Goal: Task Accomplishment & Management: Use online tool/utility

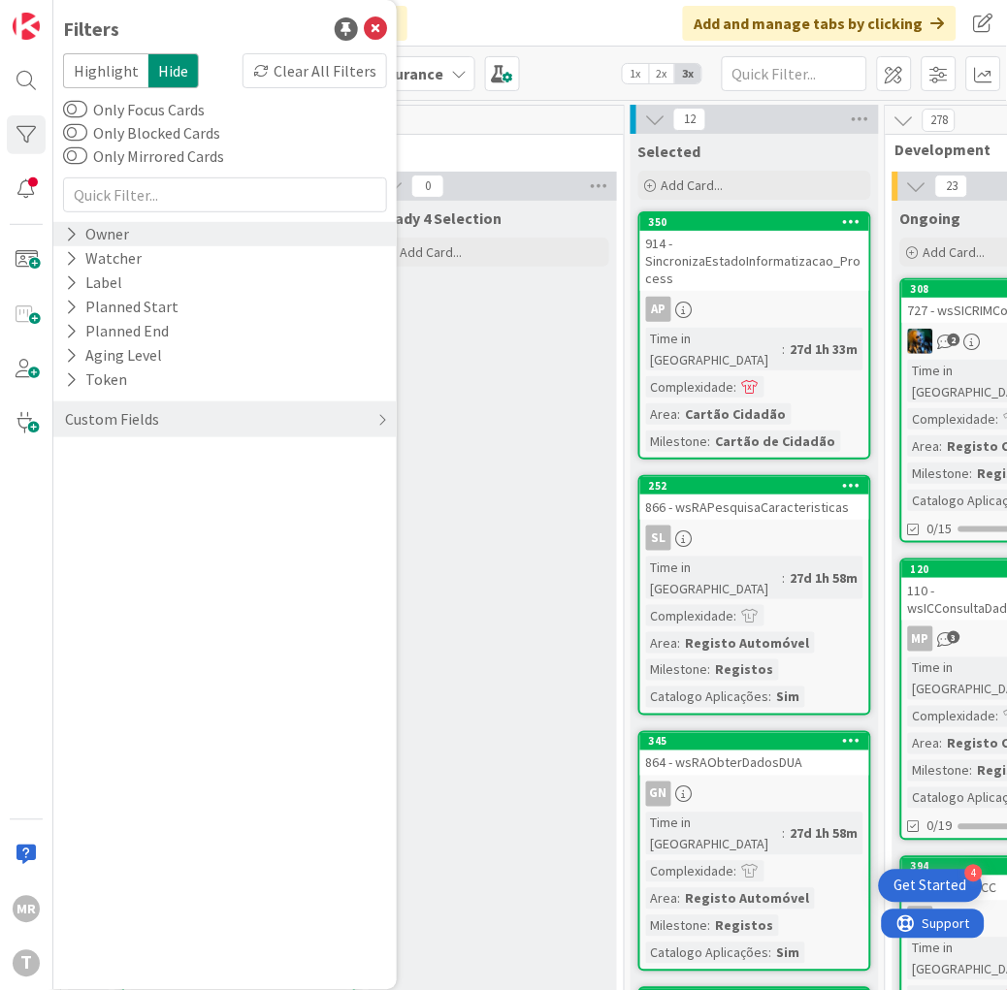
click at [78, 235] on div "Owner" at bounding box center [97, 234] width 68 height 24
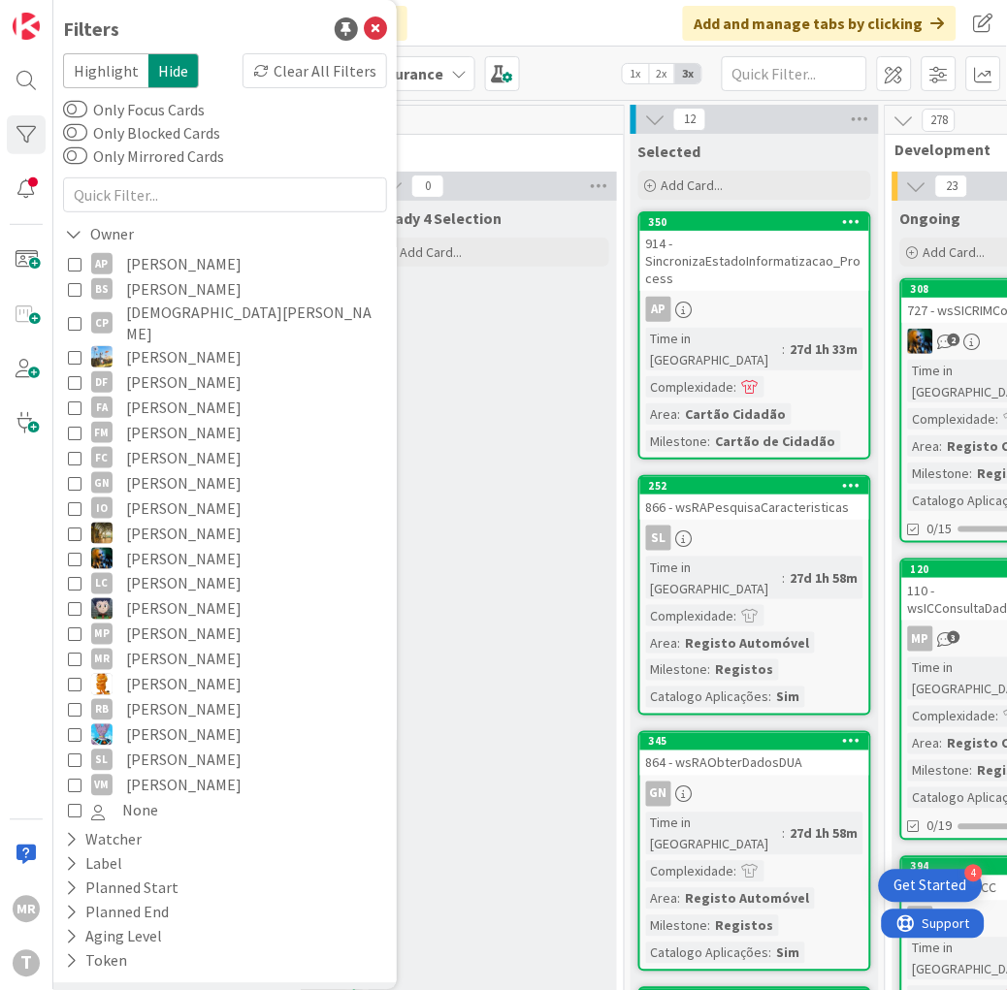
click at [172, 262] on span "[PERSON_NAME]" at bounding box center [183, 263] width 115 height 25
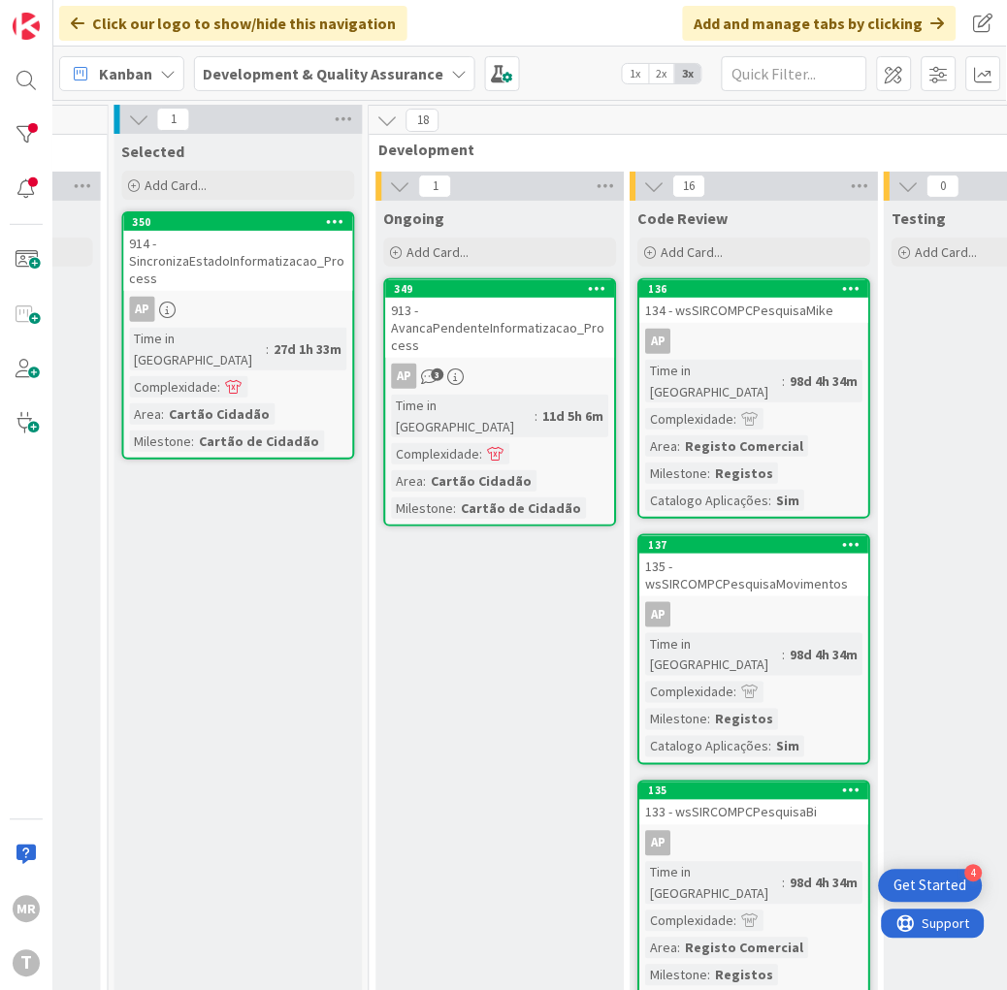
scroll to position [0, 518]
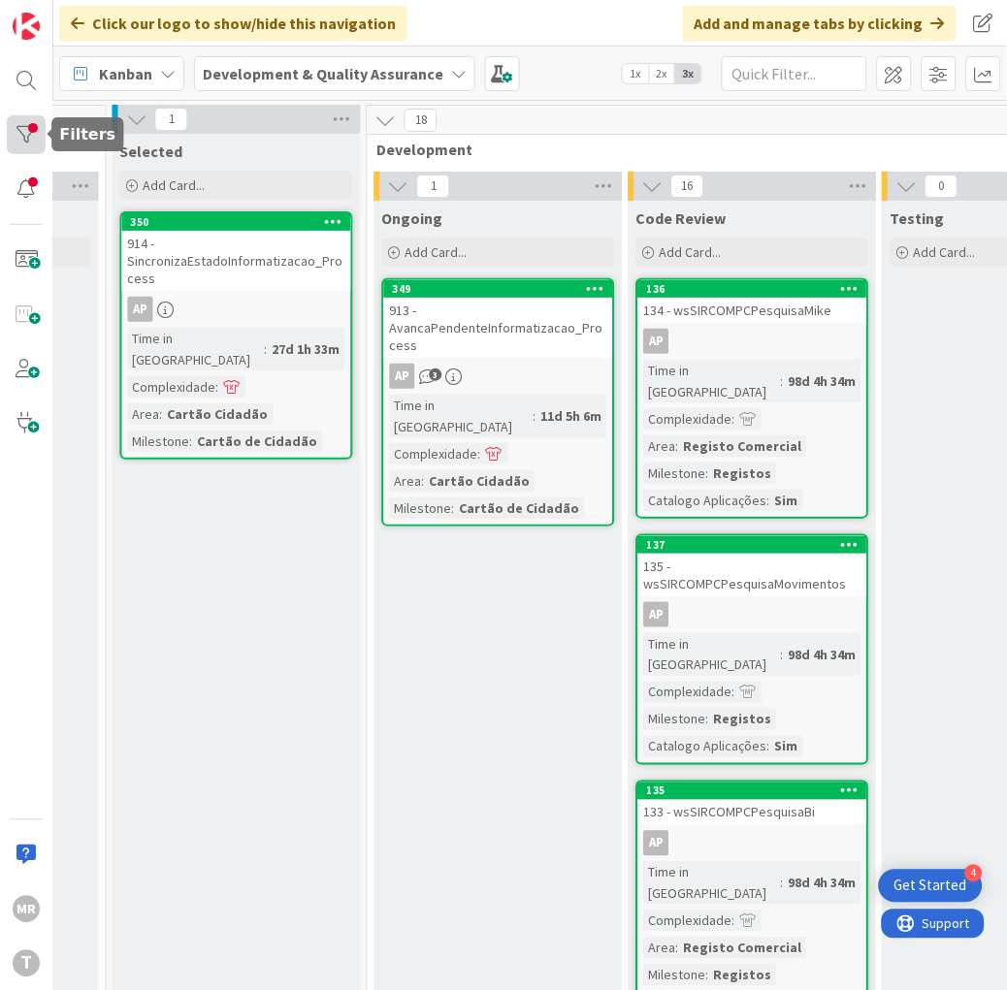
click at [7, 122] on div at bounding box center [26, 134] width 39 height 39
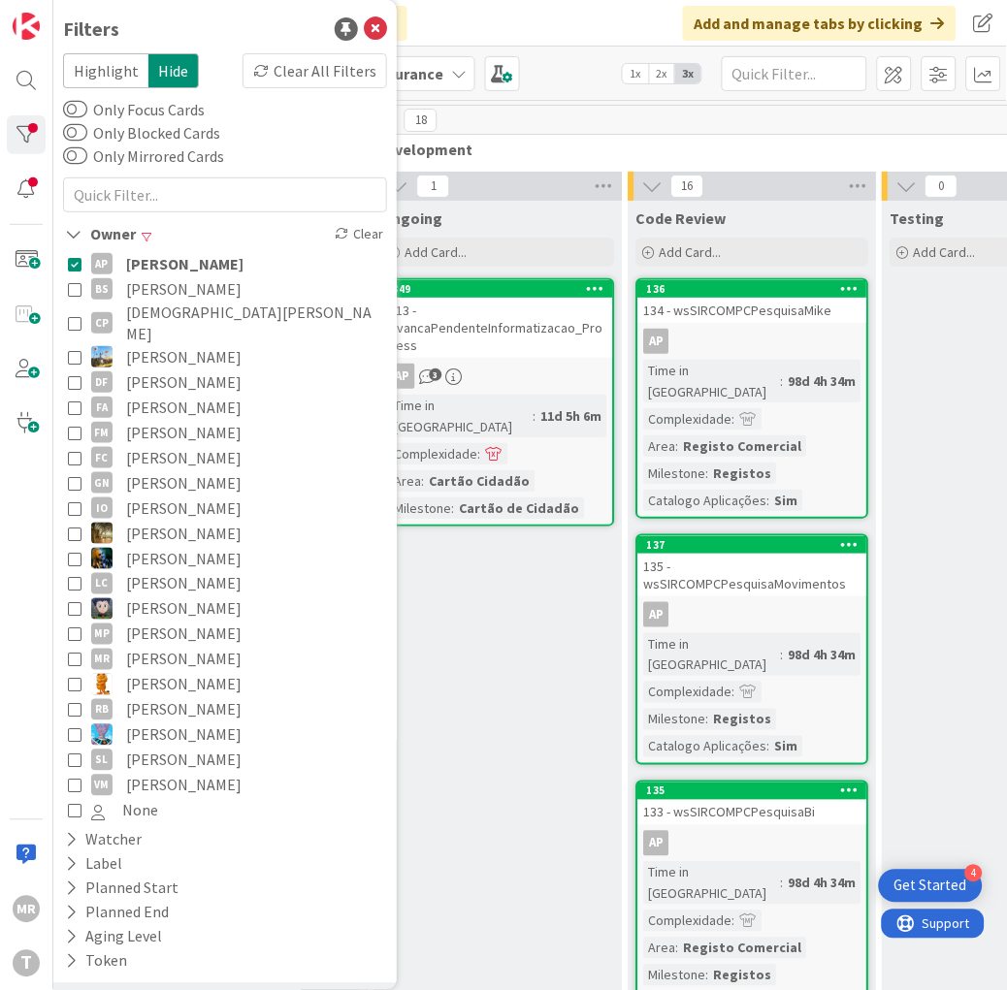
click at [133, 255] on span "[PERSON_NAME]" at bounding box center [184, 263] width 117 height 25
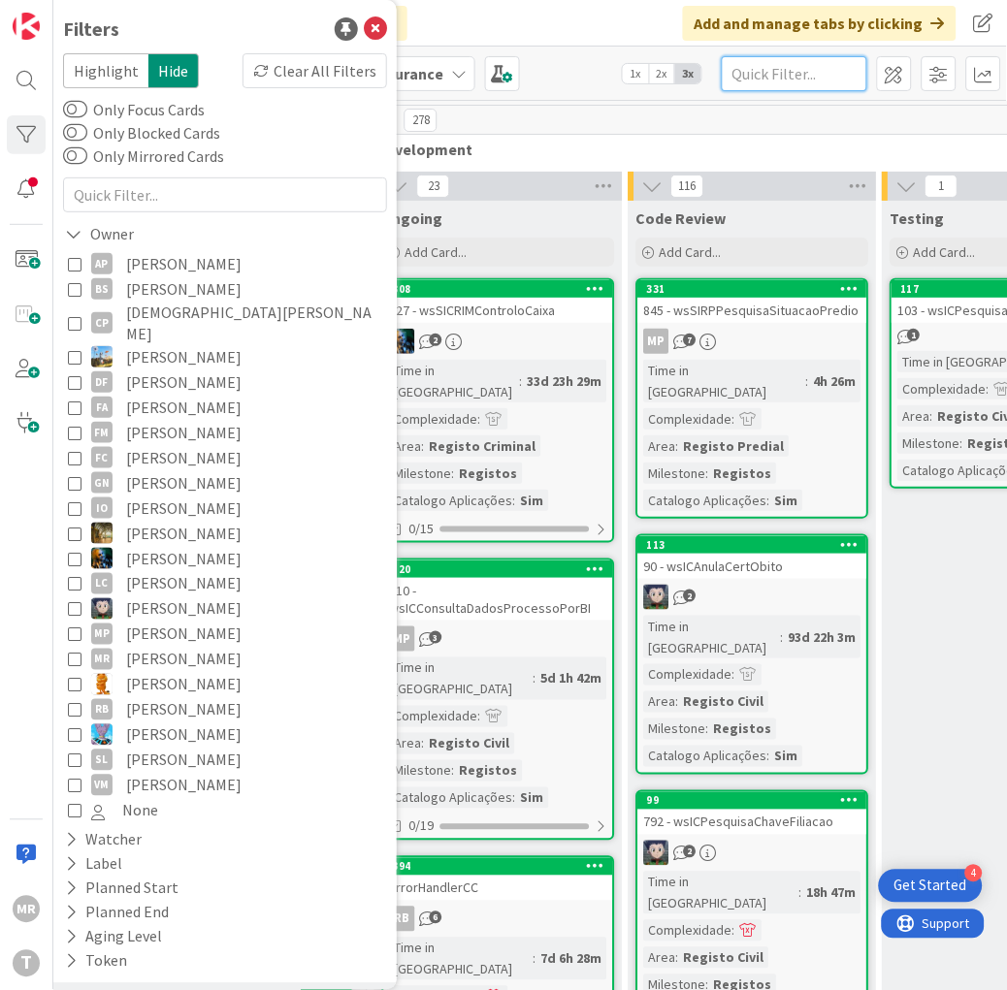
click at [819, 70] on input "text" at bounding box center [795, 73] width 146 height 35
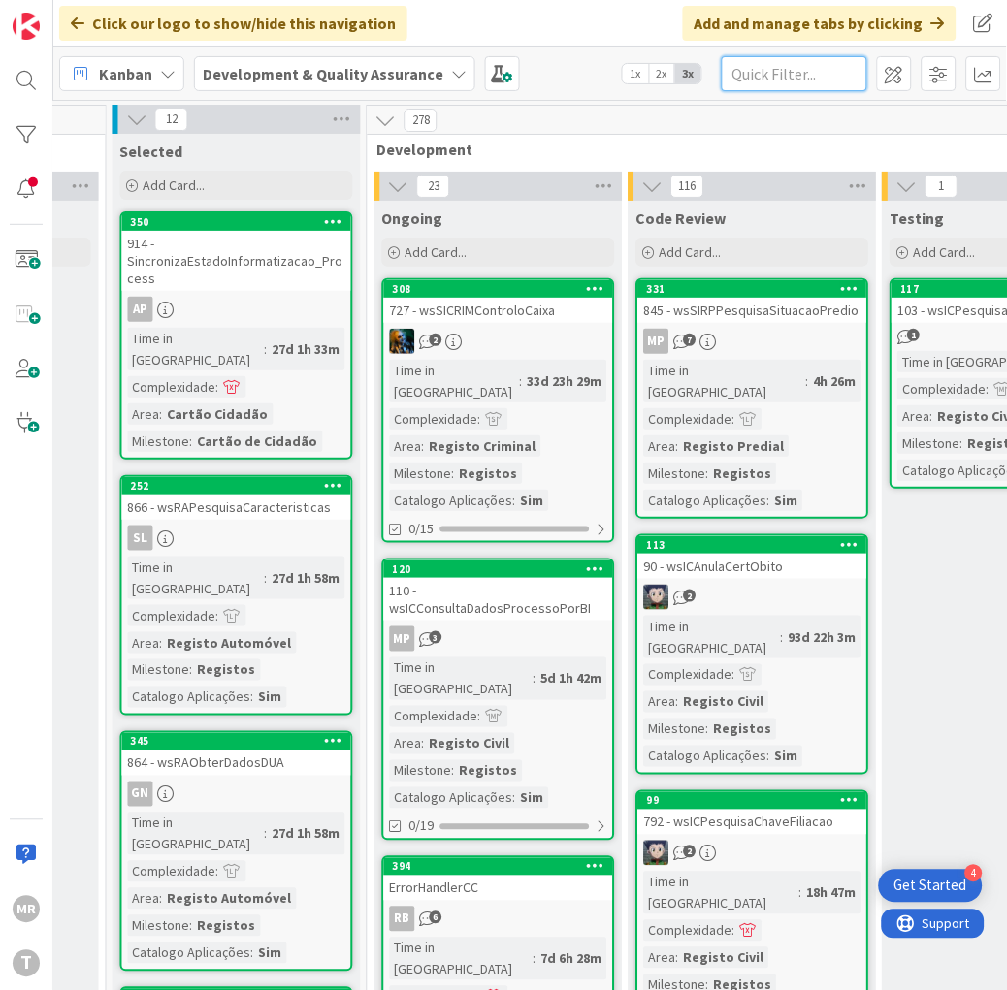
click at [837, 78] on input "text" at bounding box center [795, 73] width 146 height 35
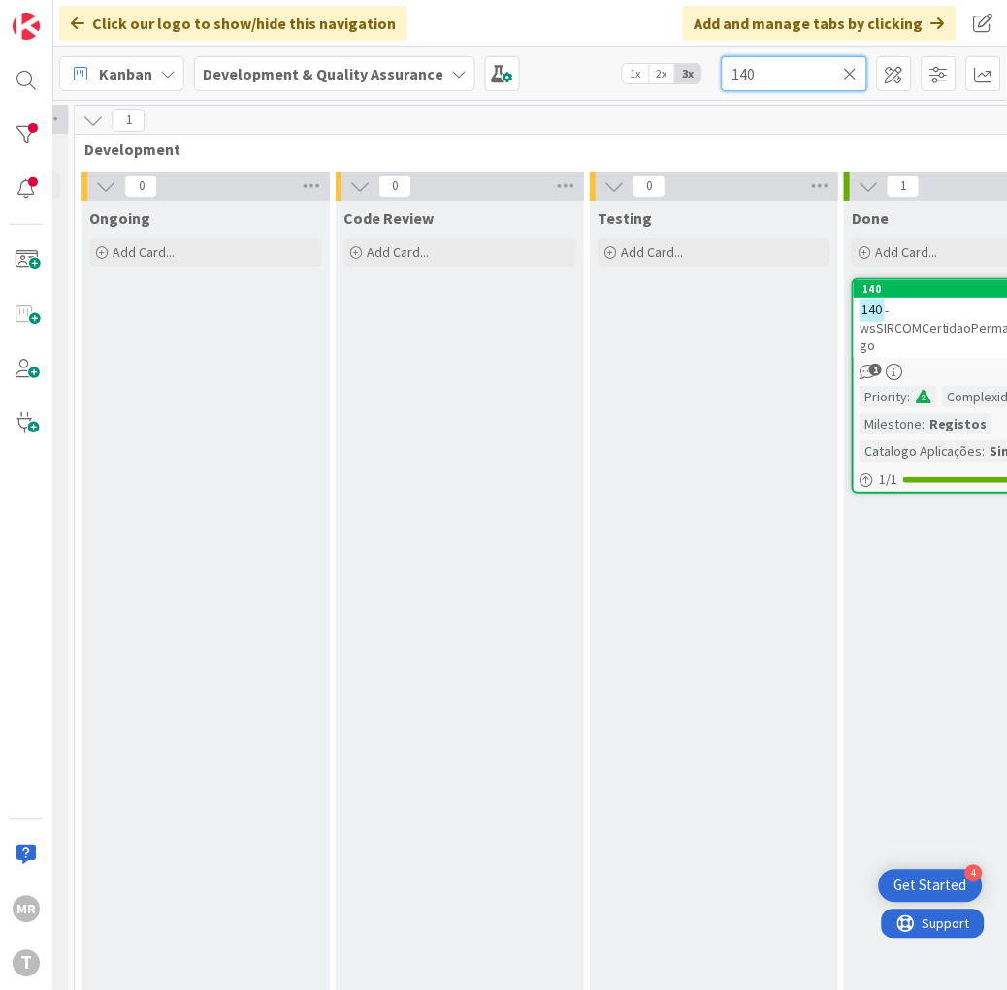
scroll to position [0, 1028]
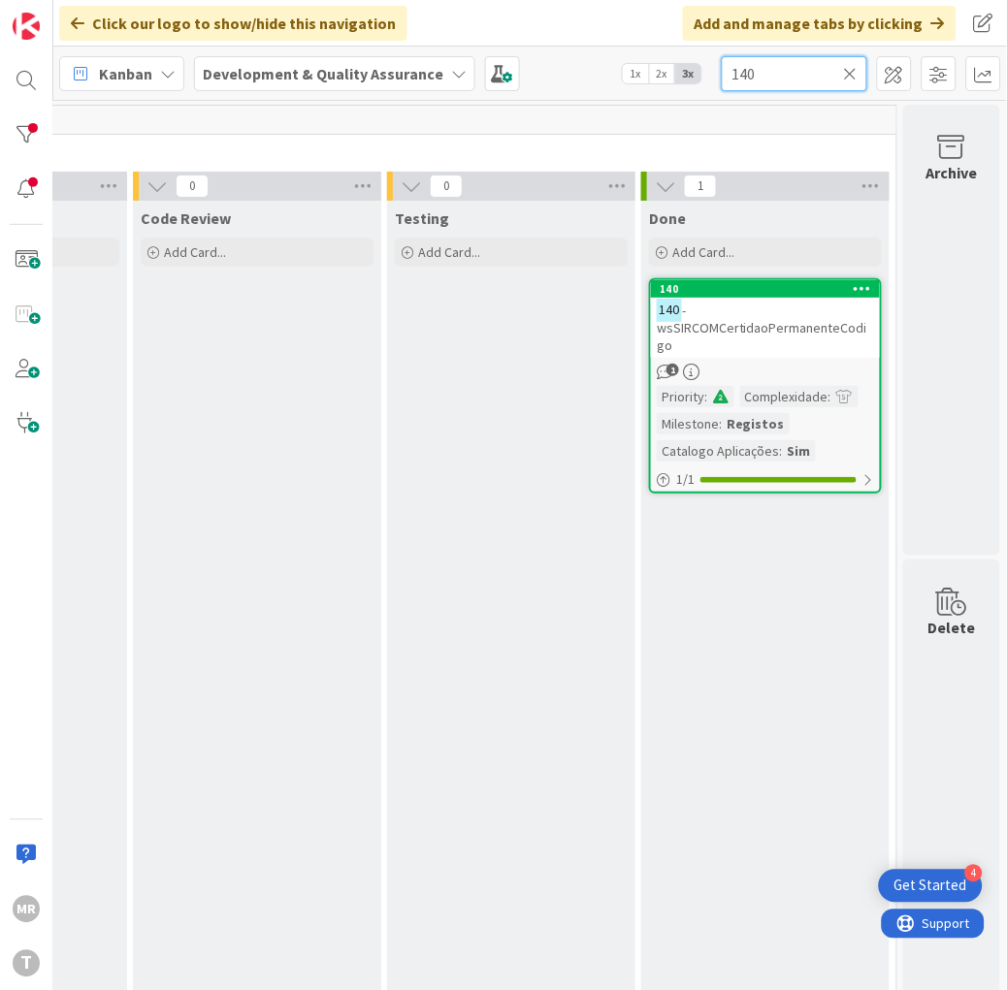
drag, startPoint x: 754, startPoint y: 66, endPoint x: 675, endPoint y: 61, distance: 78.7
click at [675, 61] on div "Kanban Development & Quality Assurance 1x 2x 3x 140" at bounding box center [530, 73] width 954 height 53
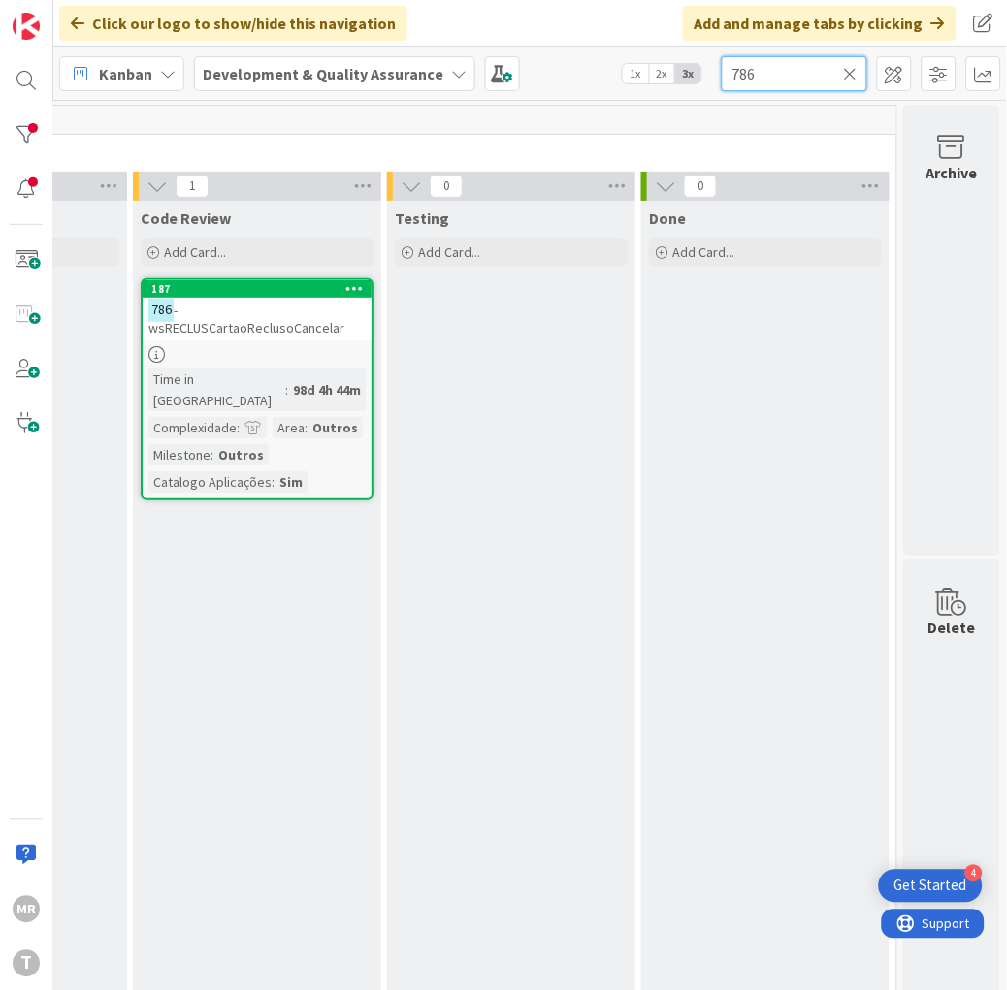
drag, startPoint x: 809, startPoint y: 68, endPoint x: 641, endPoint y: 63, distance: 167.9
click at [641, 63] on div "Kanban Development & Quality Assurance 1x 2x 3x 786" at bounding box center [530, 73] width 954 height 53
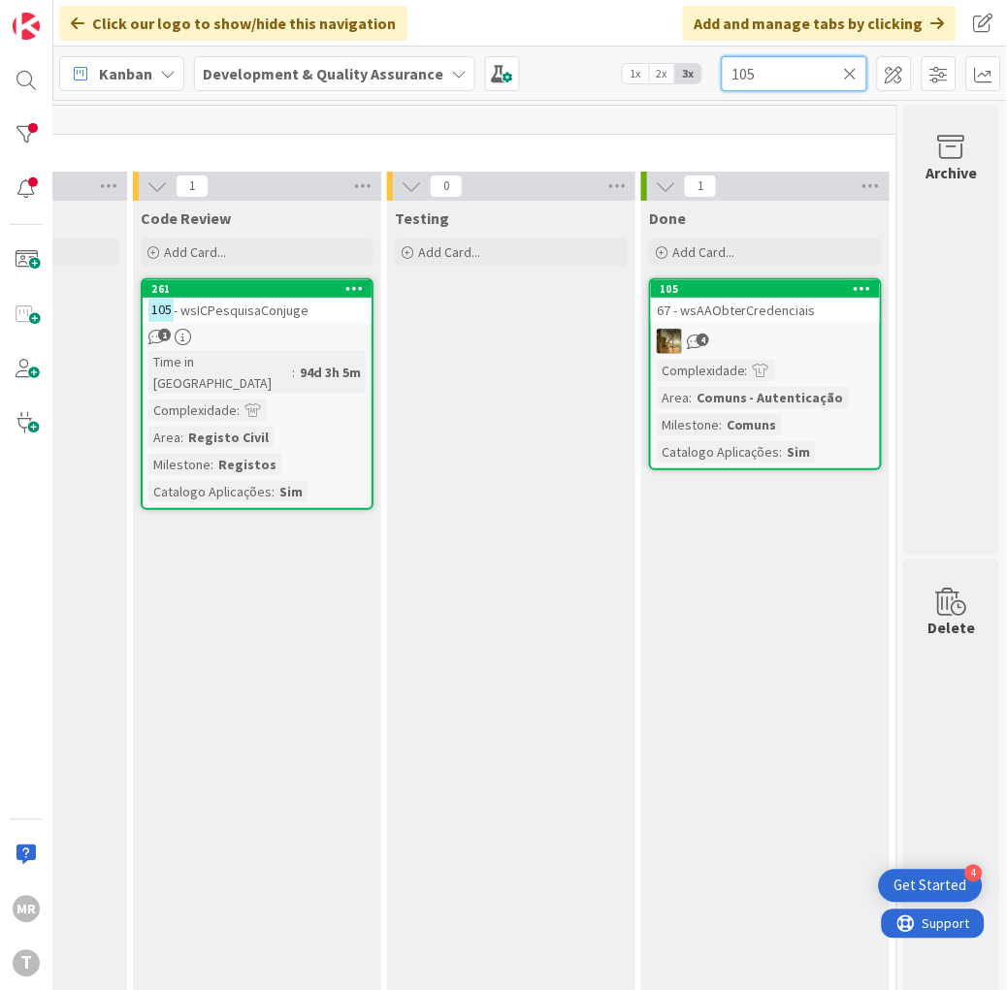
drag, startPoint x: 769, startPoint y: 71, endPoint x: 614, endPoint y: 49, distance: 156.7
click at [615, 49] on div "Kanban Development & Quality Assurance 1x 2x 3x 105" at bounding box center [530, 73] width 954 height 53
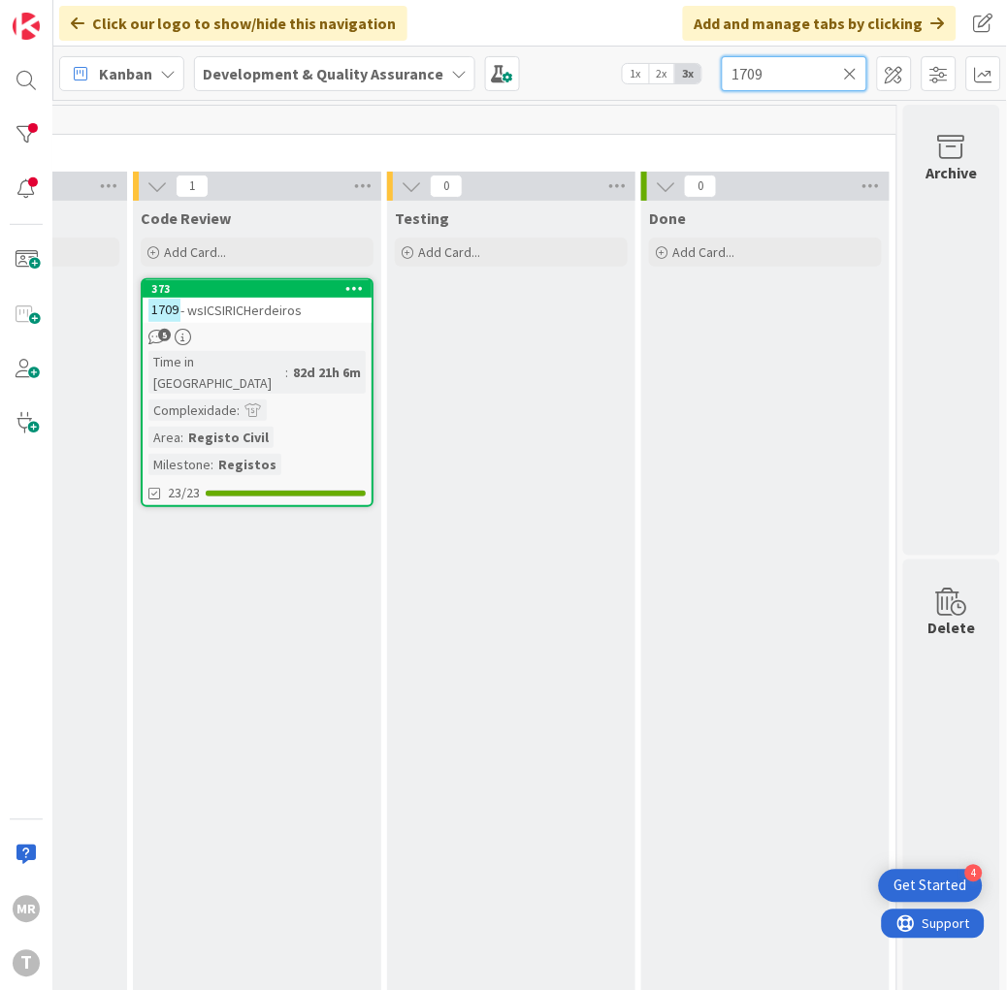
type input "1709"
click at [855, 69] on icon at bounding box center [851, 73] width 14 height 17
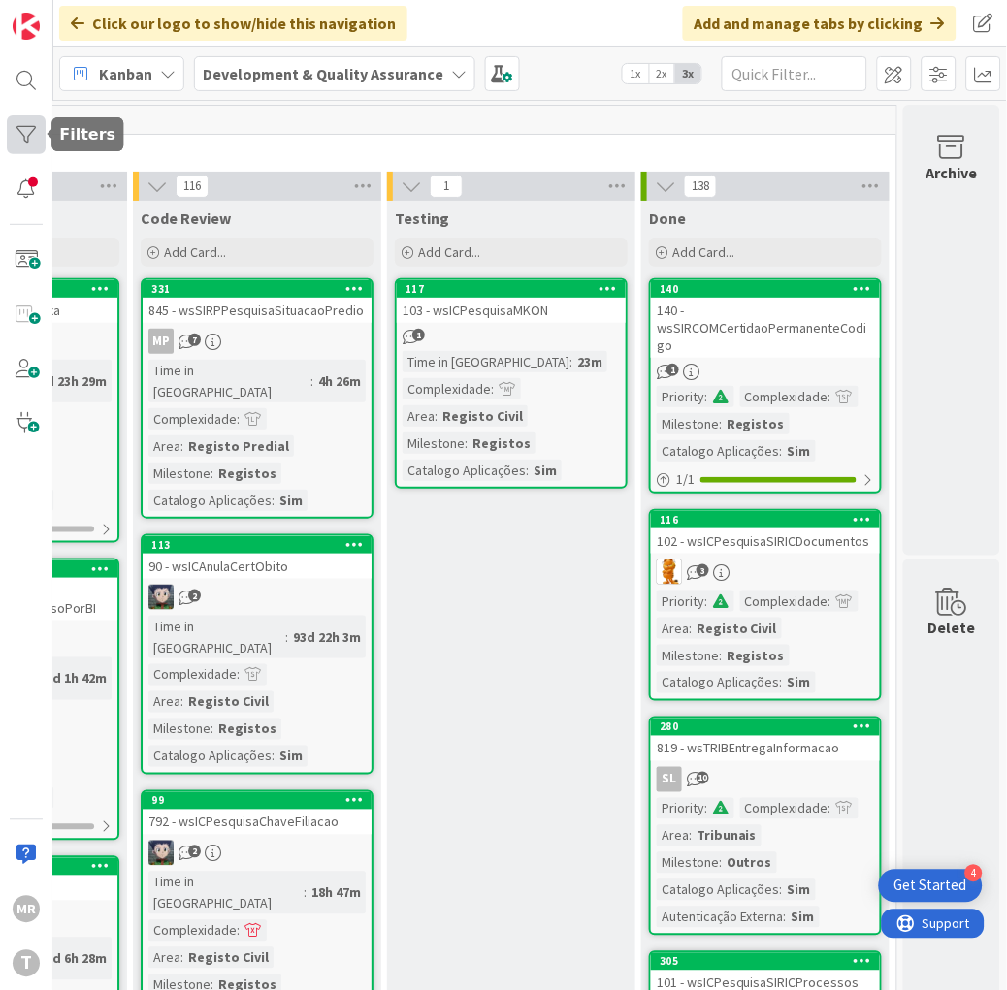
click at [27, 122] on div at bounding box center [26, 134] width 39 height 39
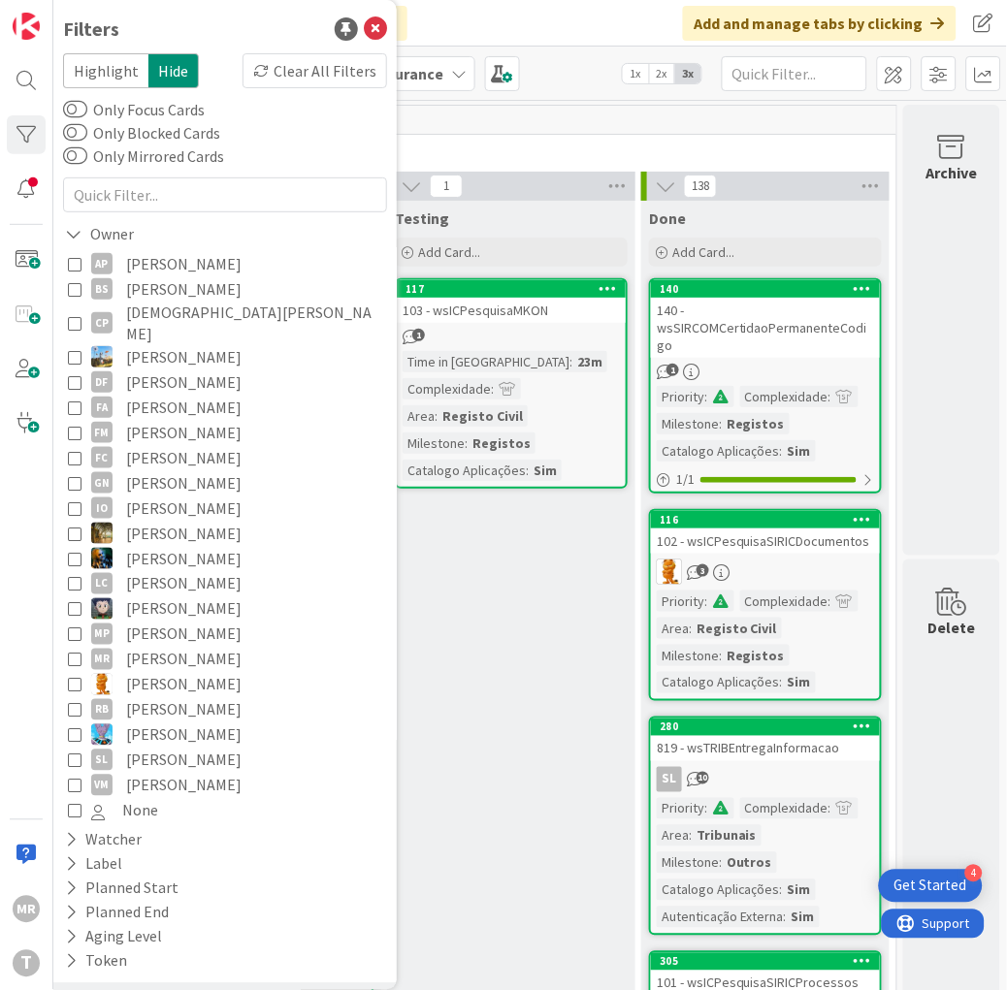
click at [168, 287] on span "[PERSON_NAME]" at bounding box center [183, 288] width 115 height 25
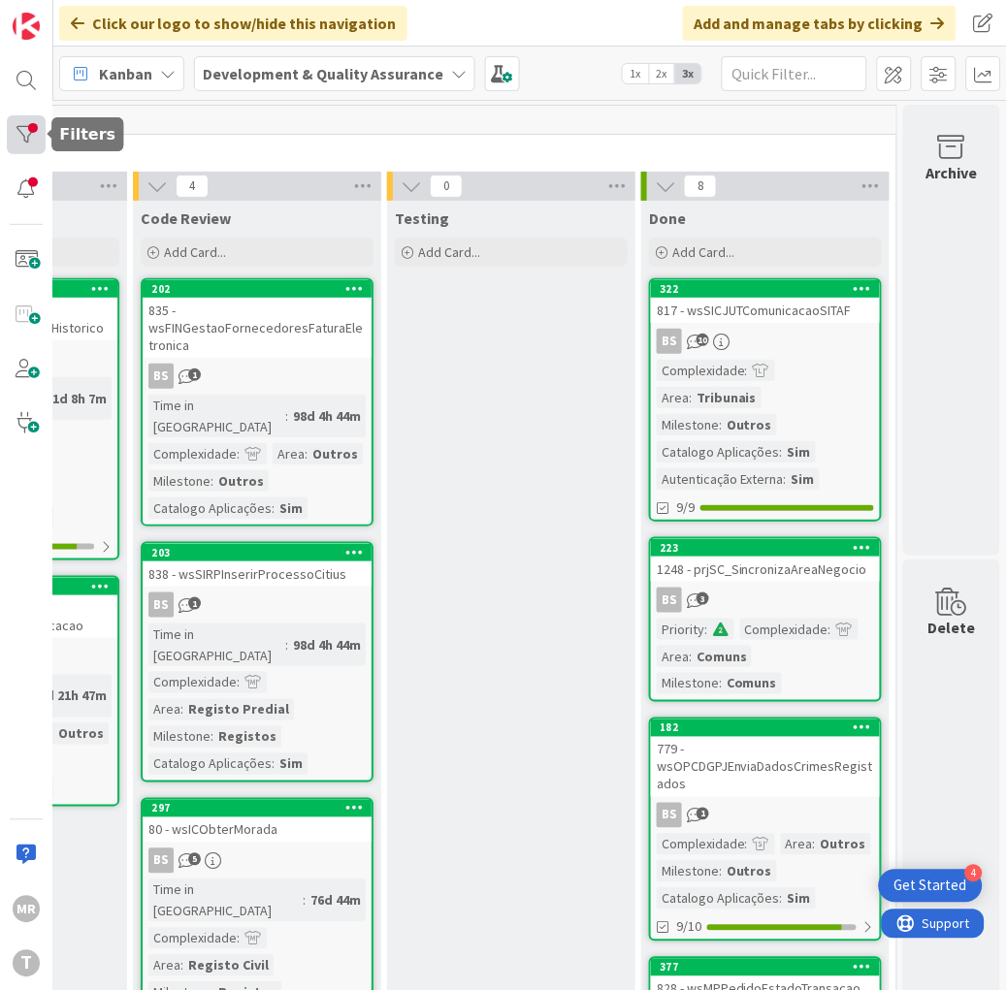
click at [35, 150] on div at bounding box center [26, 134] width 39 height 39
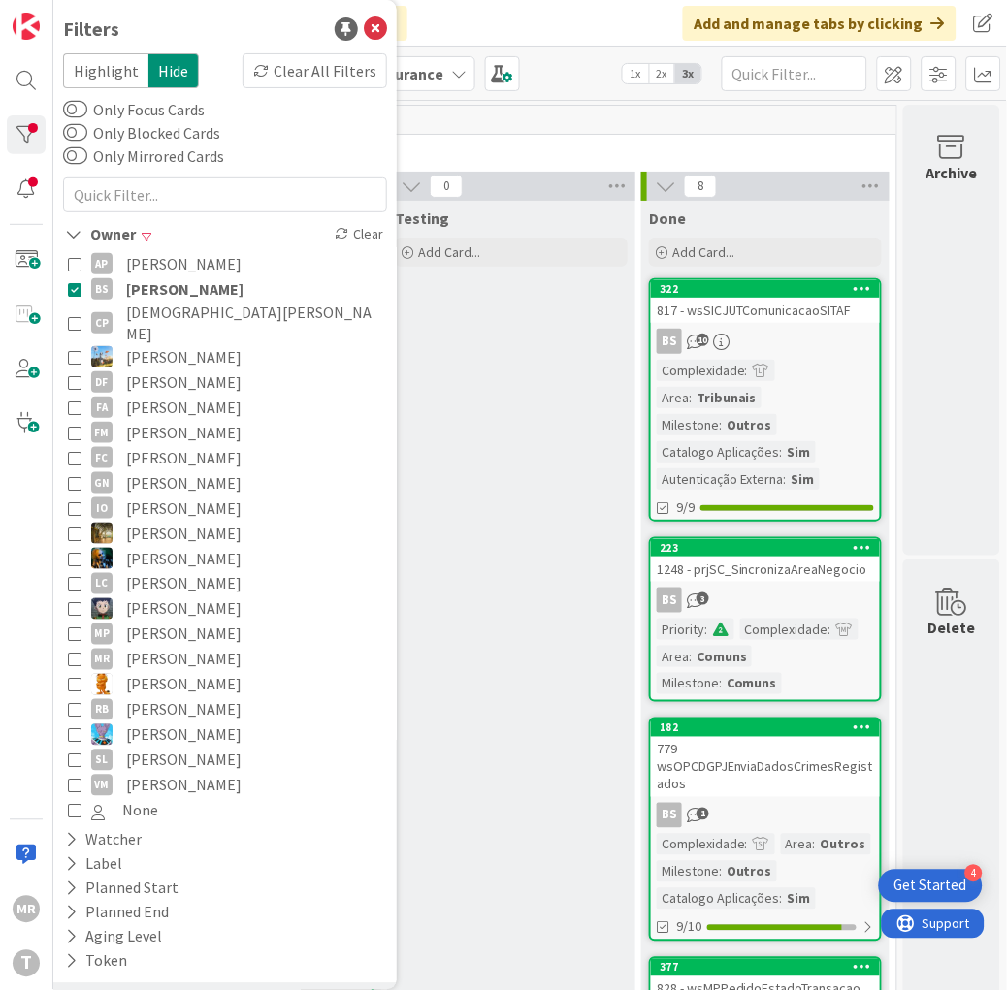
click at [197, 314] on span "[DEMOGRAPHIC_DATA][PERSON_NAME]" at bounding box center [254, 323] width 256 height 43
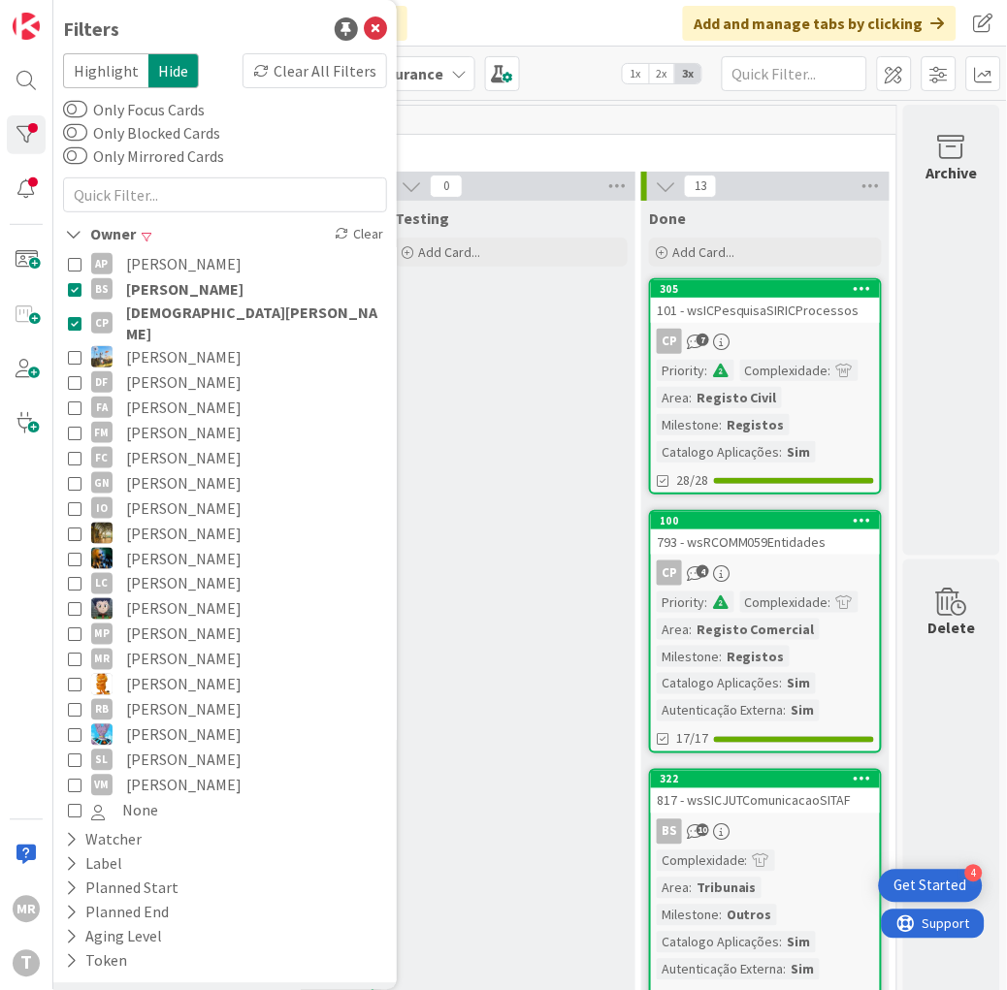
click at [194, 288] on span "[PERSON_NAME]" at bounding box center [184, 288] width 117 height 25
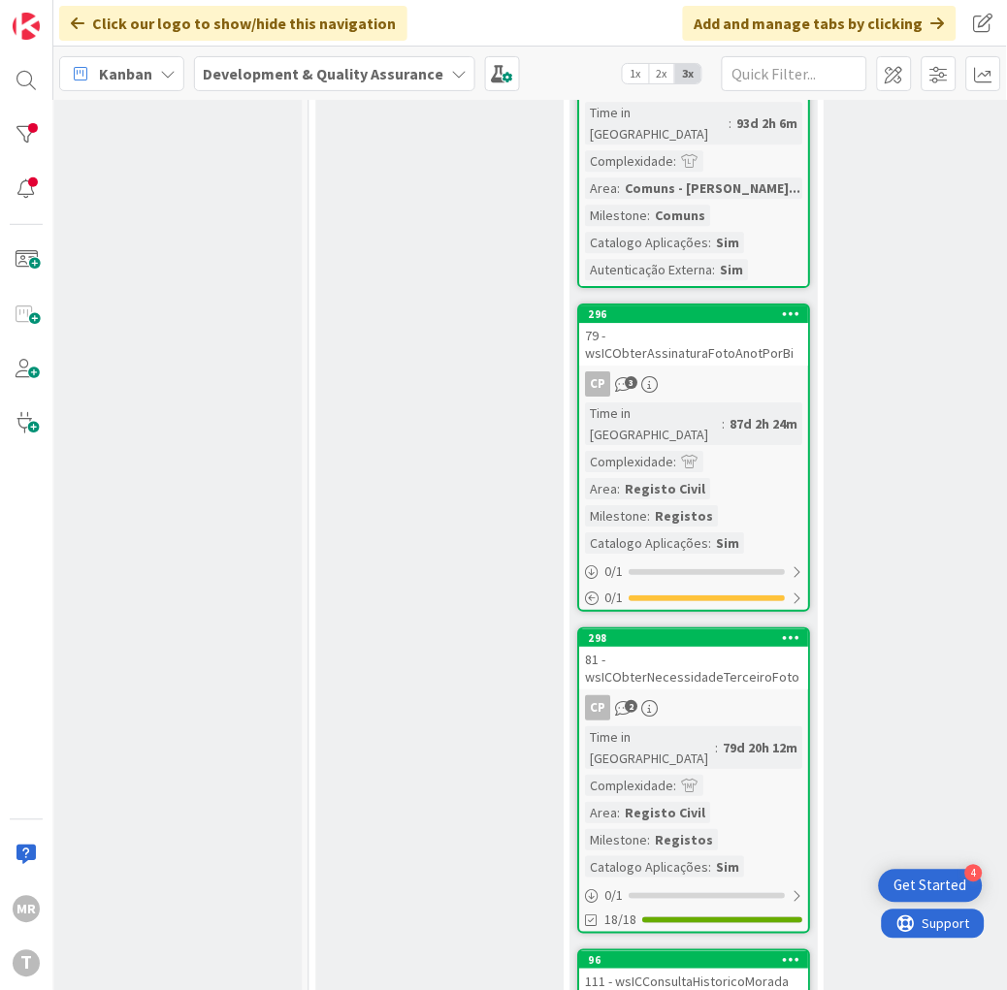
scroll to position [1984, 576]
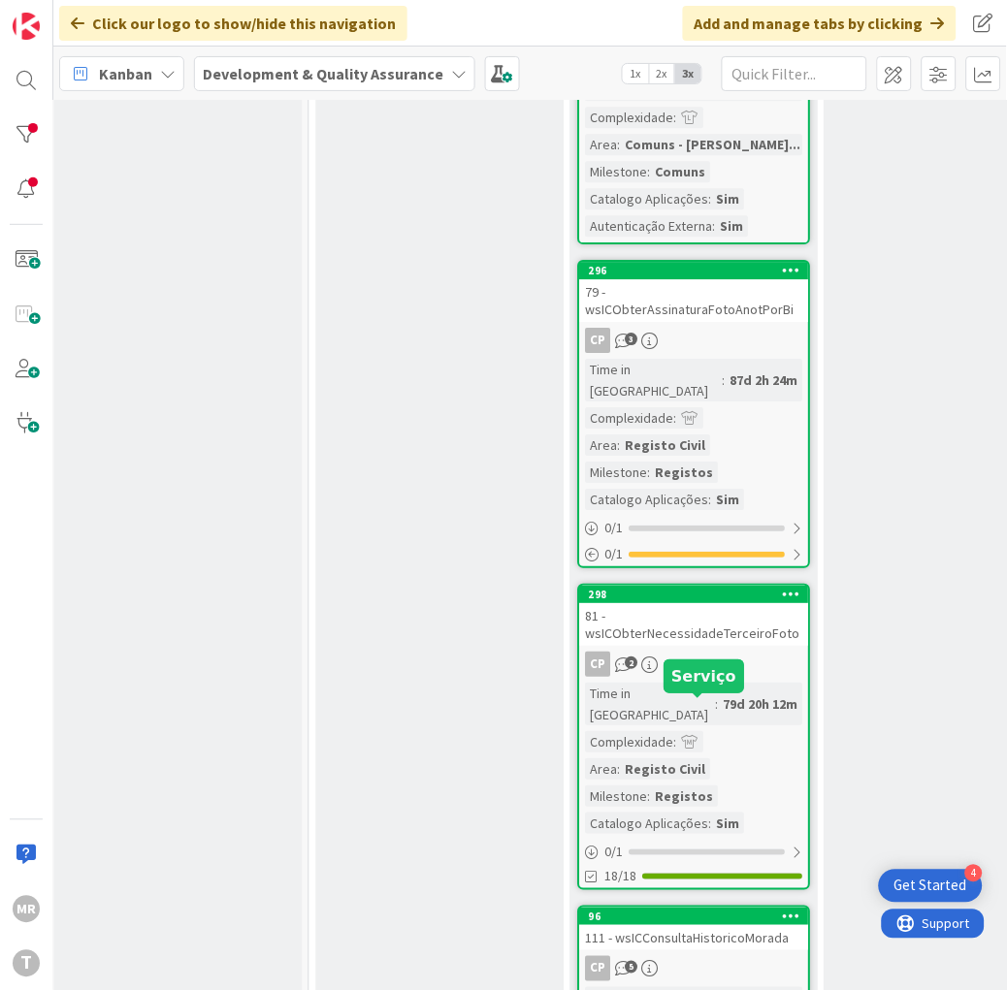
click at [669, 910] on div "96" at bounding box center [699, 917] width 220 height 14
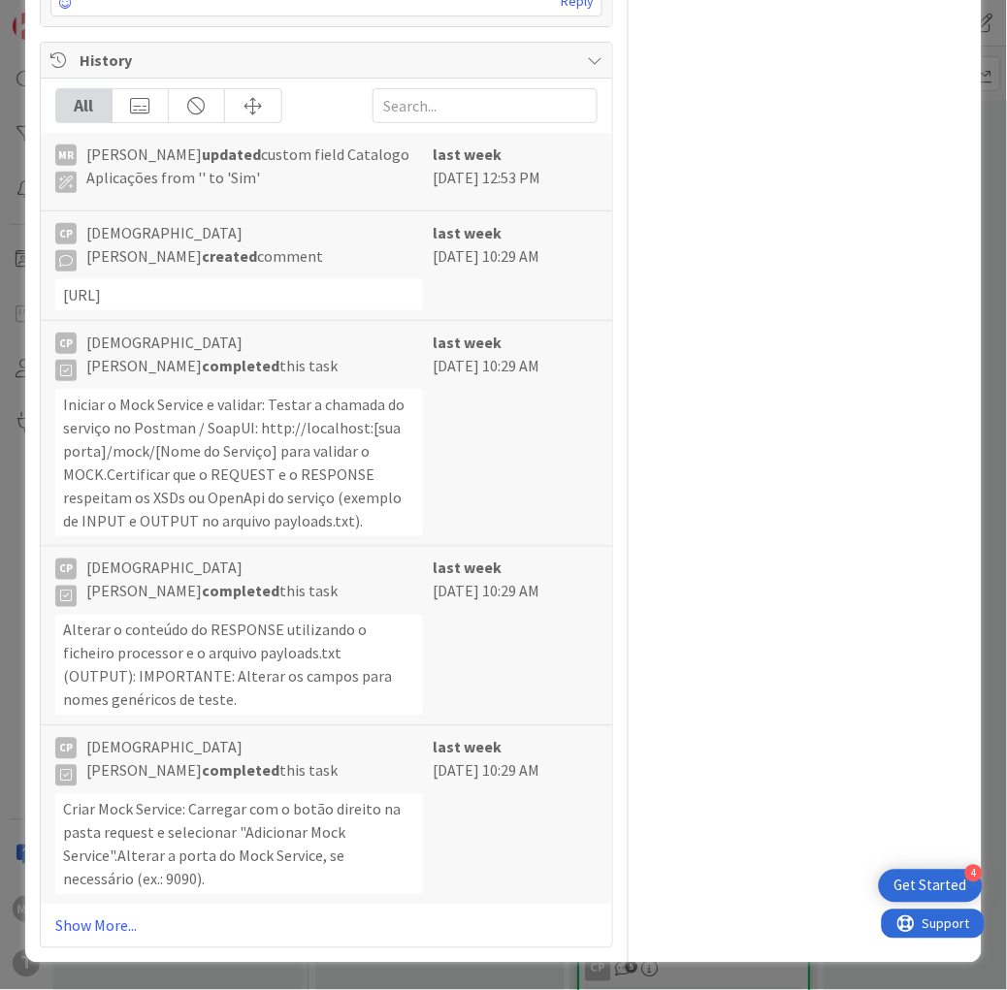
scroll to position [2189, 0]
click at [104, 926] on link "Show More..." at bounding box center [326, 926] width 542 height 23
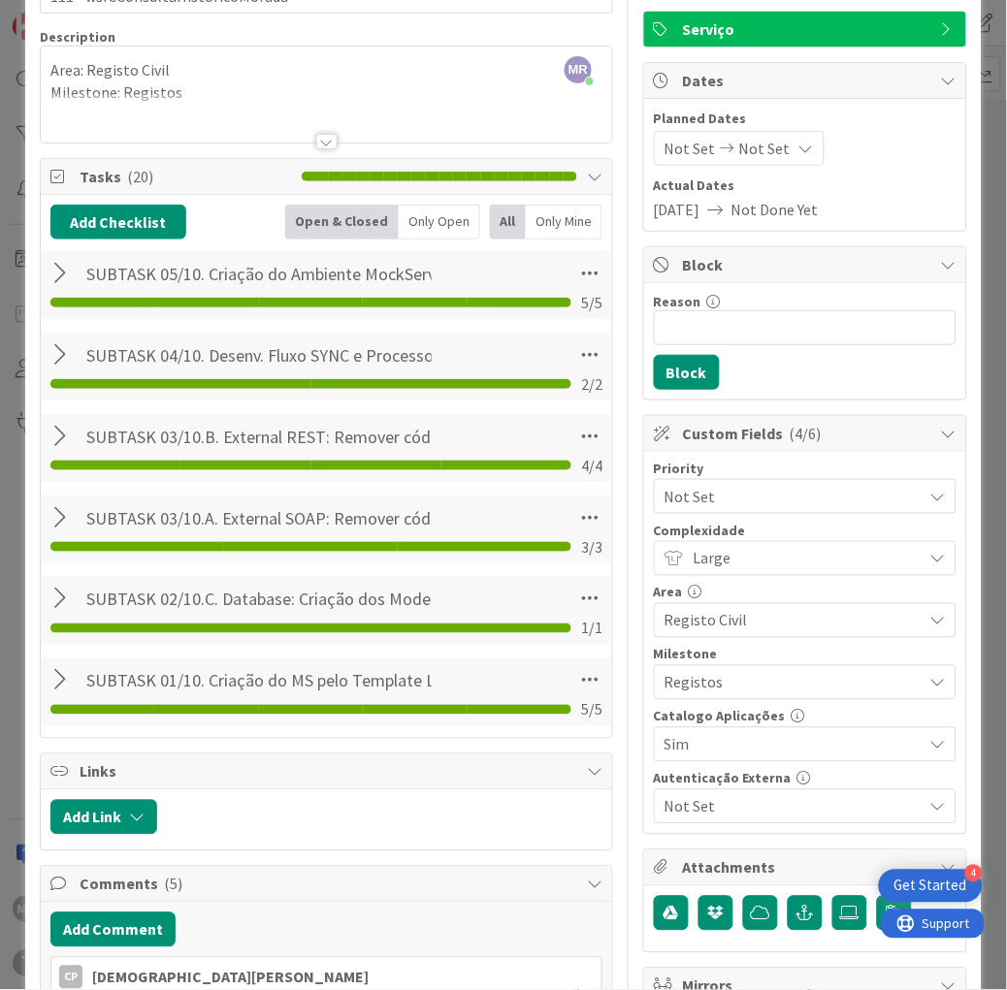
scroll to position [0, 0]
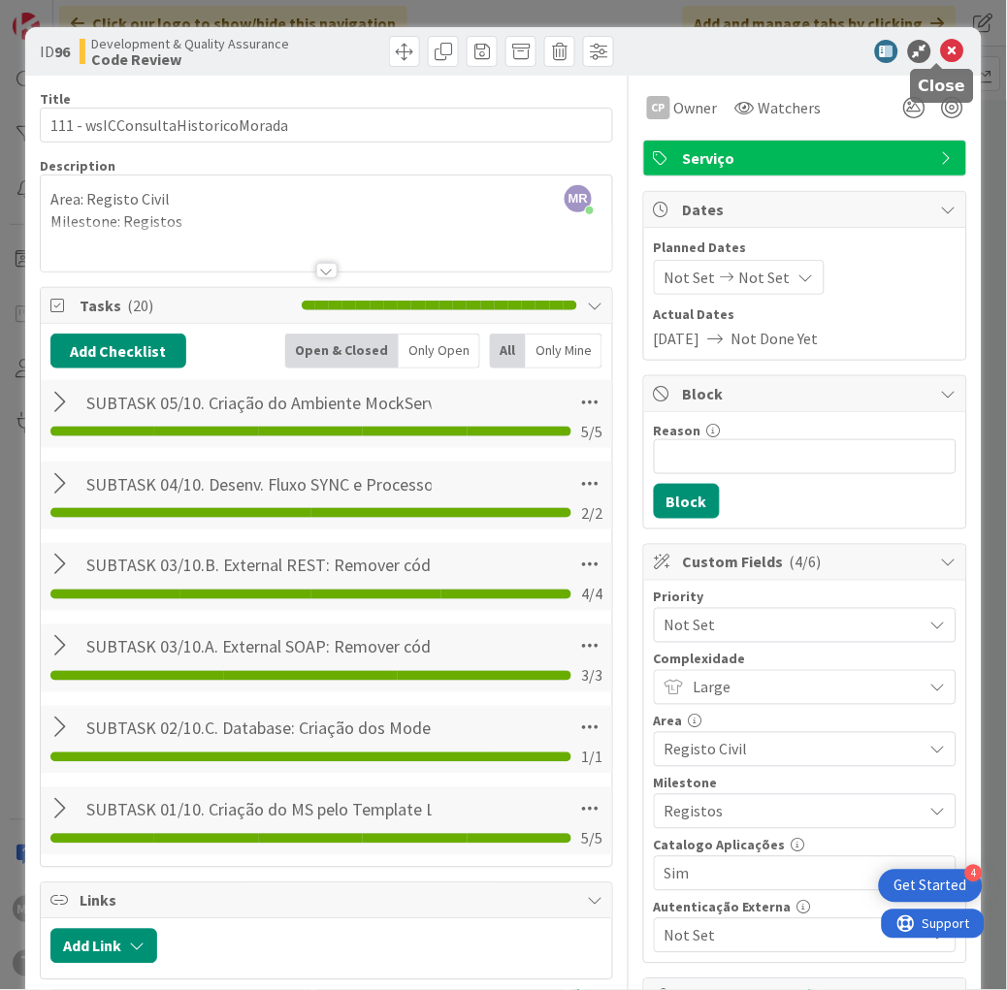
click at [941, 54] on icon at bounding box center [952, 51] width 23 height 23
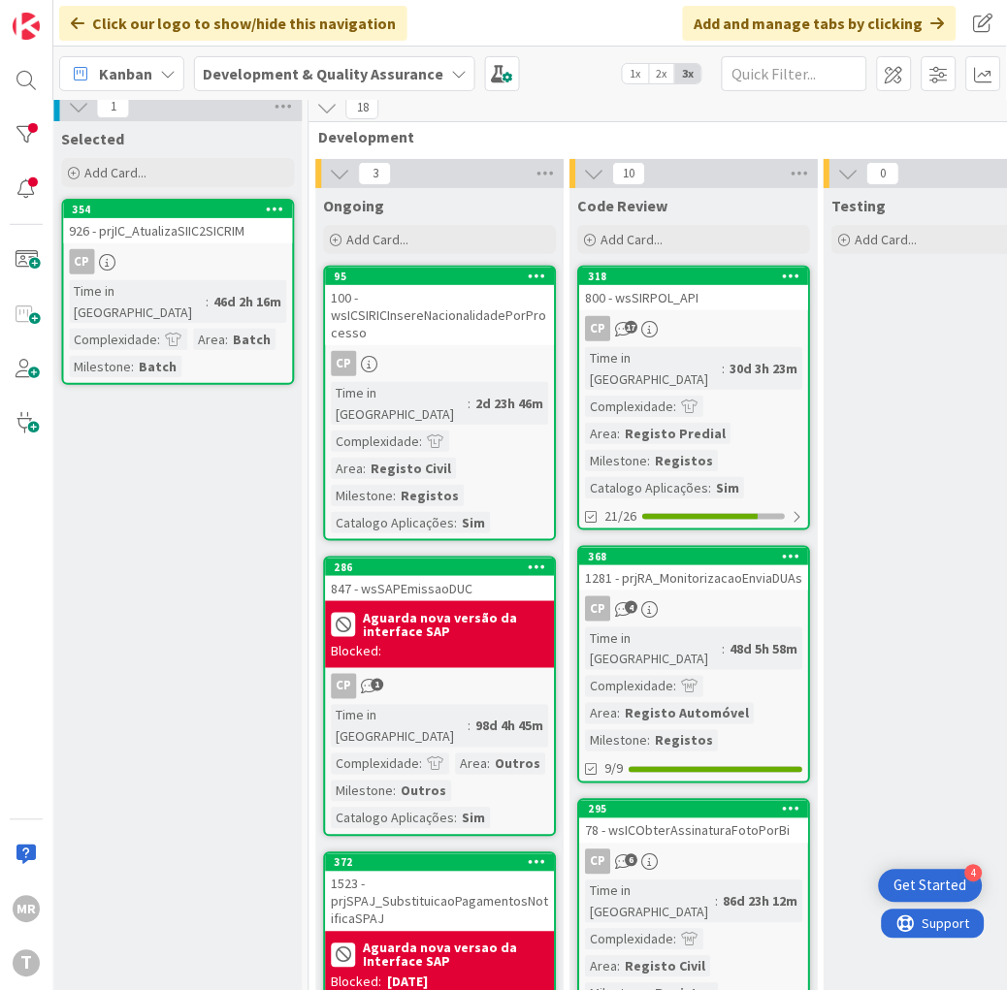
scroll to position [0, 576]
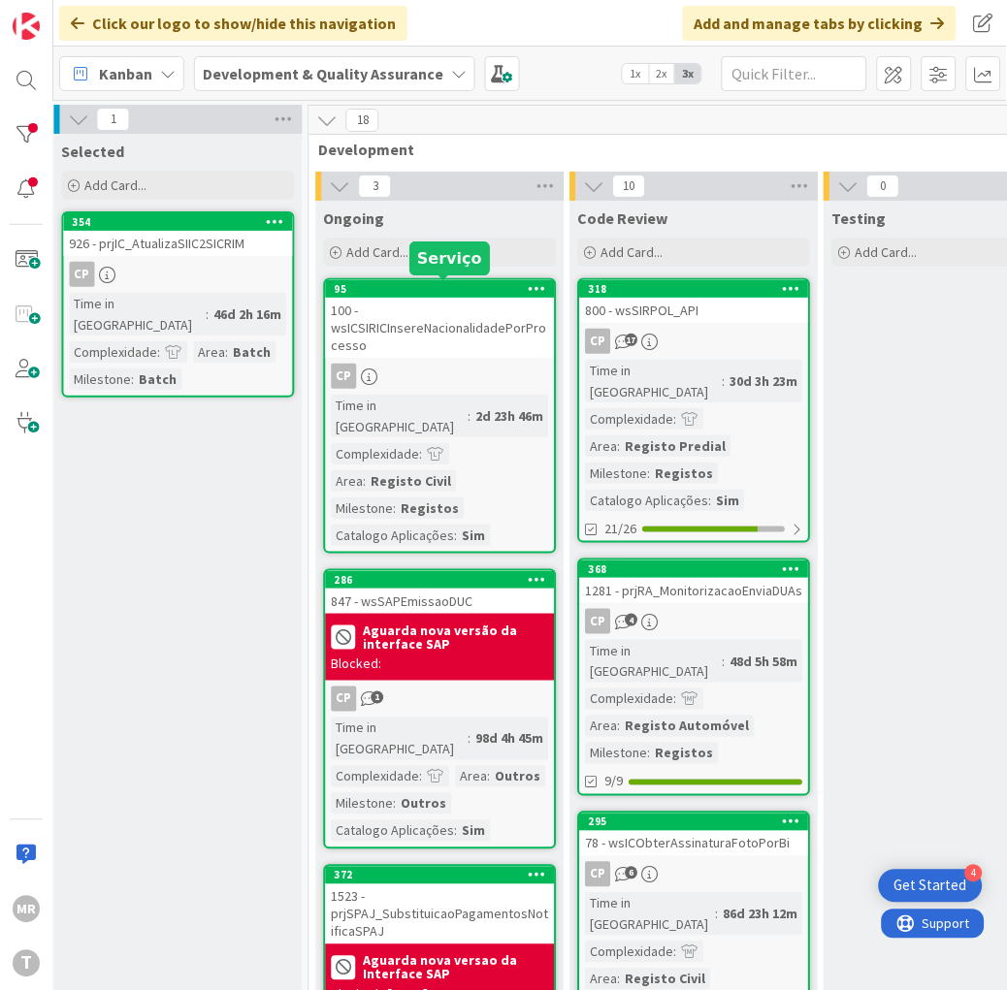
click at [454, 289] on div "95" at bounding box center [445, 289] width 220 height 14
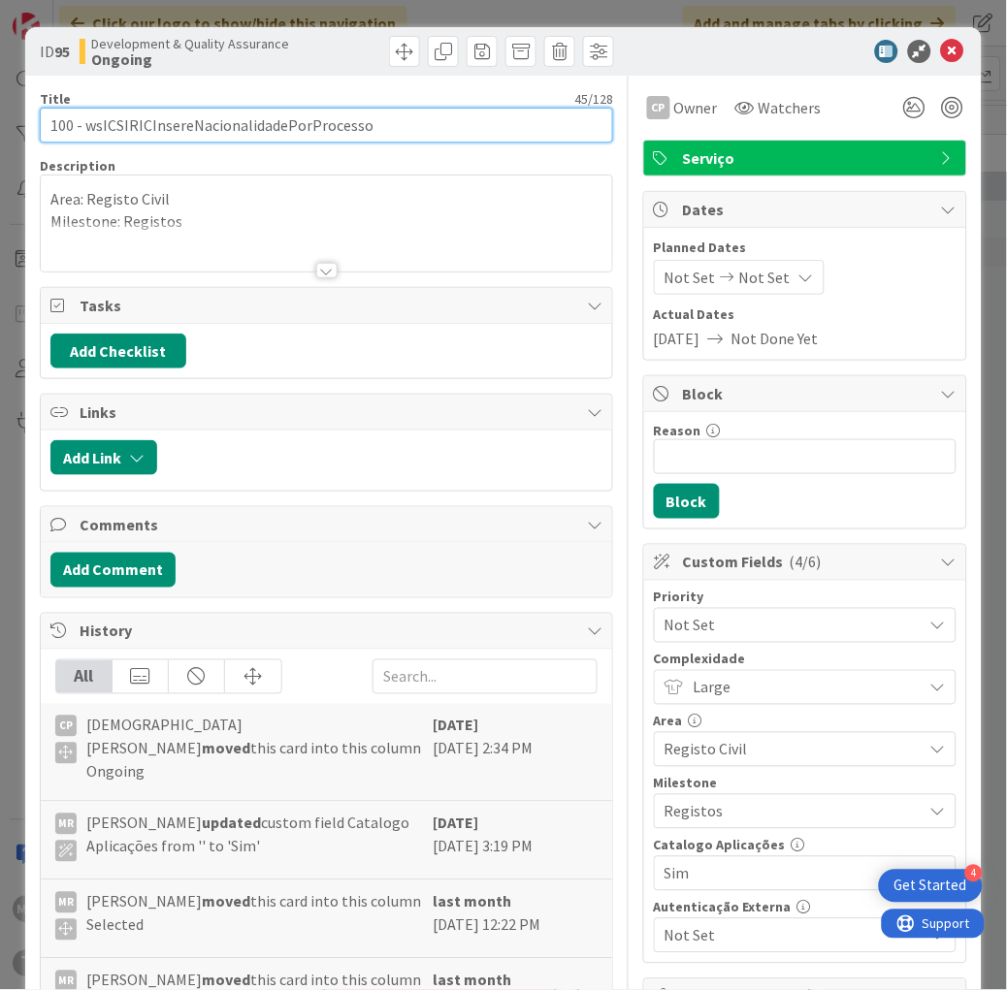
drag, startPoint x: 380, startPoint y: 116, endPoint x: 84, endPoint y: 120, distance: 295.9
click at [84, 120] on input "100 - wsICSIRICInsereNacionalidadePorProcesso" at bounding box center [326, 125] width 573 height 35
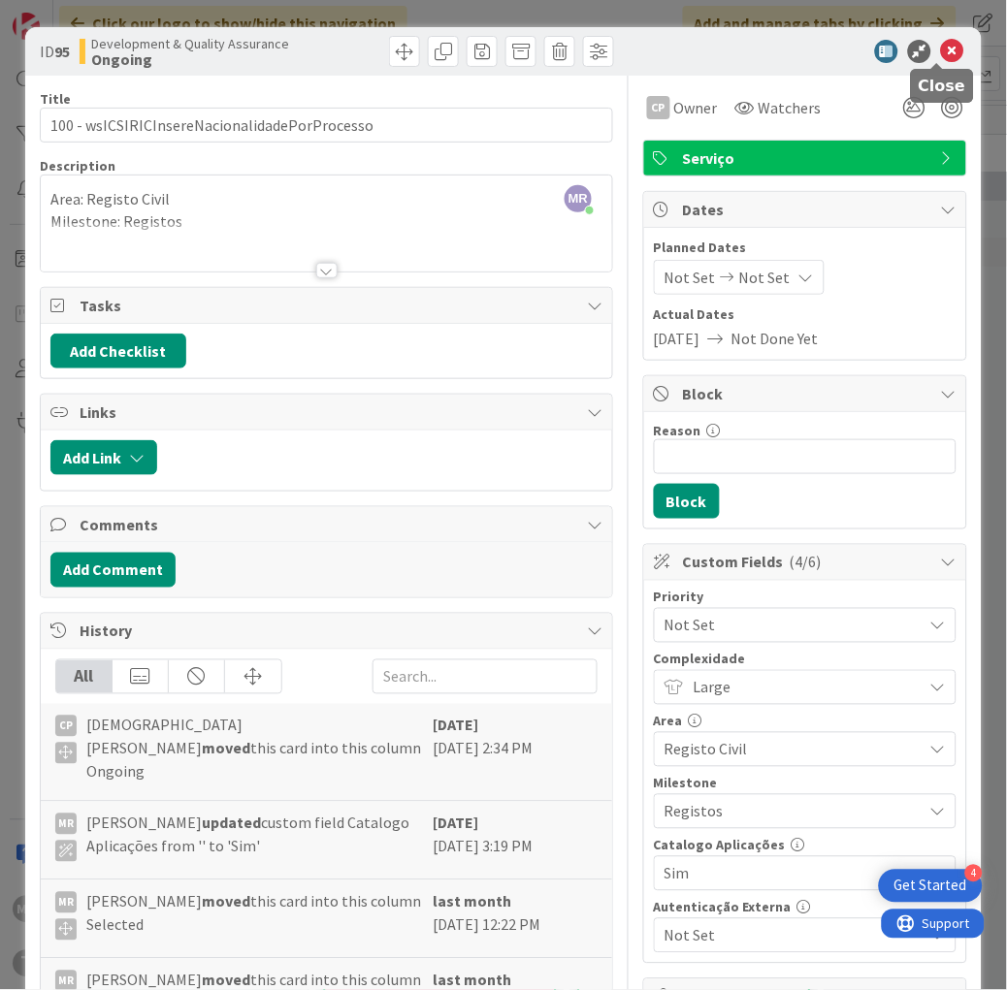
click at [941, 51] on icon at bounding box center [952, 51] width 23 height 23
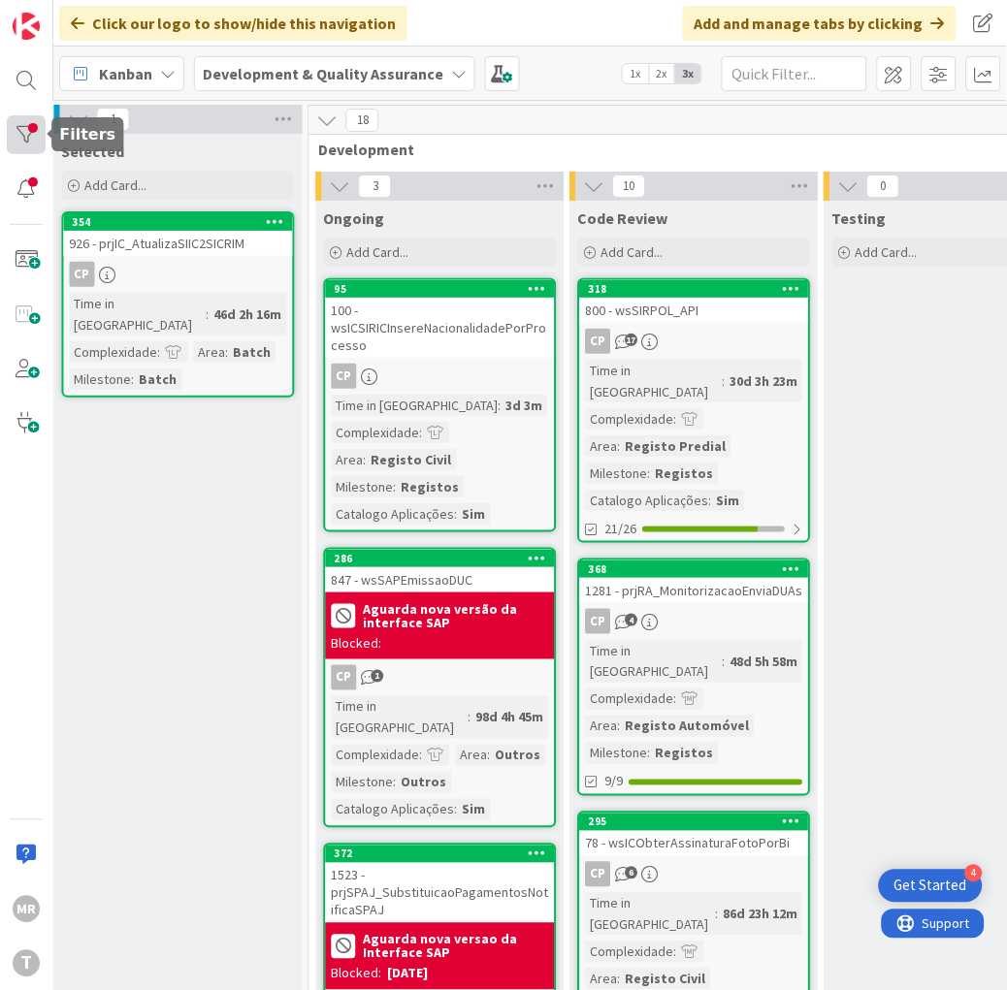
click at [22, 134] on div at bounding box center [26, 134] width 39 height 39
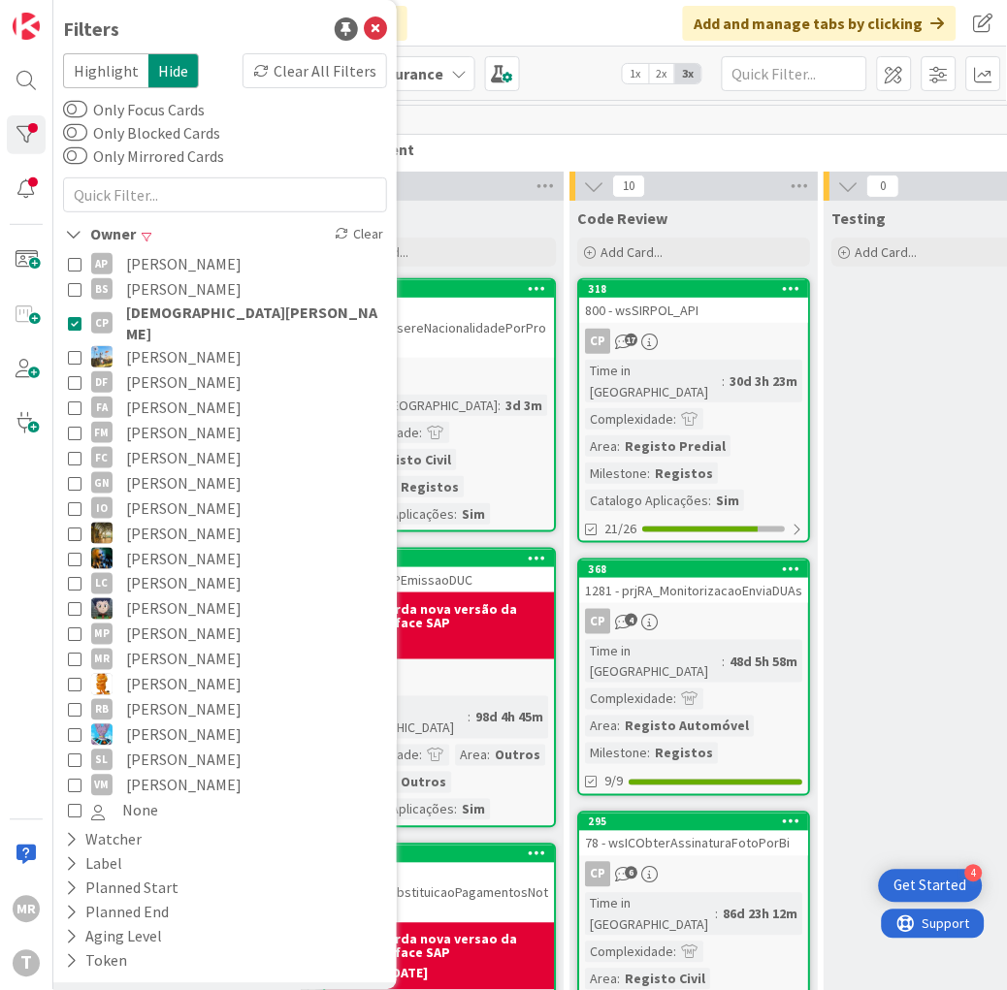
click at [160, 304] on span "[DEMOGRAPHIC_DATA][PERSON_NAME]" at bounding box center [254, 323] width 256 height 43
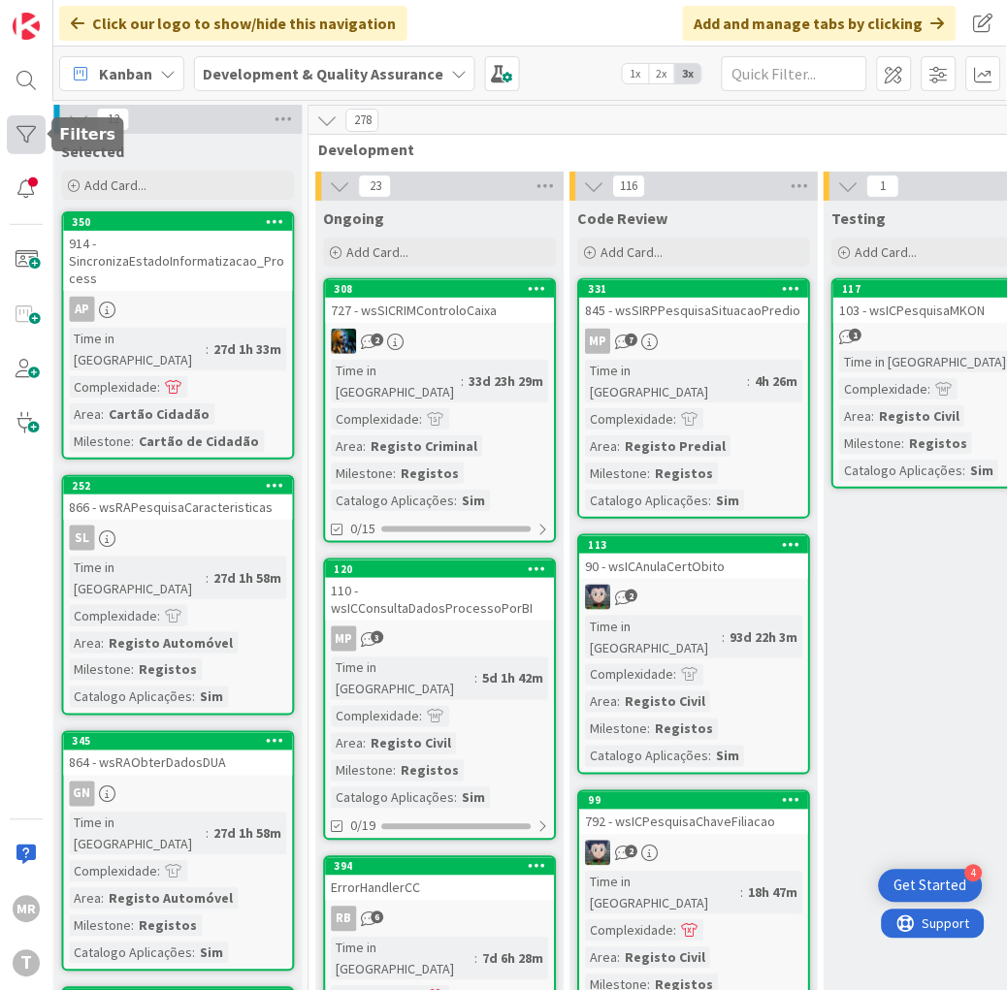
click at [17, 133] on div at bounding box center [26, 134] width 39 height 39
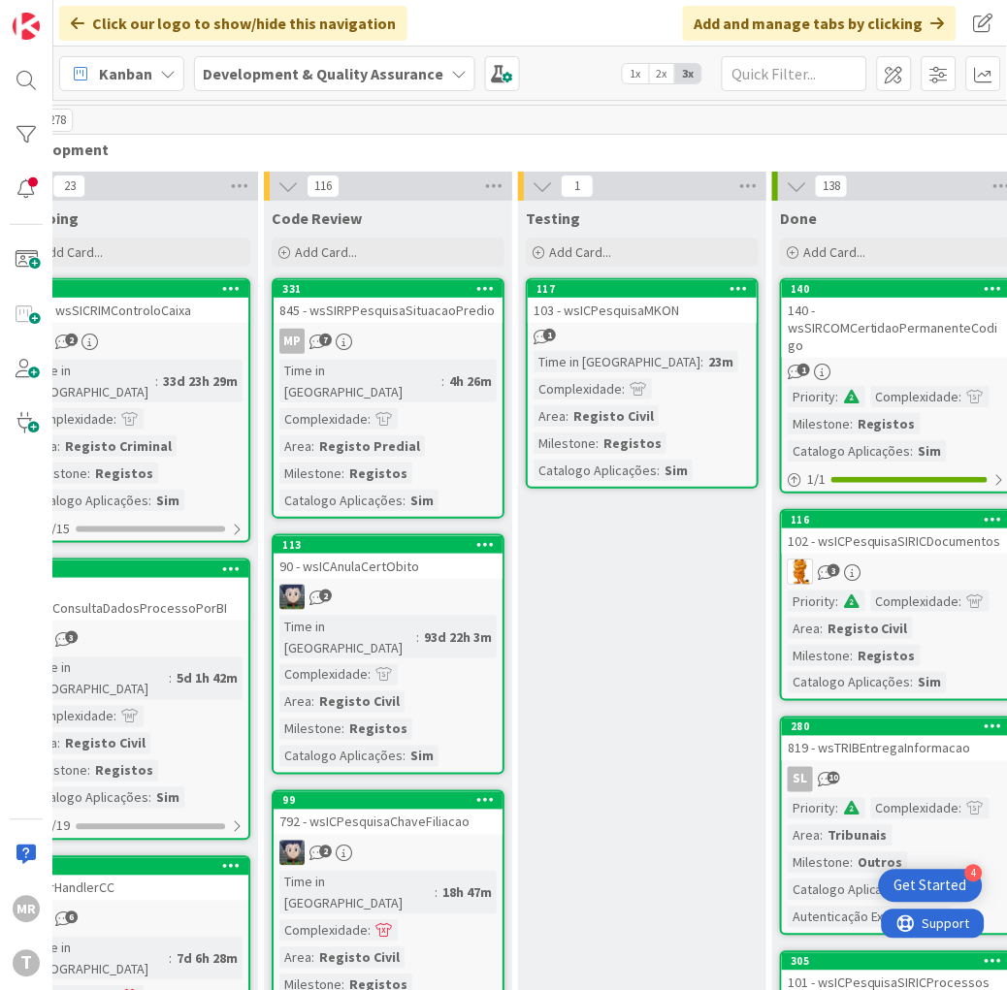
scroll to position [0, 1028]
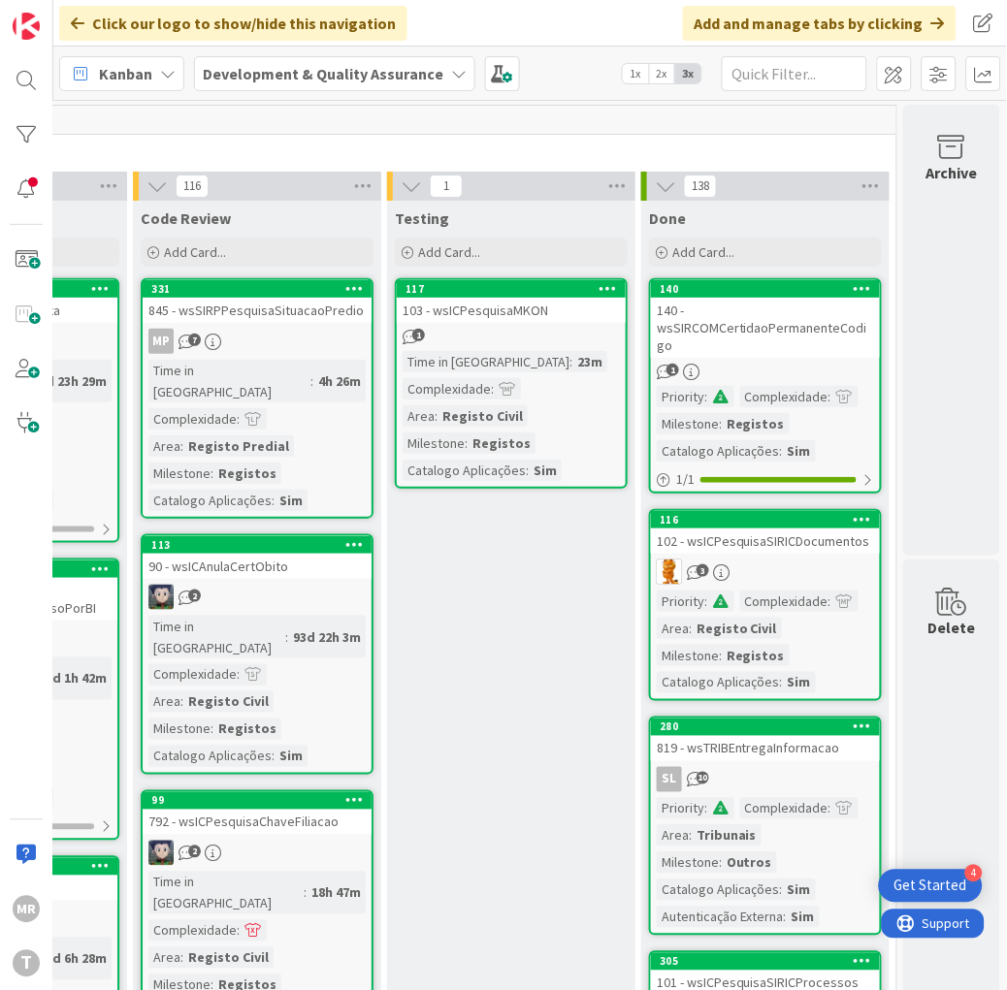
drag, startPoint x: 738, startPoint y: 984, endPoint x: 68, endPoint y: 11, distance: 1181.6
click at [786, 80] on input "text" at bounding box center [795, 73] width 146 height 35
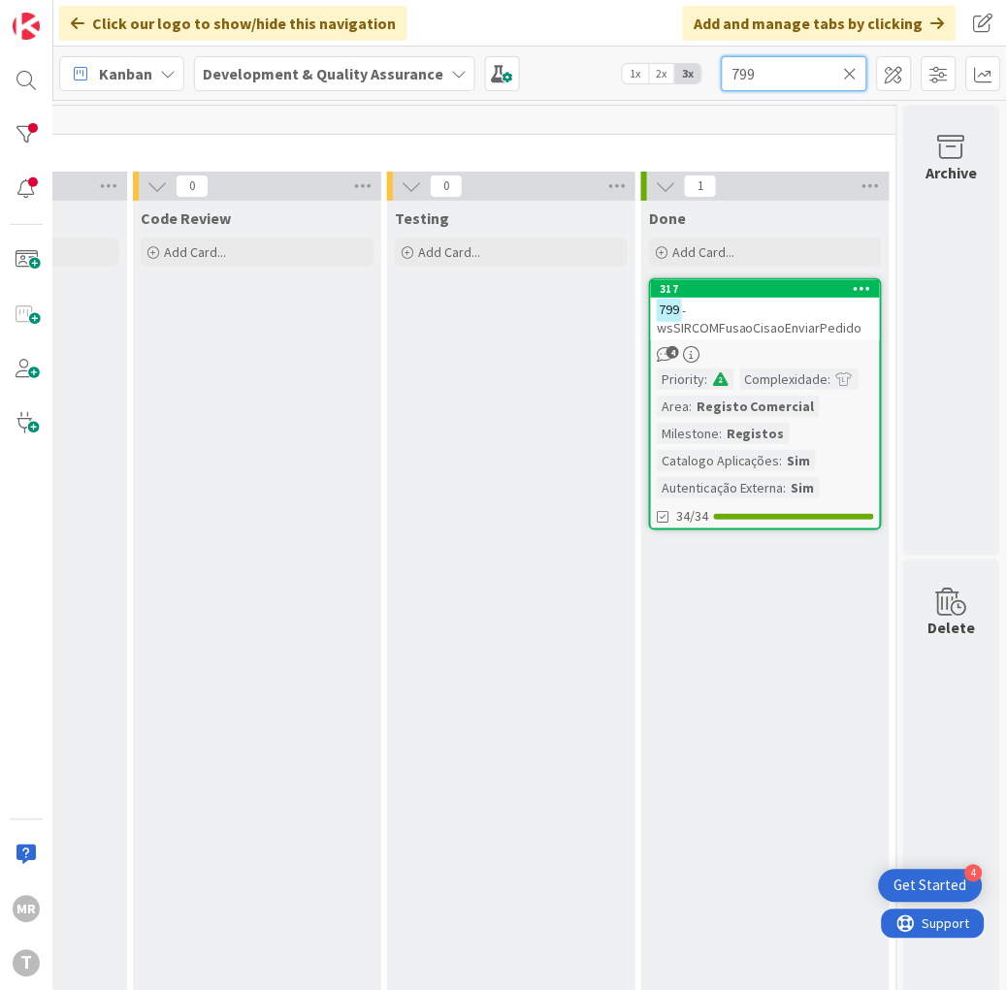
drag, startPoint x: 776, startPoint y: 72, endPoint x: 616, endPoint y: 58, distance: 160.6
click at [628, 55] on div "Kanban Development & Quality Assurance 1x 2x 3x 799" at bounding box center [530, 73] width 954 height 53
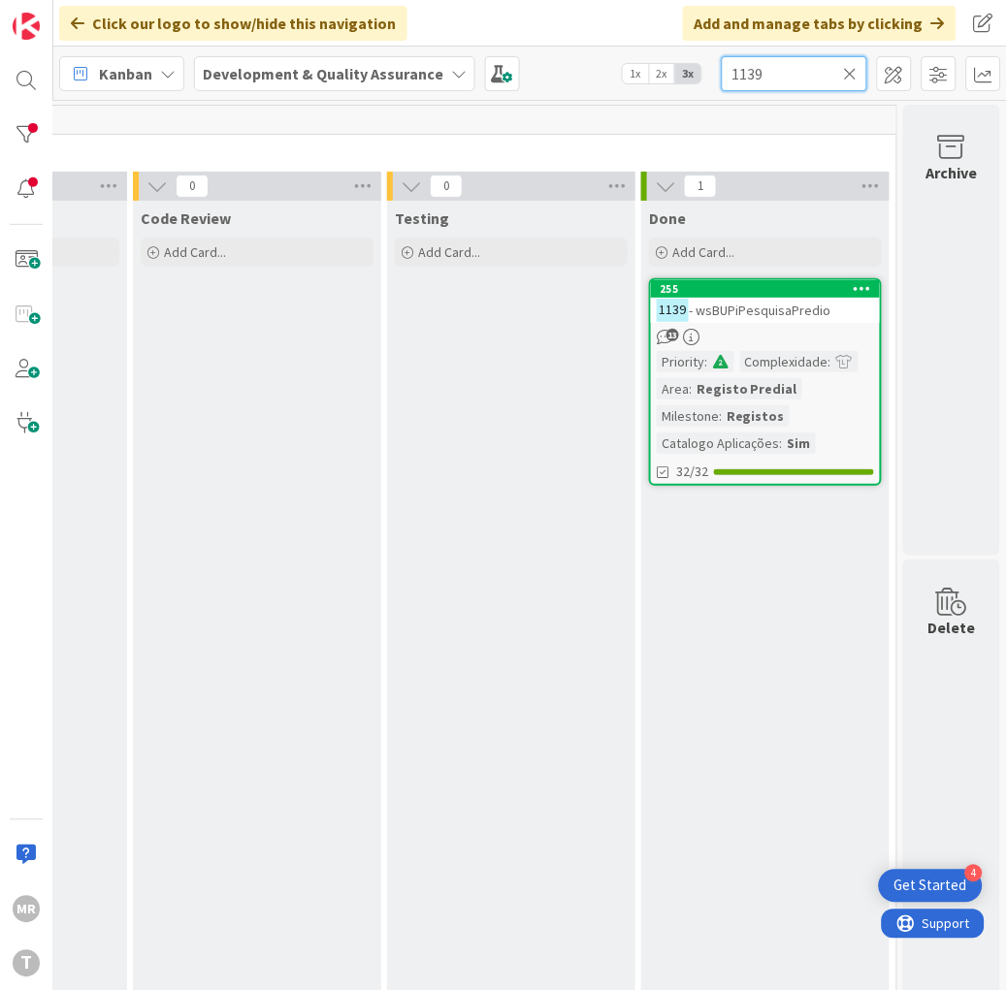
click at [528, 27] on div "Click our logo to show/hide this navigation Add and manage tabs by clicking Kan…" at bounding box center [530, 495] width 954 height 990
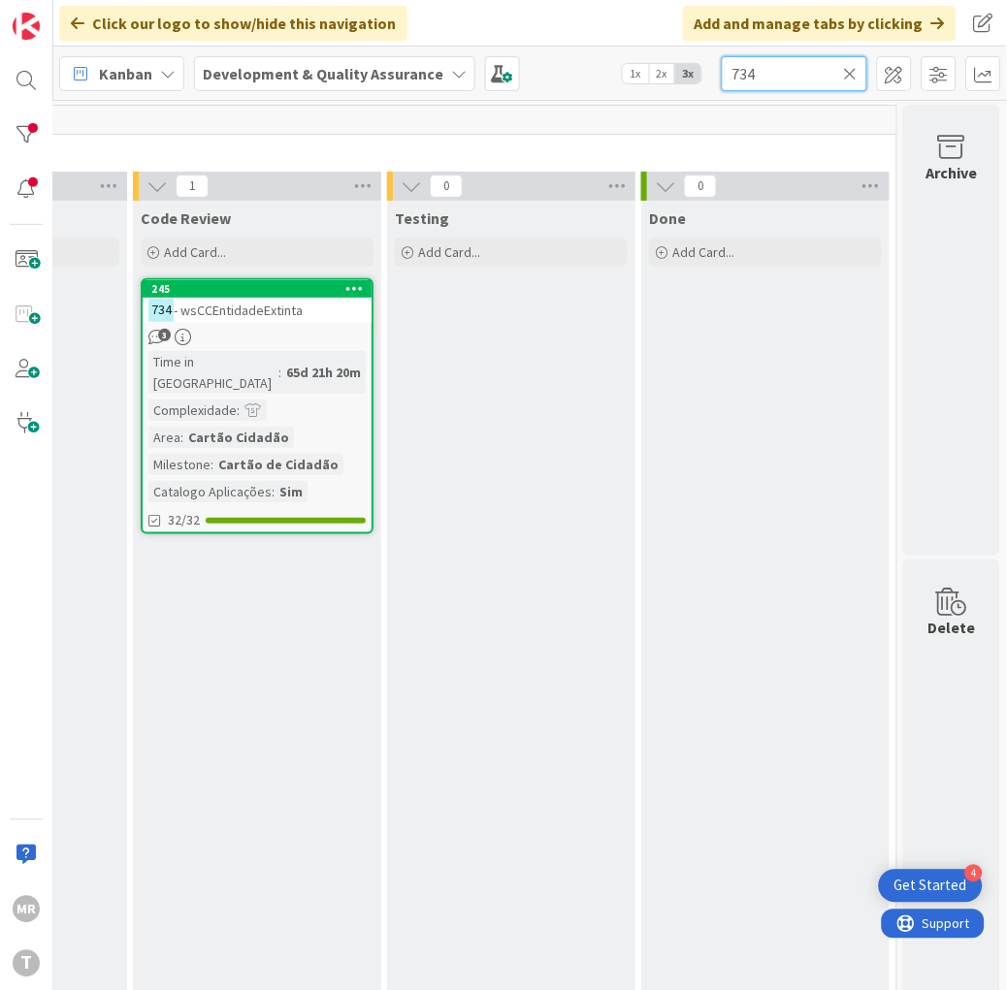
drag, startPoint x: 770, startPoint y: 76, endPoint x: 414, endPoint y: -6, distance: 365.2
click at [414, 0] on html "4 Get Started MR T Click our logo to show/hide this navigation Add and manage t…" at bounding box center [503, 495] width 1007 height 990
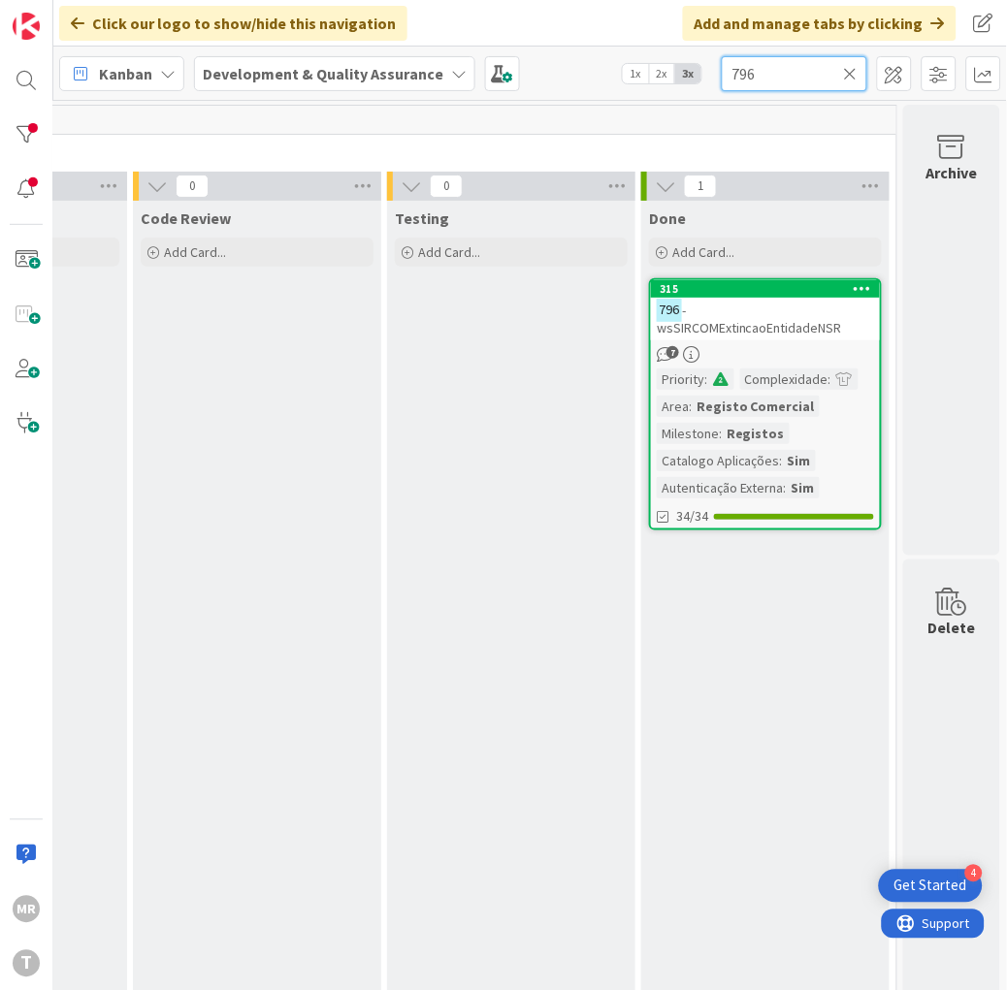
click at [632, 27] on div "Click our logo to show/hide this navigation Add and manage tabs by clicking Kan…" at bounding box center [530, 495] width 954 height 990
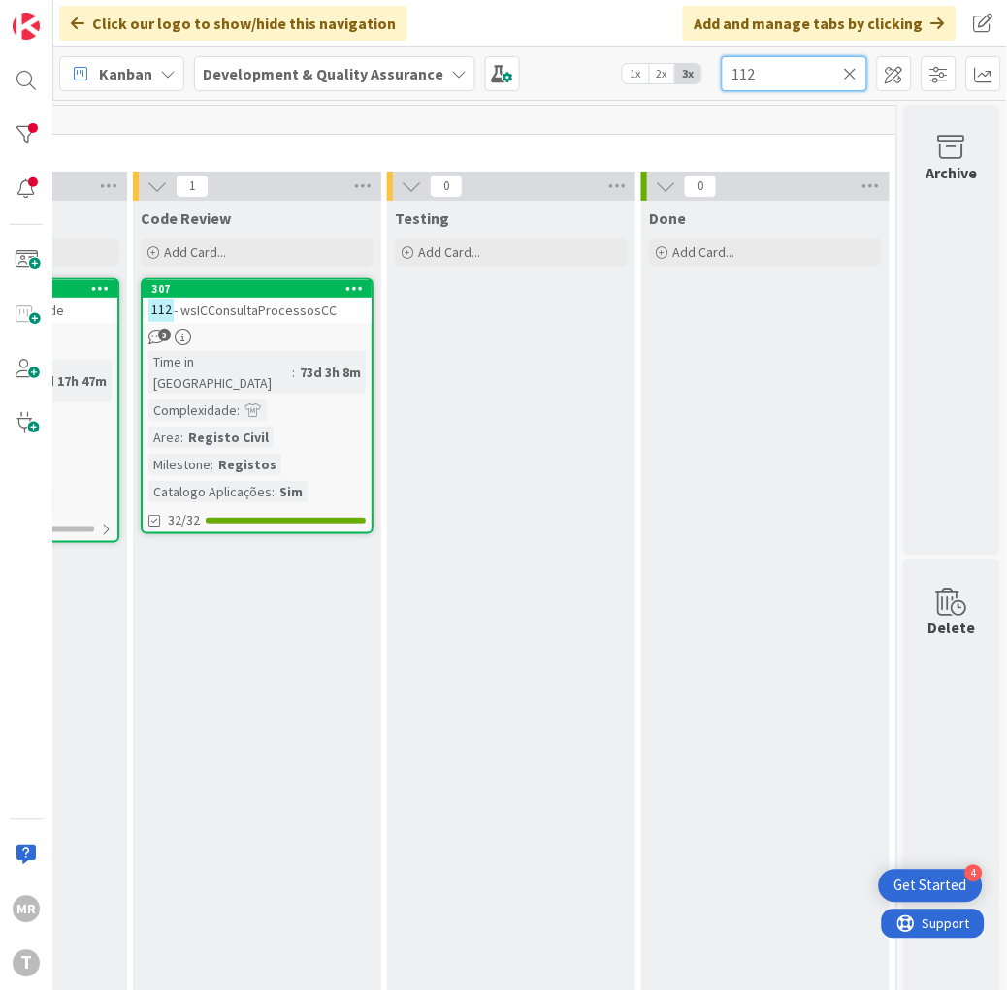
drag, startPoint x: 786, startPoint y: 69, endPoint x: 334, endPoint y: 50, distance: 452.4
click at [352, 51] on div "Kanban Development & Quality Assurance 1x 2x 3x 112" at bounding box center [530, 73] width 954 height 53
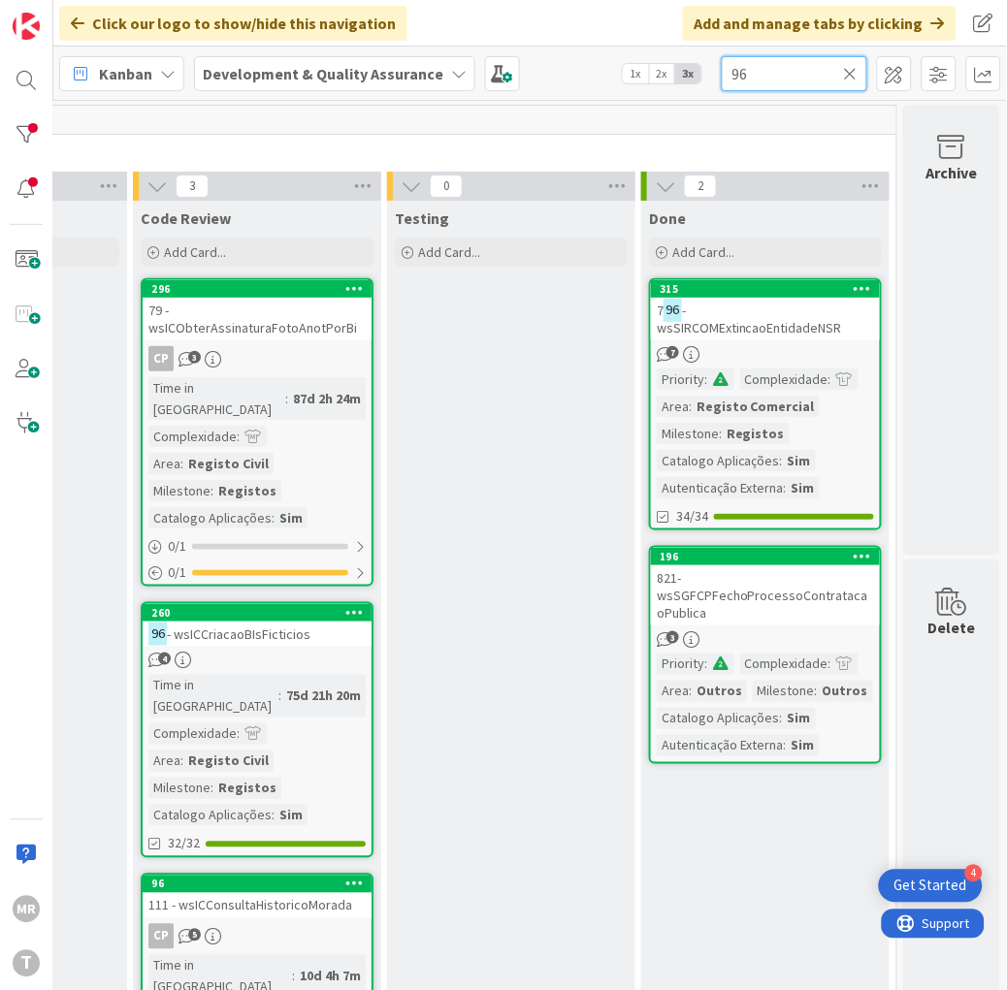
drag, startPoint x: 766, startPoint y: 73, endPoint x: 607, endPoint y: 59, distance: 159.7
click at [614, 61] on div "Kanban Development & Quality Assurance 1x 2x 3x 96" at bounding box center [530, 73] width 954 height 53
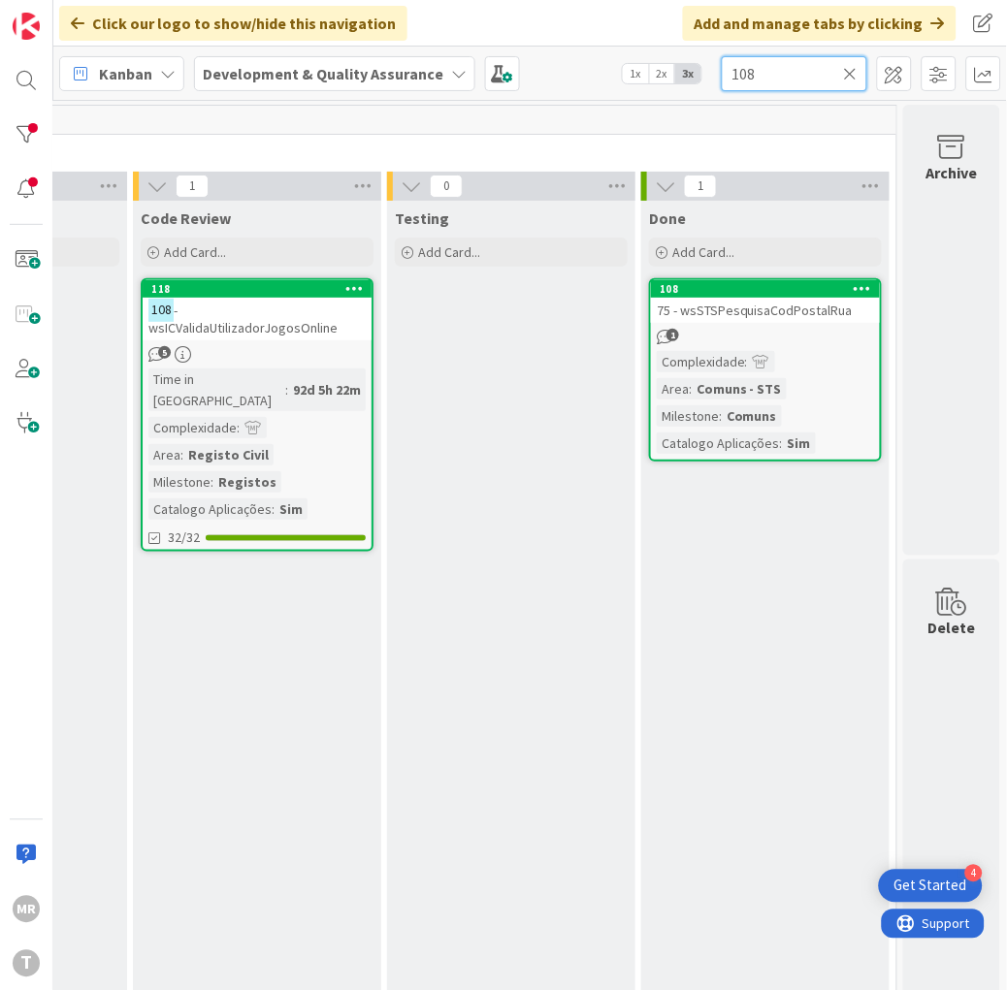
drag, startPoint x: 788, startPoint y: 76, endPoint x: 497, endPoint y: 51, distance: 292.0
click at [574, 69] on div "Kanban Development & Quality Assurance 1x 2x 3x 108" at bounding box center [530, 73] width 954 height 53
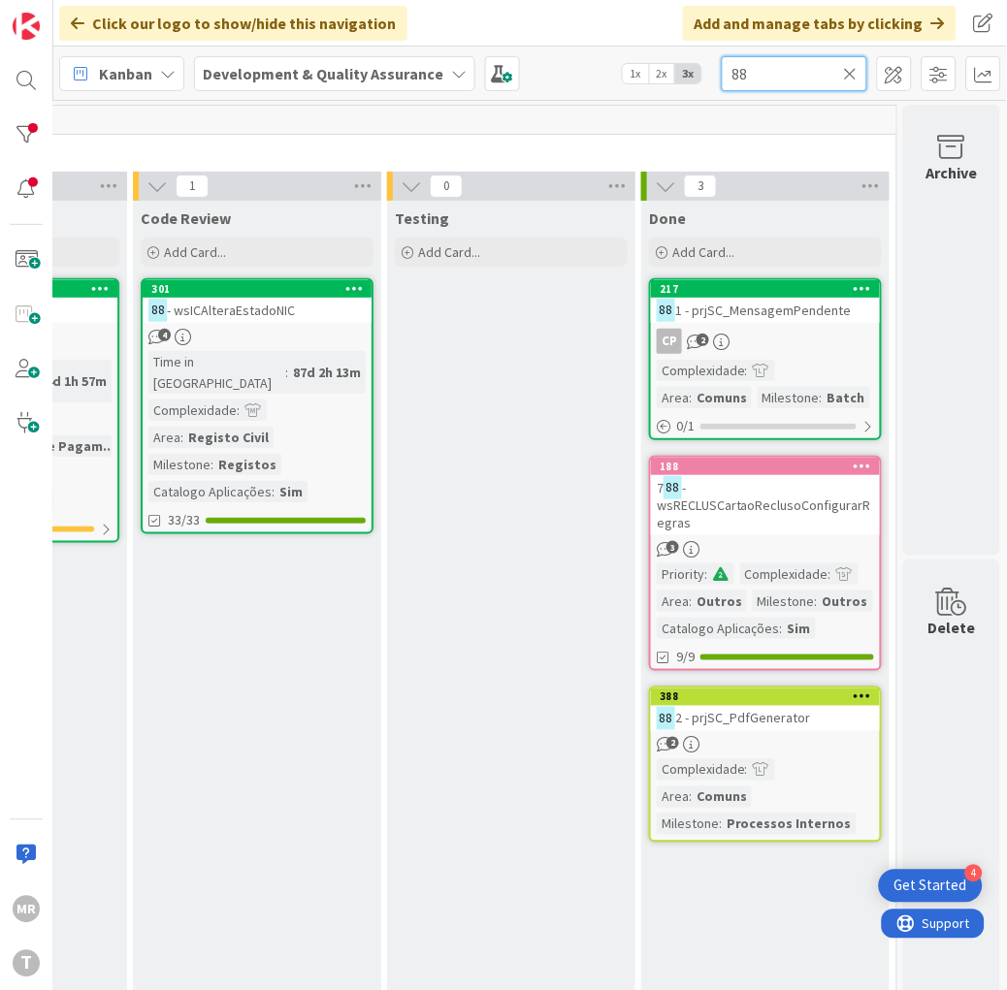
drag, startPoint x: 753, startPoint y: 65, endPoint x: 622, endPoint y: 42, distance: 133.0
click at [683, 62] on div "Kanban Development & Quality Assurance 1x 2x 3x 88" at bounding box center [530, 73] width 954 height 53
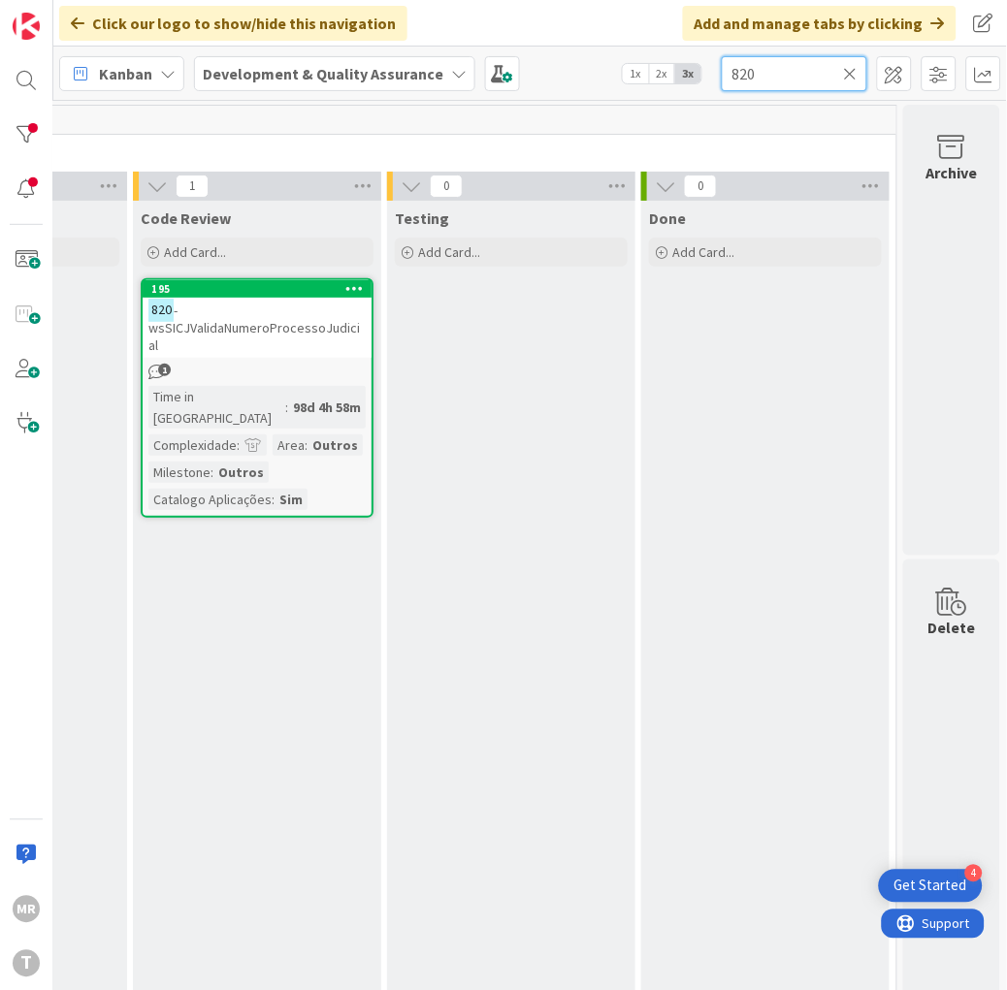
type input "820"
click at [855, 76] on icon at bounding box center [851, 73] width 14 height 17
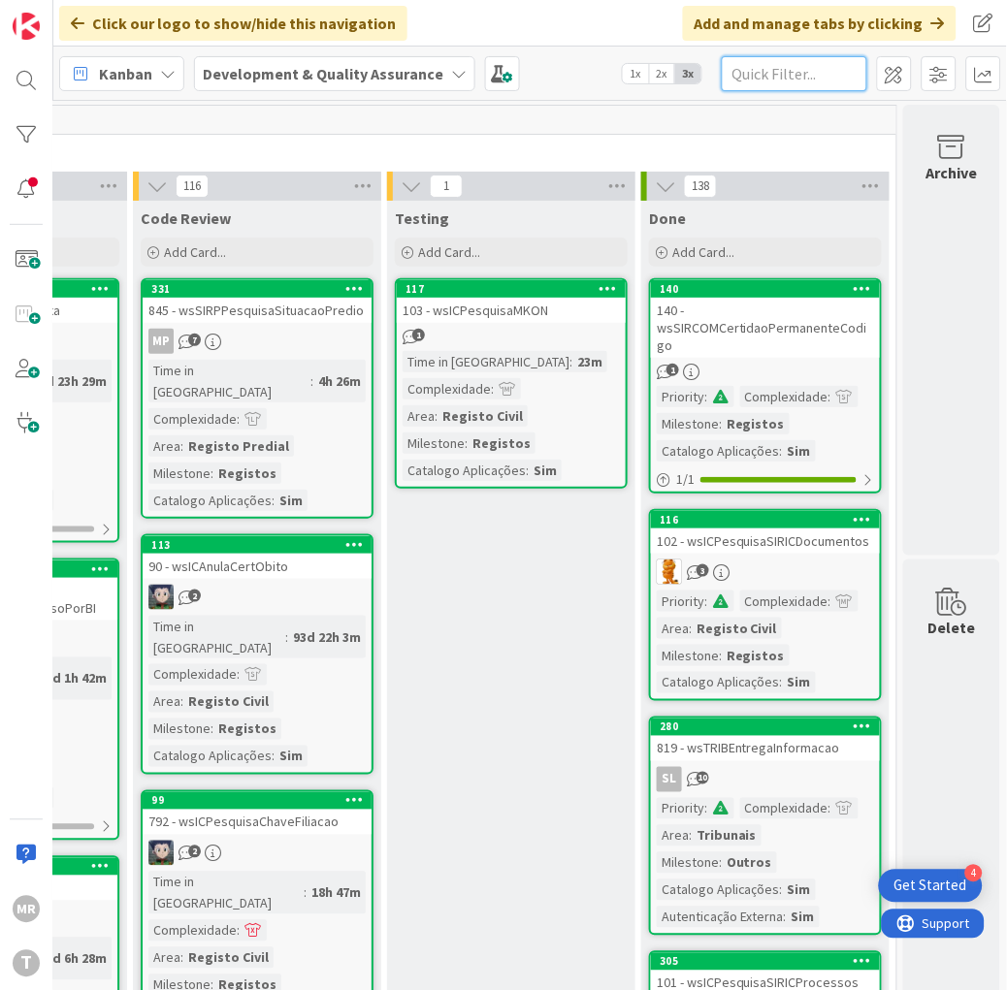
click at [788, 75] on input "text" at bounding box center [795, 73] width 146 height 35
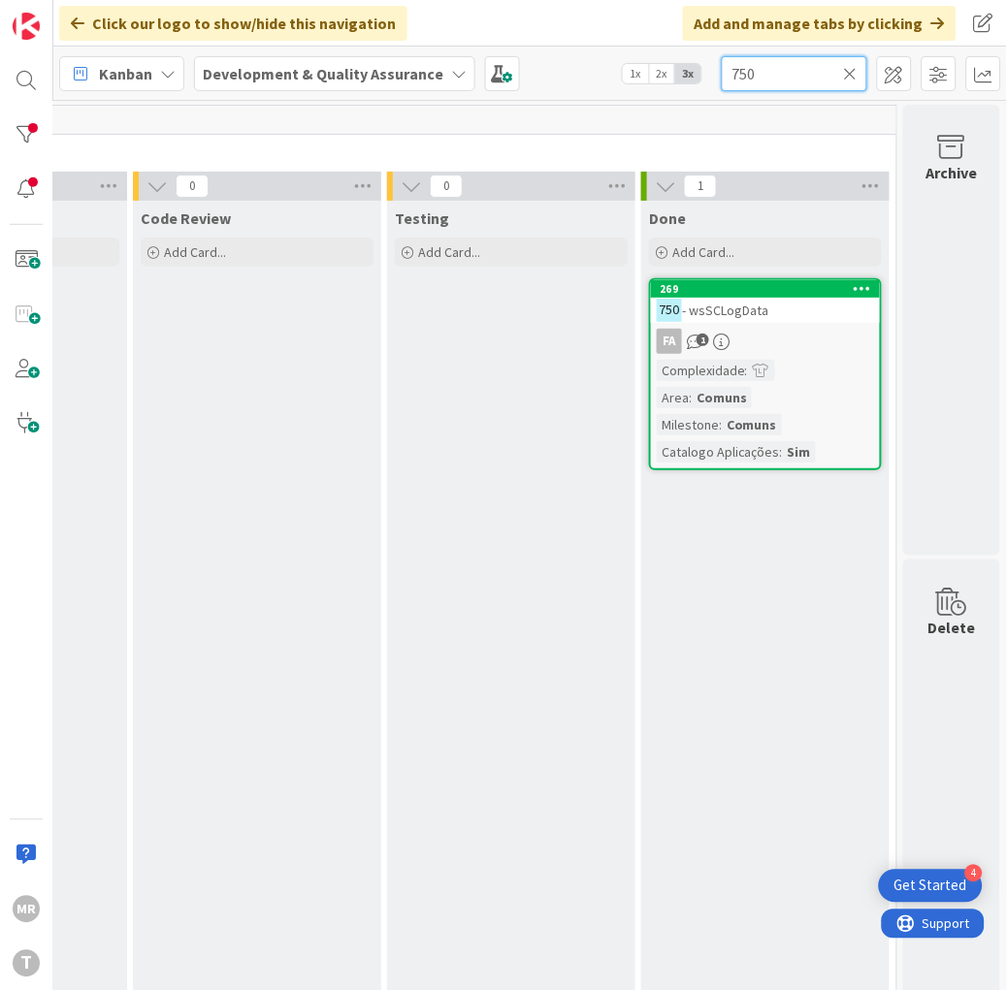
drag, startPoint x: 792, startPoint y: 82, endPoint x: 646, endPoint y: 58, distance: 147.5
click at [646, 58] on div "Kanban Development & Quality Assurance 1x 2x 3x 750" at bounding box center [530, 73] width 954 height 53
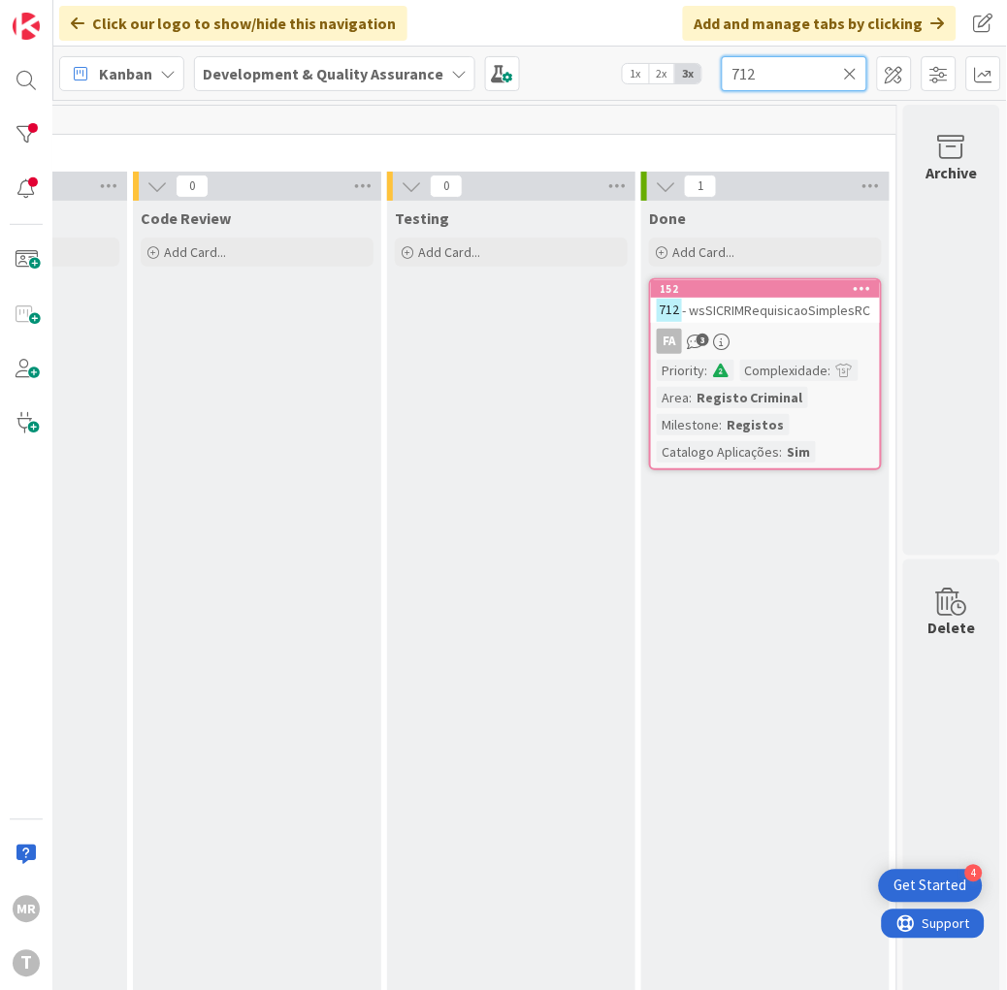
drag, startPoint x: 769, startPoint y: 73, endPoint x: 559, endPoint y: 25, distance: 215.8
click at [559, 25] on div "Click our logo to show/hide this navigation Add and manage tabs by clicking Kan…" at bounding box center [530, 495] width 954 height 990
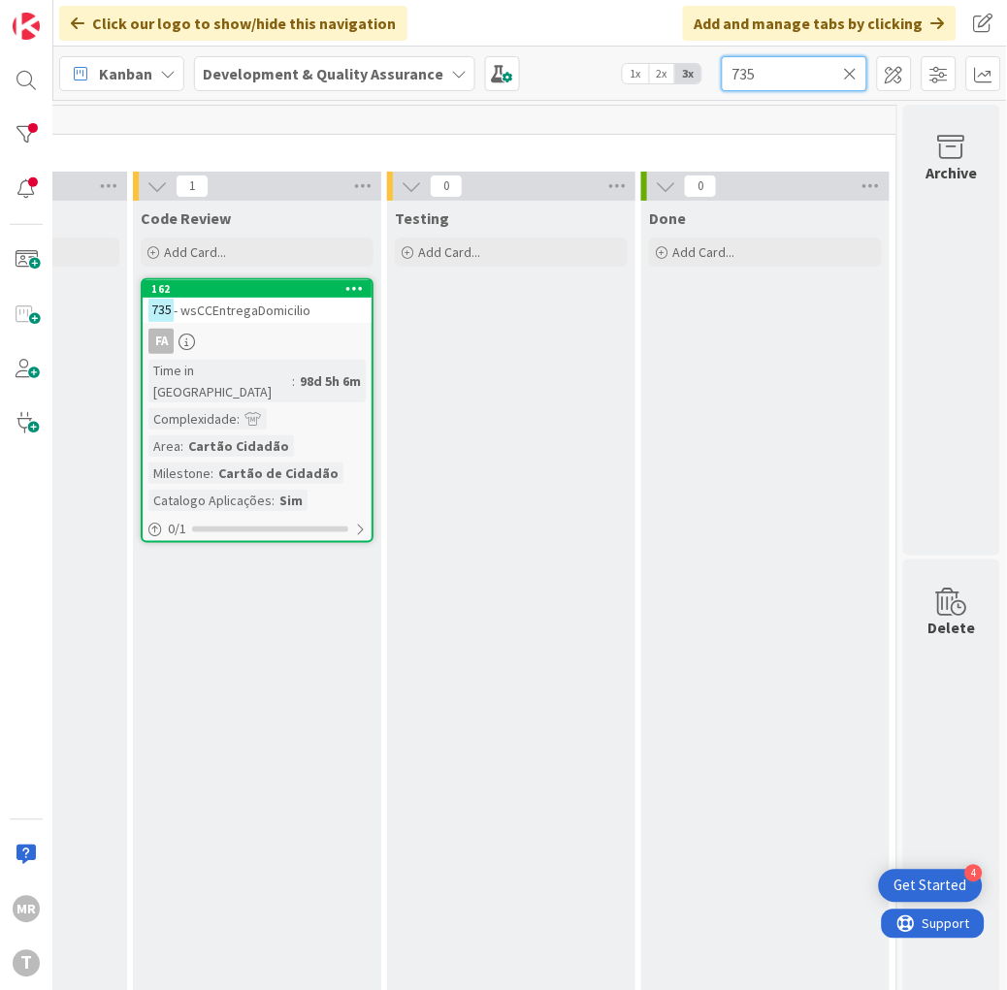
drag, startPoint x: 680, startPoint y: 46, endPoint x: 528, endPoint y: 11, distance: 156.3
click at [588, 37] on div "Click our logo to show/hide this navigation Add and manage tabs by clicking Kan…" at bounding box center [530, 495] width 954 height 990
drag, startPoint x: 700, startPoint y: 62, endPoint x: 556, endPoint y: 27, distance: 148.7
click at [556, 27] on div "Click our logo to show/hide this navigation Add and manage tabs by clicking Kan…" at bounding box center [530, 495] width 954 height 990
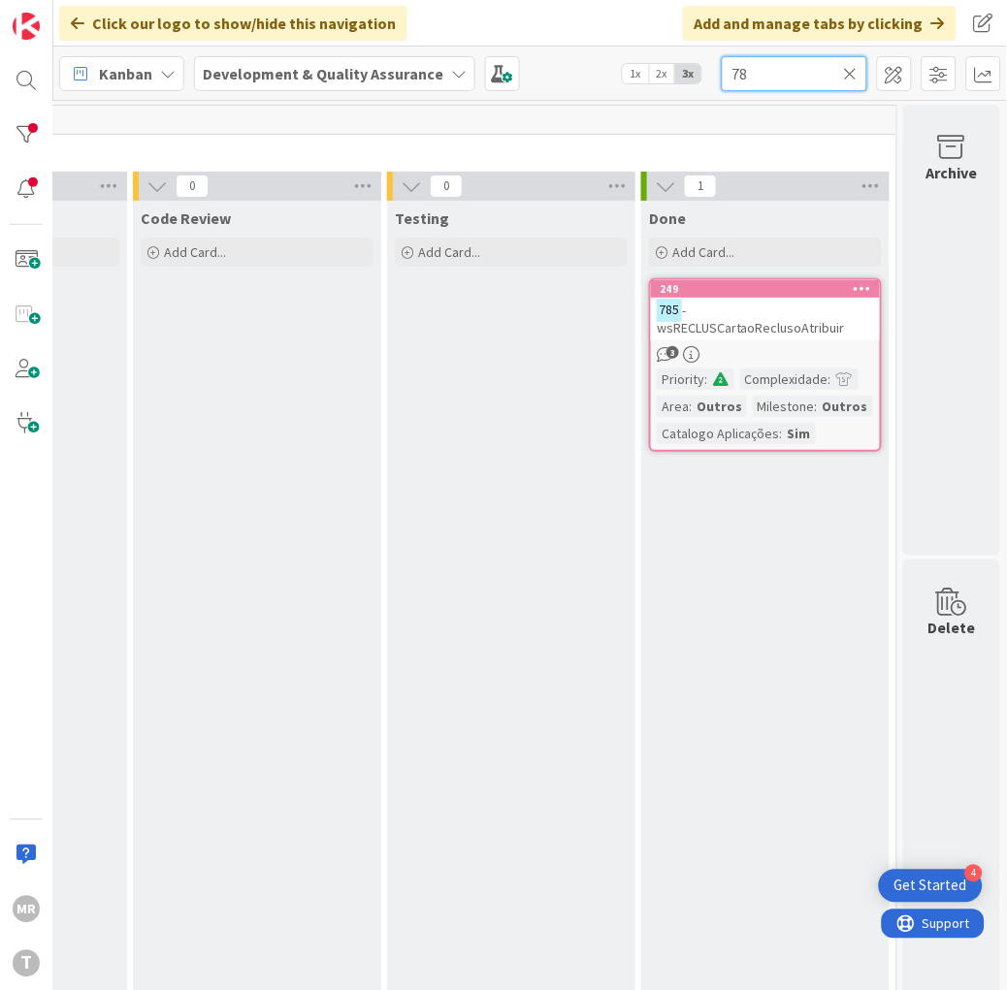
type input "7"
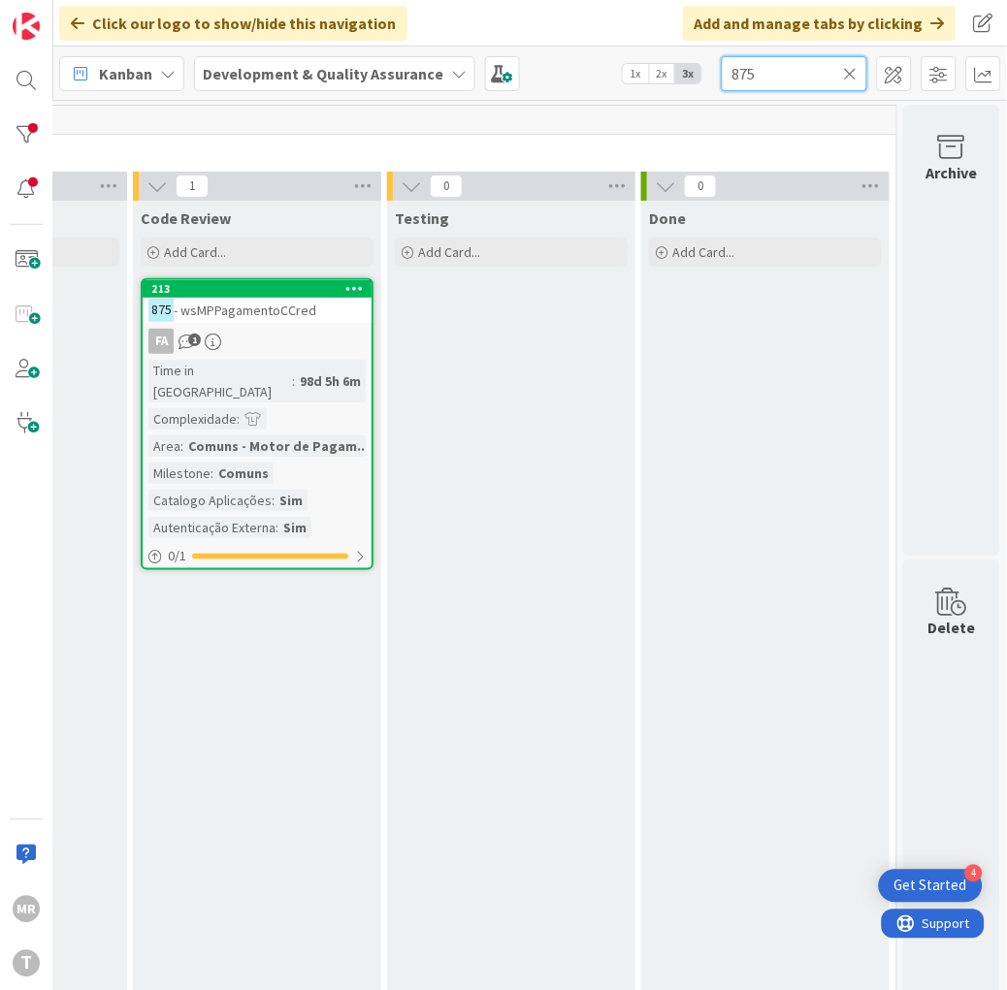
drag, startPoint x: 800, startPoint y: 70, endPoint x: 357, endPoint y: 0, distance: 448.8
click at [444, 20] on div "Click our logo to show/hide this navigation Add and manage tabs by clicking Kan…" at bounding box center [530, 495] width 954 height 990
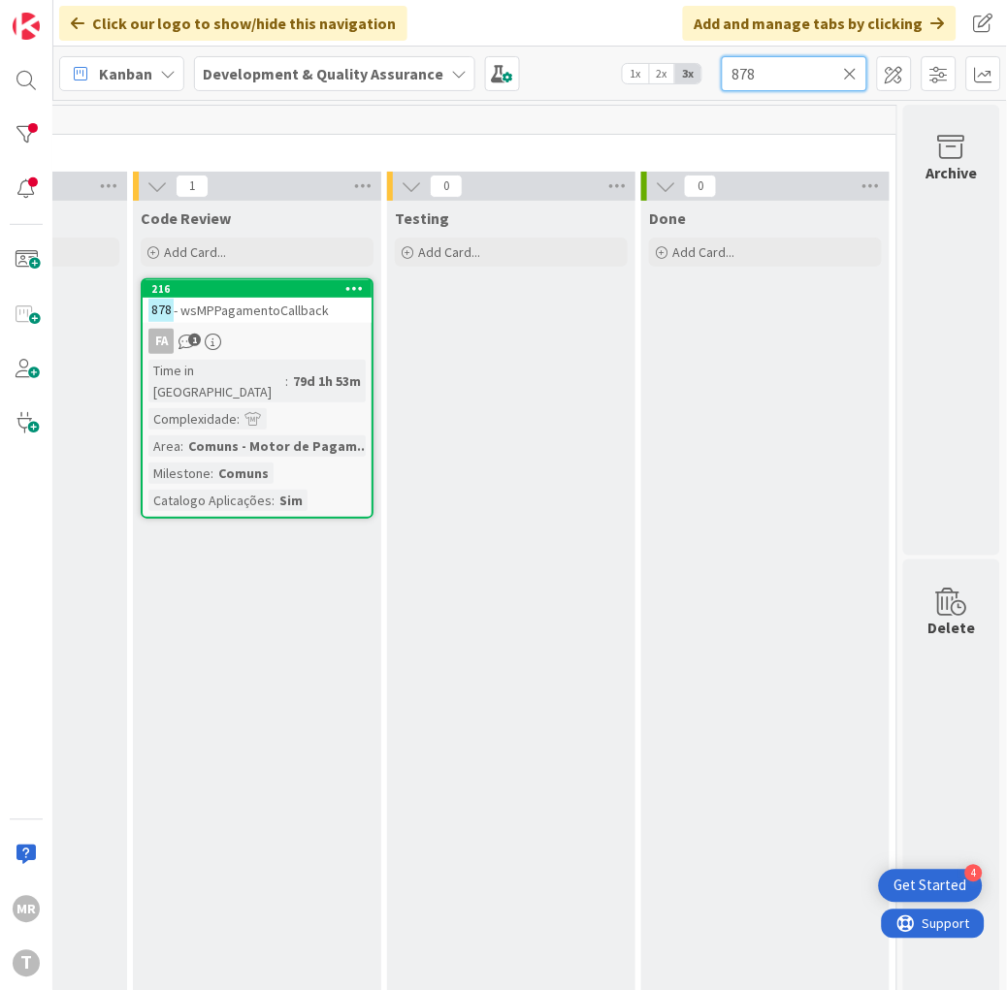
drag, startPoint x: 781, startPoint y: 69, endPoint x: 325, endPoint y: 15, distance: 459.2
click at [515, 36] on div "Click our logo to show/hide this navigation Add and manage tabs by clicking Kan…" at bounding box center [530, 495] width 954 height 990
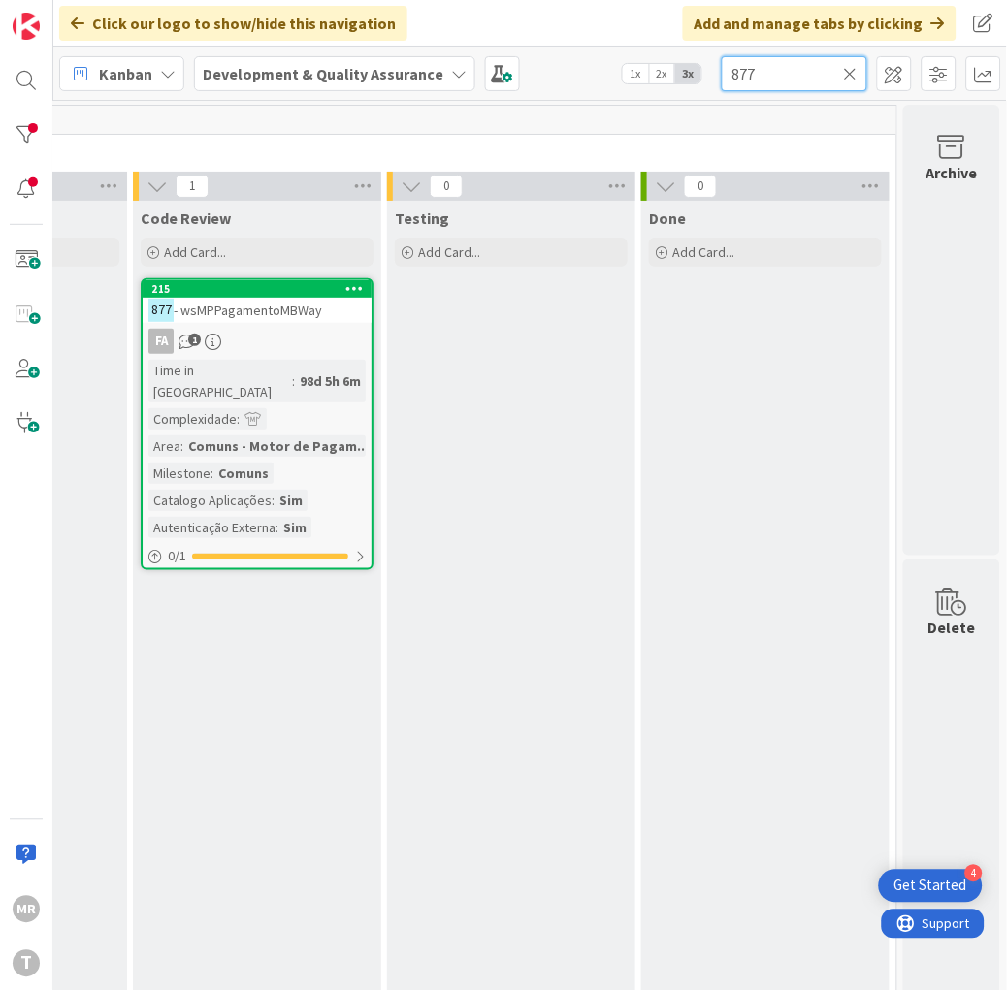
drag, startPoint x: 789, startPoint y: 81, endPoint x: 415, endPoint y: 47, distance: 375.0
click at [428, 49] on div "Kanban Development & Quality Assurance 1x 2x 3x 877" at bounding box center [530, 73] width 954 height 53
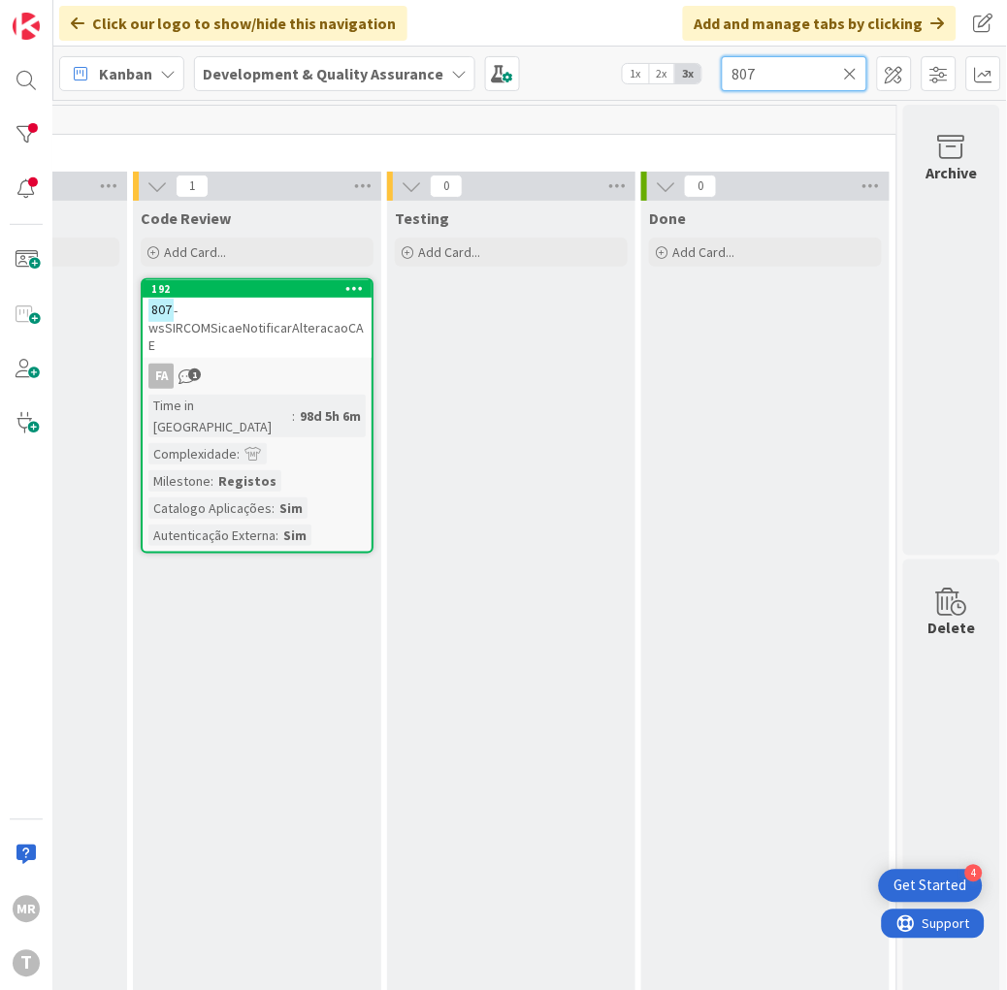
drag, startPoint x: 784, startPoint y: 83, endPoint x: 443, endPoint y: 8, distance: 348.8
click at [502, 26] on div "Click our logo to show/hide this navigation Add and manage tabs by clicking Kan…" at bounding box center [530, 495] width 954 height 990
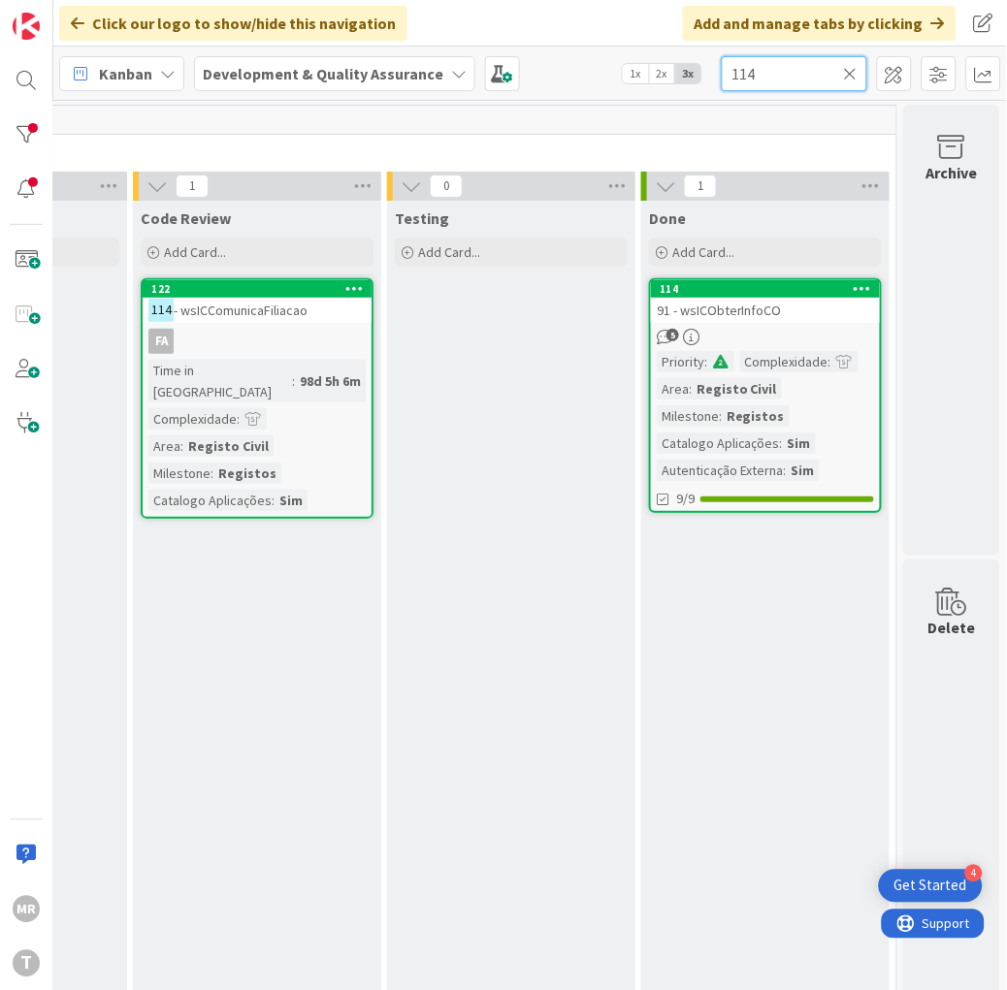
drag, startPoint x: 776, startPoint y: 73, endPoint x: 565, endPoint y: 50, distance: 212.7
click at [567, 51] on div "Kanban Development & Quality Assurance 1x 2x 3x 114" at bounding box center [530, 73] width 954 height 53
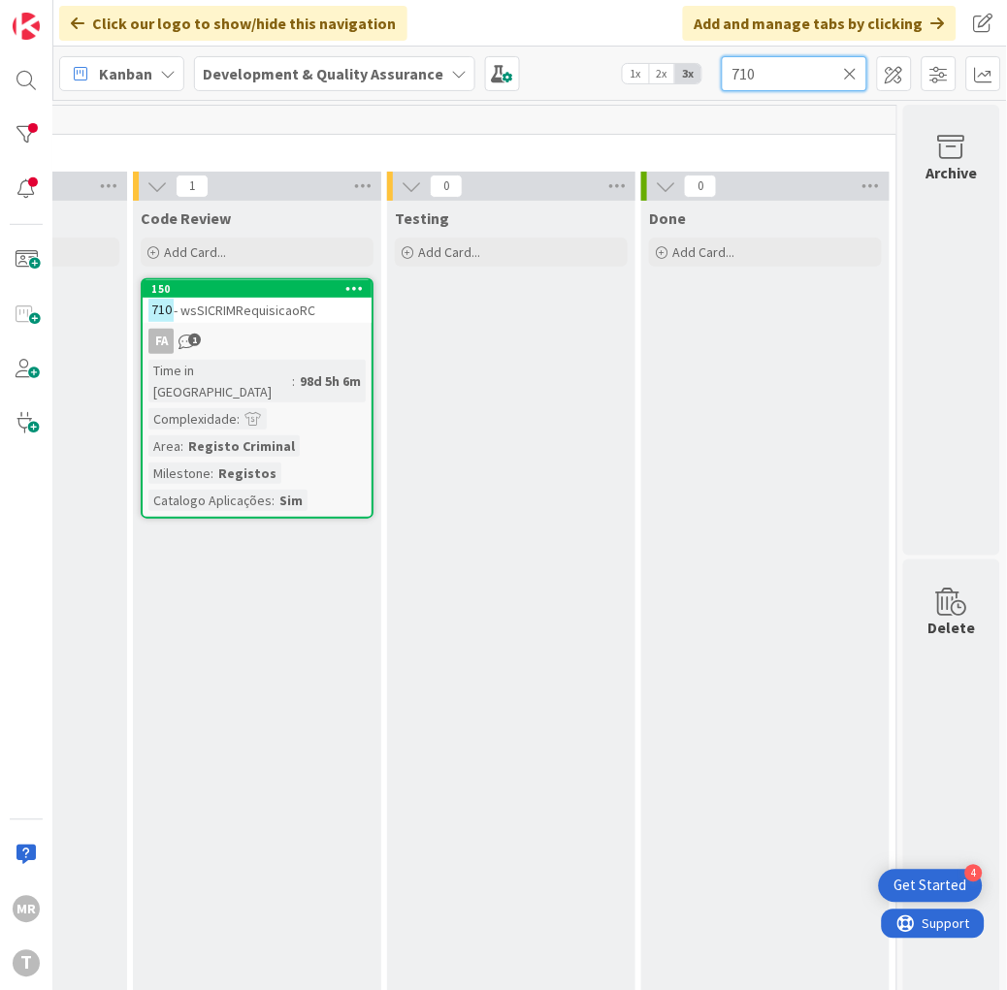
drag, startPoint x: 778, startPoint y: 70, endPoint x: 558, endPoint y: 33, distance: 223.3
click at [565, 36] on div "Click our logo to show/hide this navigation Add and manage tabs by clicking Kan…" at bounding box center [530, 495] width 954 height 990
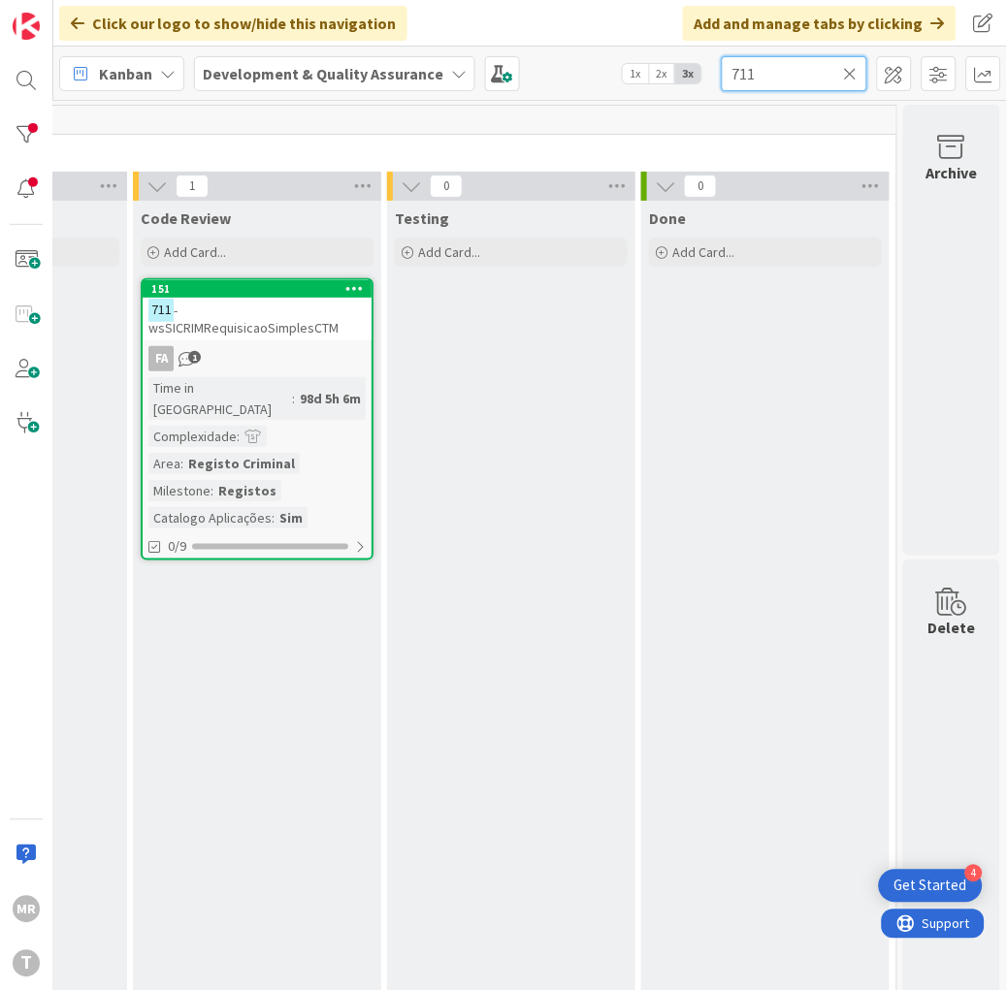
type input "711"
click at [847, 66] on icon at bounding box center [851, 73] width 14 height 17
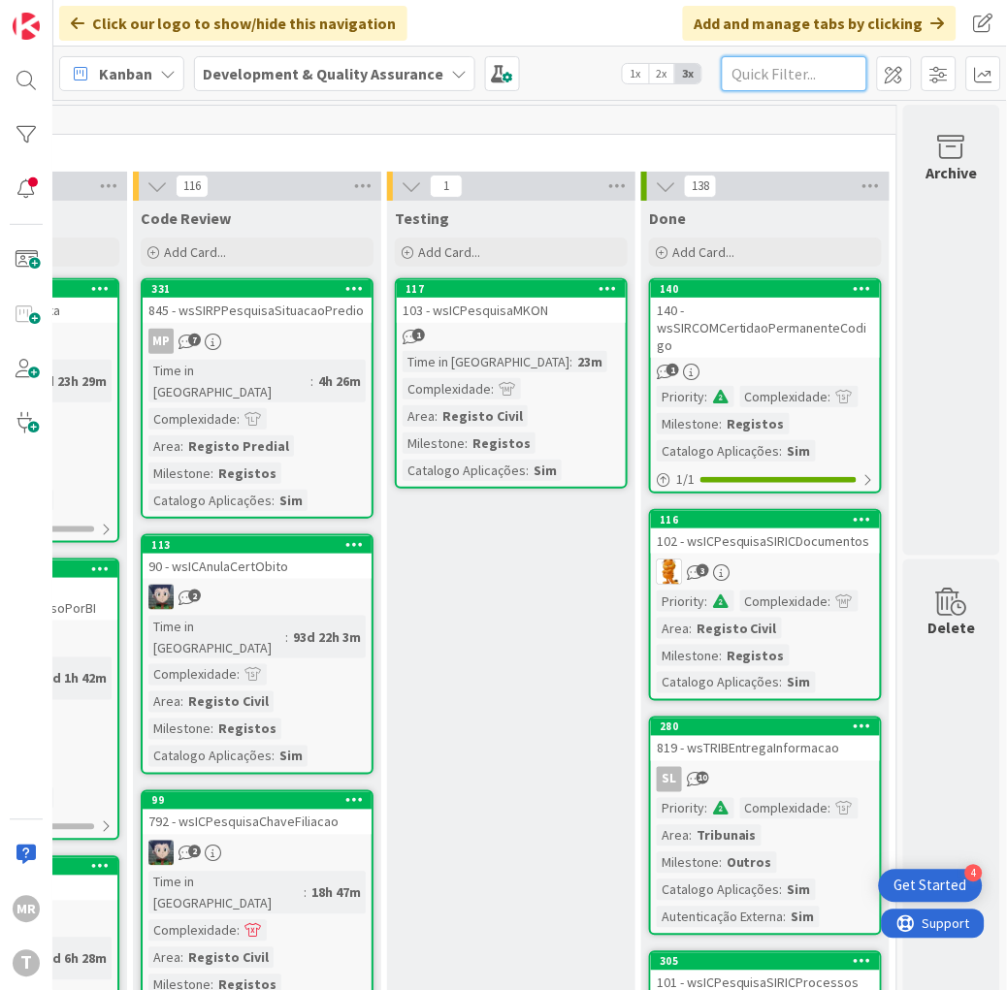
click at [751, 71] on input "text" at bounding box center [795, 73] width 146 height 35
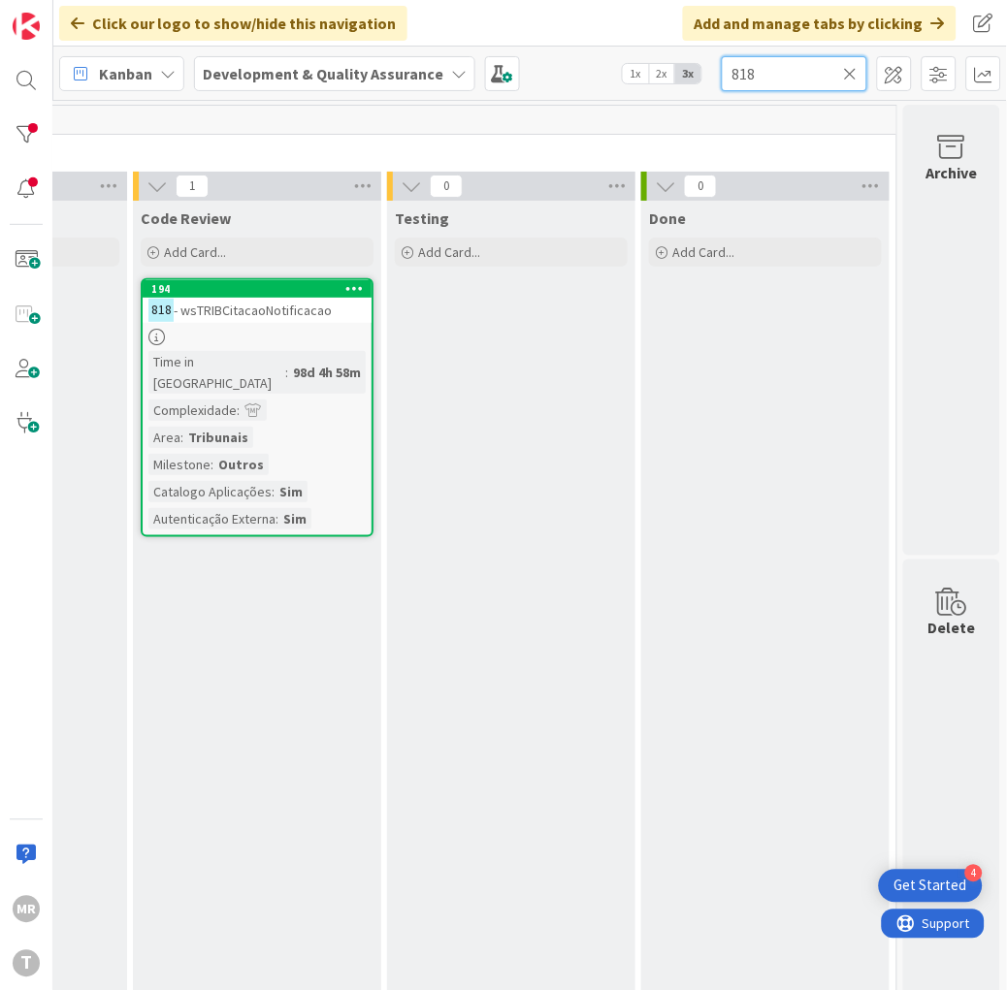
drag, startPoint x: 787, startPoint y: 70, endPoint x: 463, endPoint y: 35, distance: 325.9
click at [463, 35] on div "Click our logo to show/hide this navigation Add and manage tabs by clicking Kan…" at bounding box center [530, 495] width 954 height 990
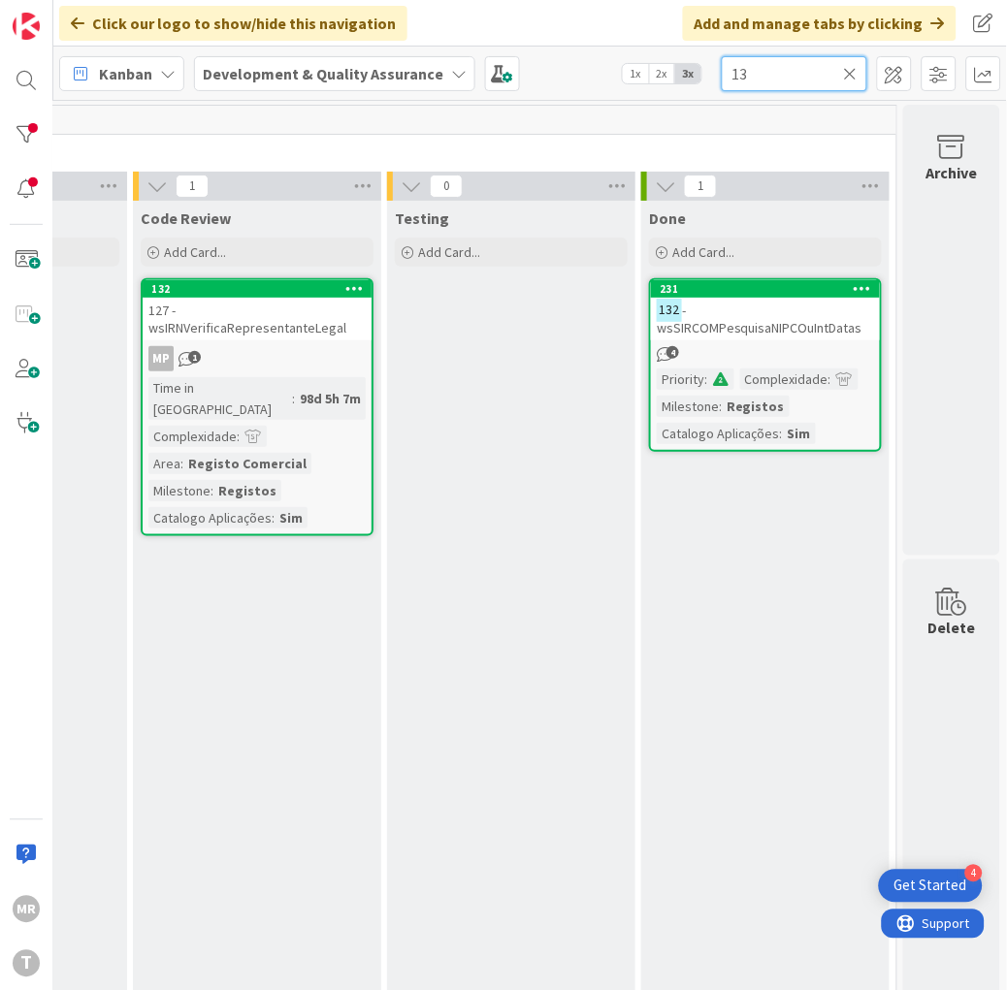
type input "1"
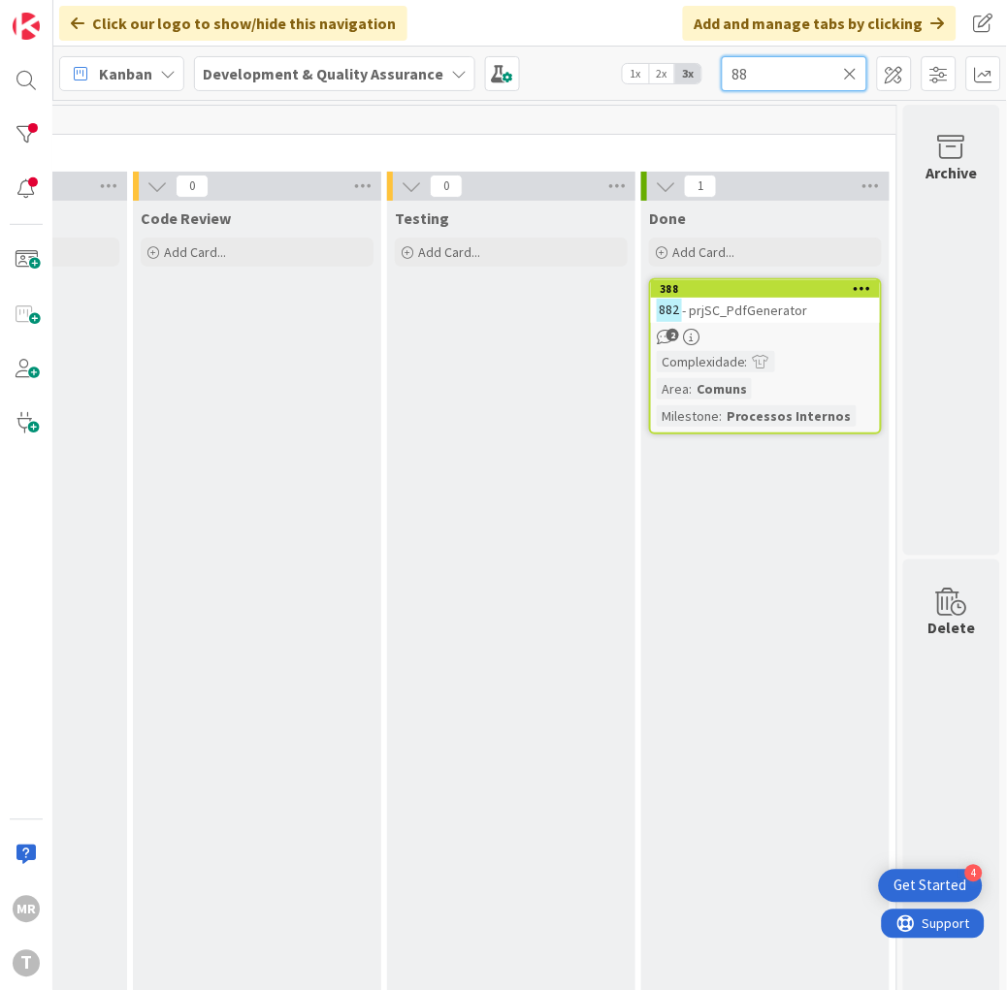
type input "8"
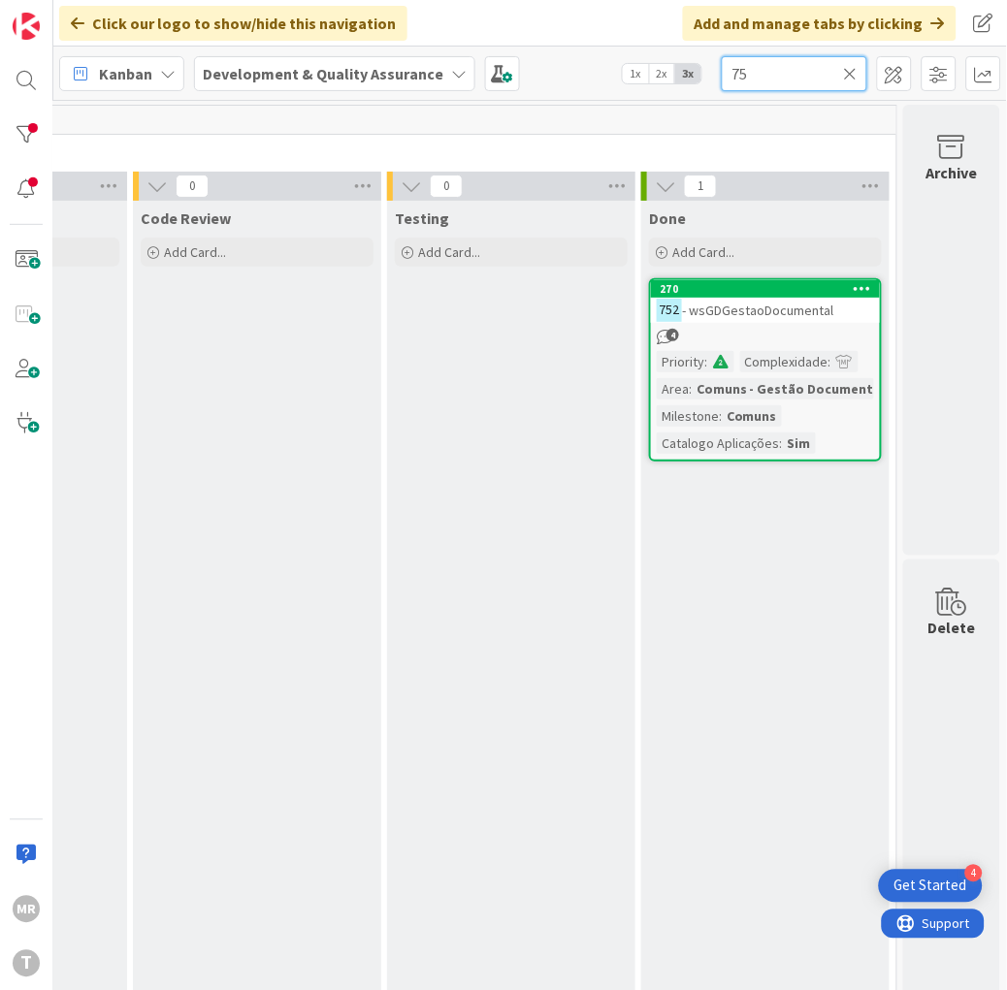
type input "7"
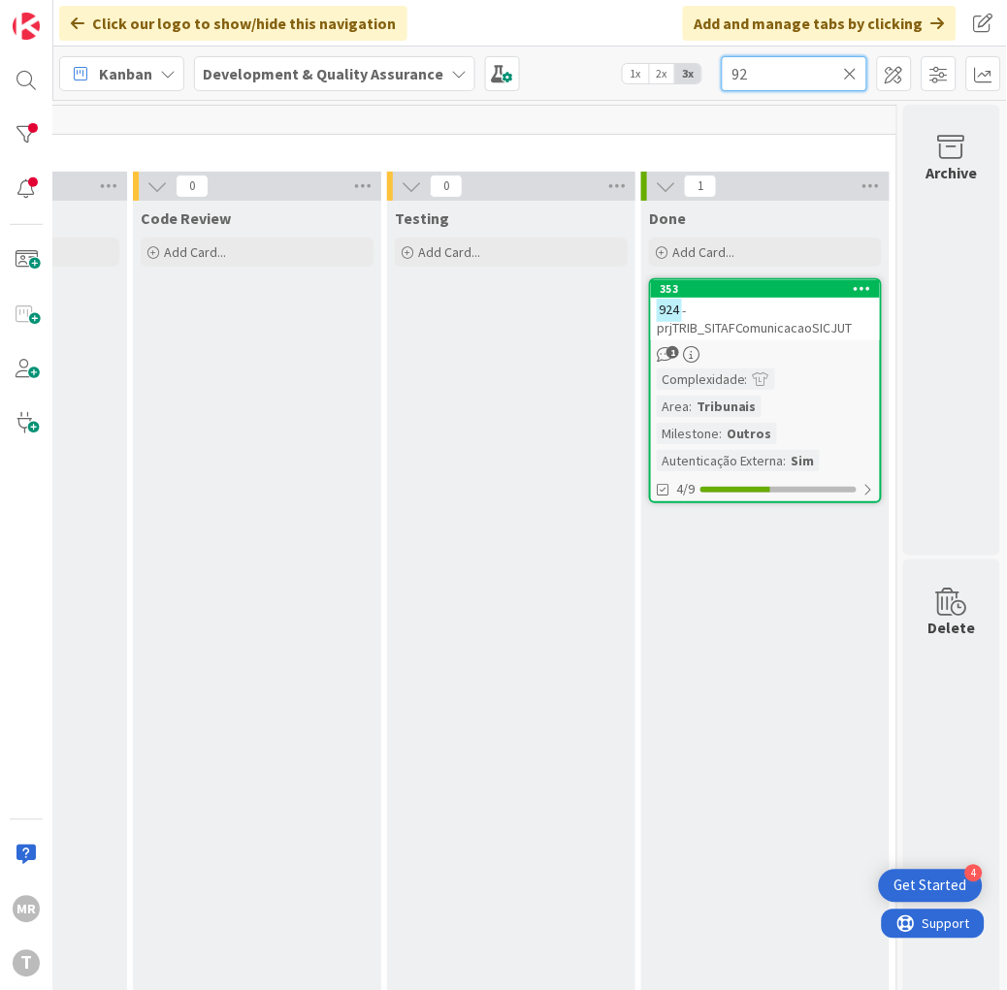
type input "9"
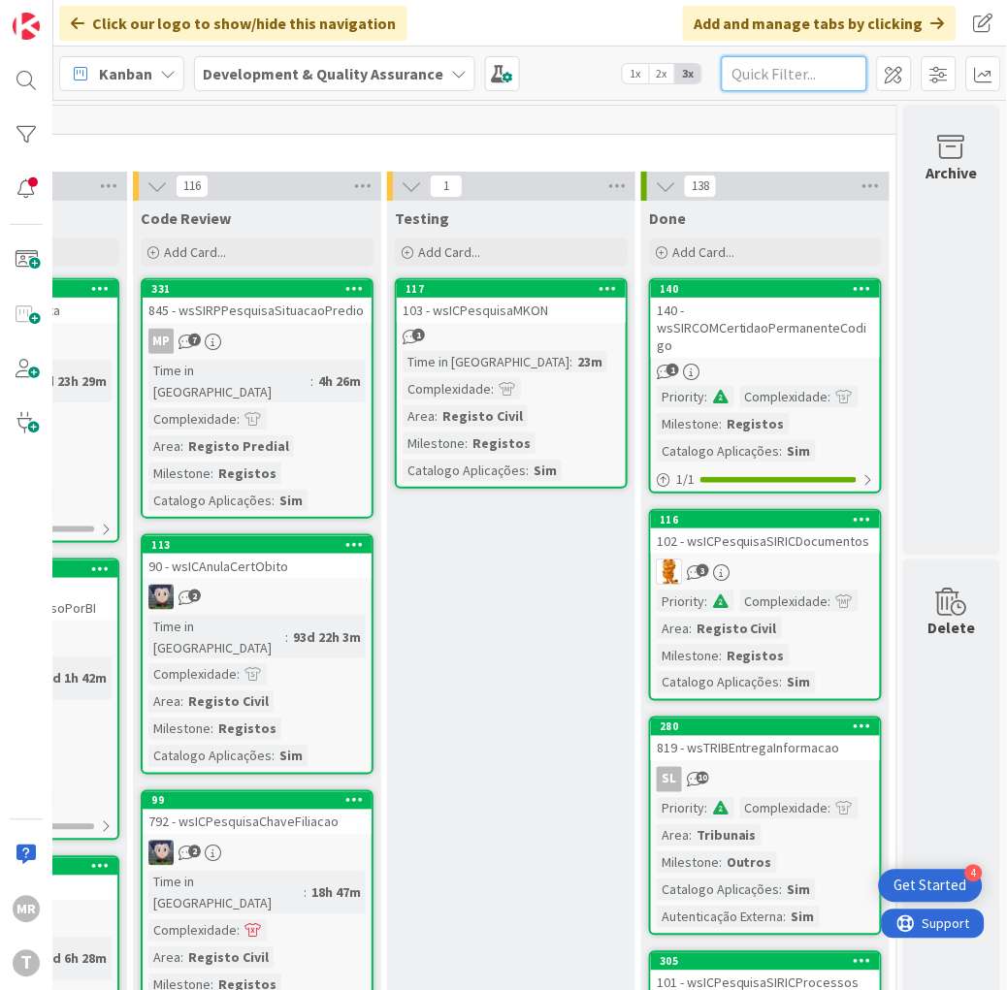
click at [781, 65] on input "text" at bounding box center [795, 73] width 146 height 35
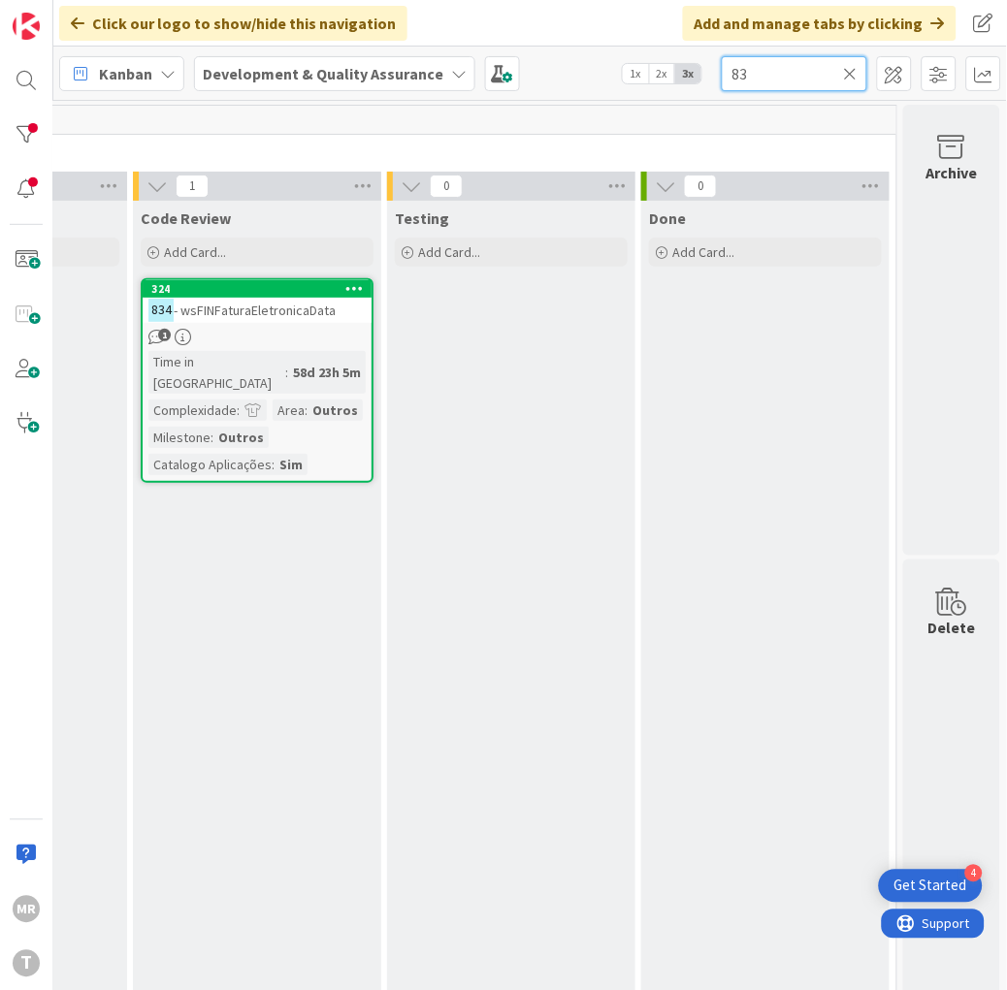
type input "8"
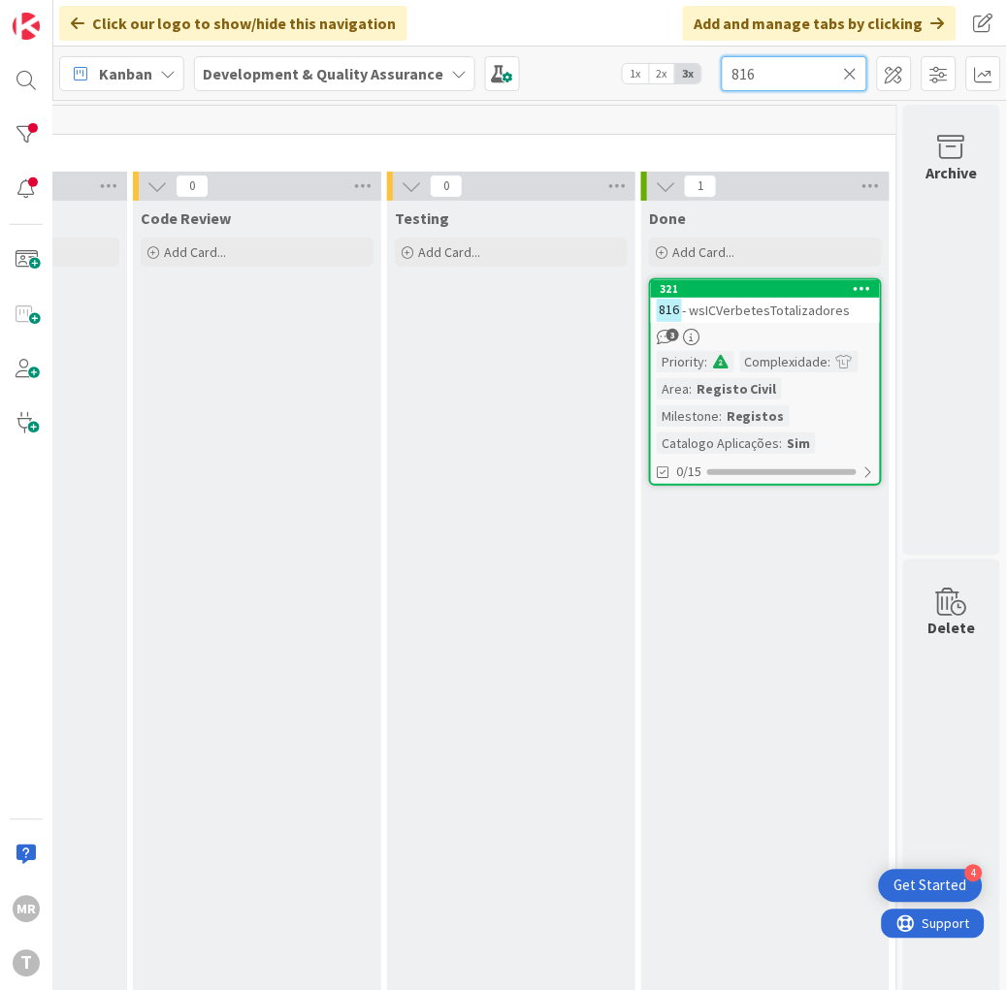
drag, startPoint x: 774, startPoint y: 80, endPoint x: 390, endPoint y: 16, distance: 389.3
click at [503, 34] on div "Click our logo to show/hide this navigation Add and manage tabs by clicking Kan…" at bounding box center [530, 495] width 954 height 990
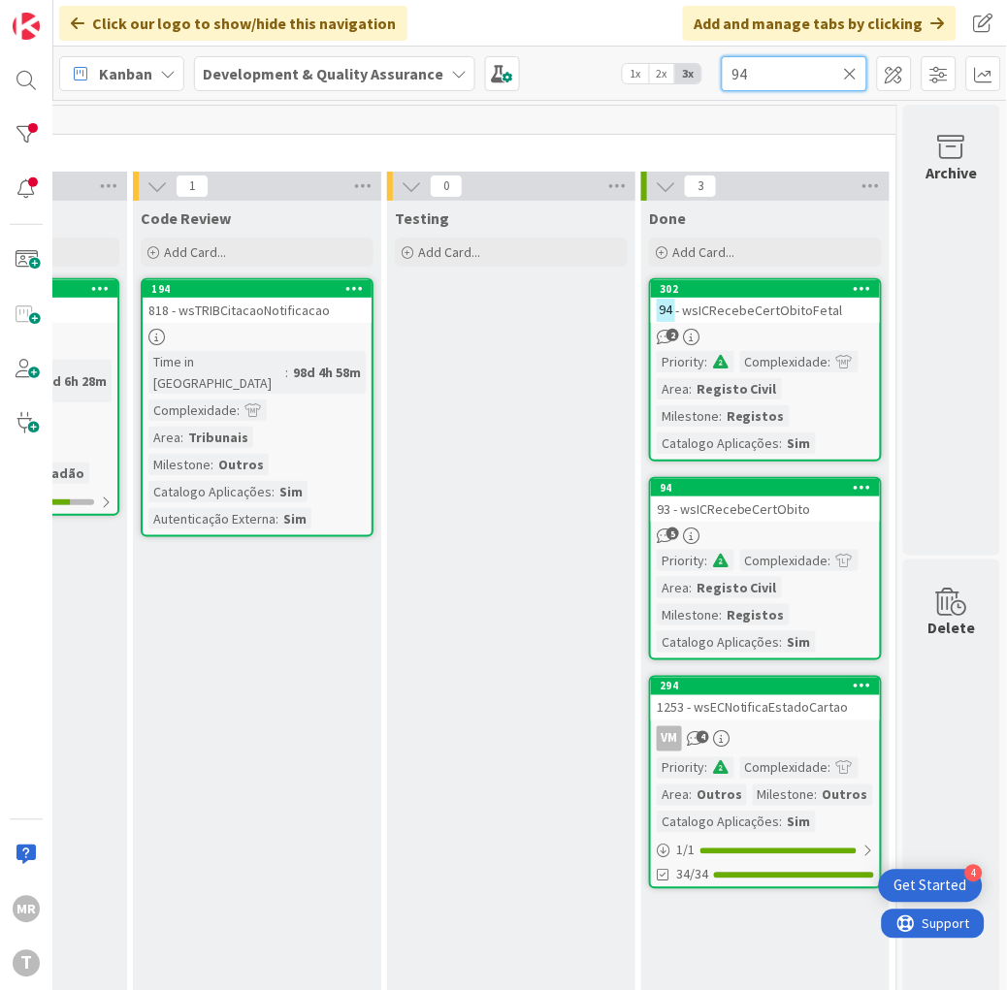
drag, startPoint x: 634, startPoint y: 40, endPoint x: 609, endPoint y: 25, distance: 29.1
click at [631, 36] on div "Click our logo to show/hide this navigation Add and manage tabs by clicking Kan…" at bounding box center [530, 495] width 954 height 990
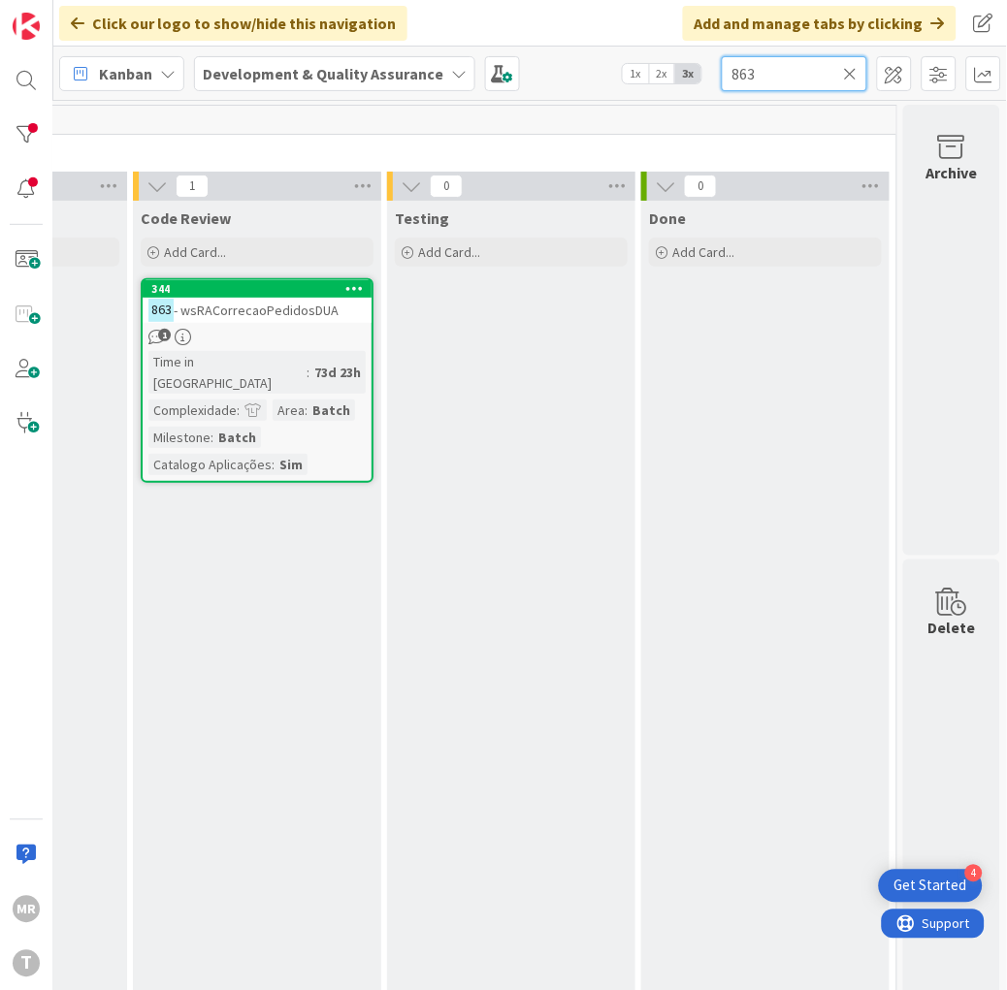
drag, startPoint x: 792, startPoint y: 71, endPoint x: 382, endPoint y: 44, distance: 410.3
click at [395, 49] on div "Kanban Development & Quality Assurance 1x 2x 3x 863" at bounding box center [530, 73] width 954 height 53
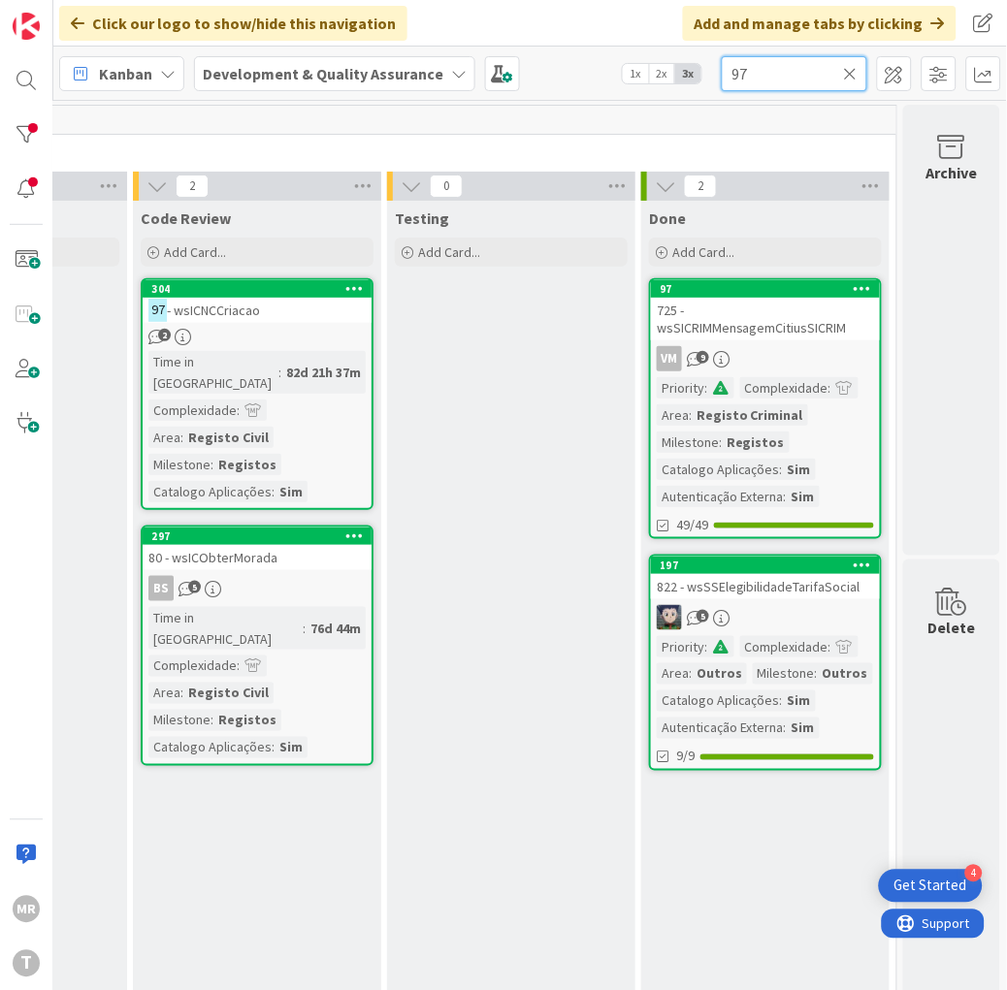
drag, startPoint x: 706, startPoint y: 71, endPoint x: 266, endPoint y: 7, distance: 445.1
click at [512, 39] on div "Click our logo to show/hide this navigation Add and manage tabs by clicking Kan…" at bounding box center [530, 495] width 954 height 990
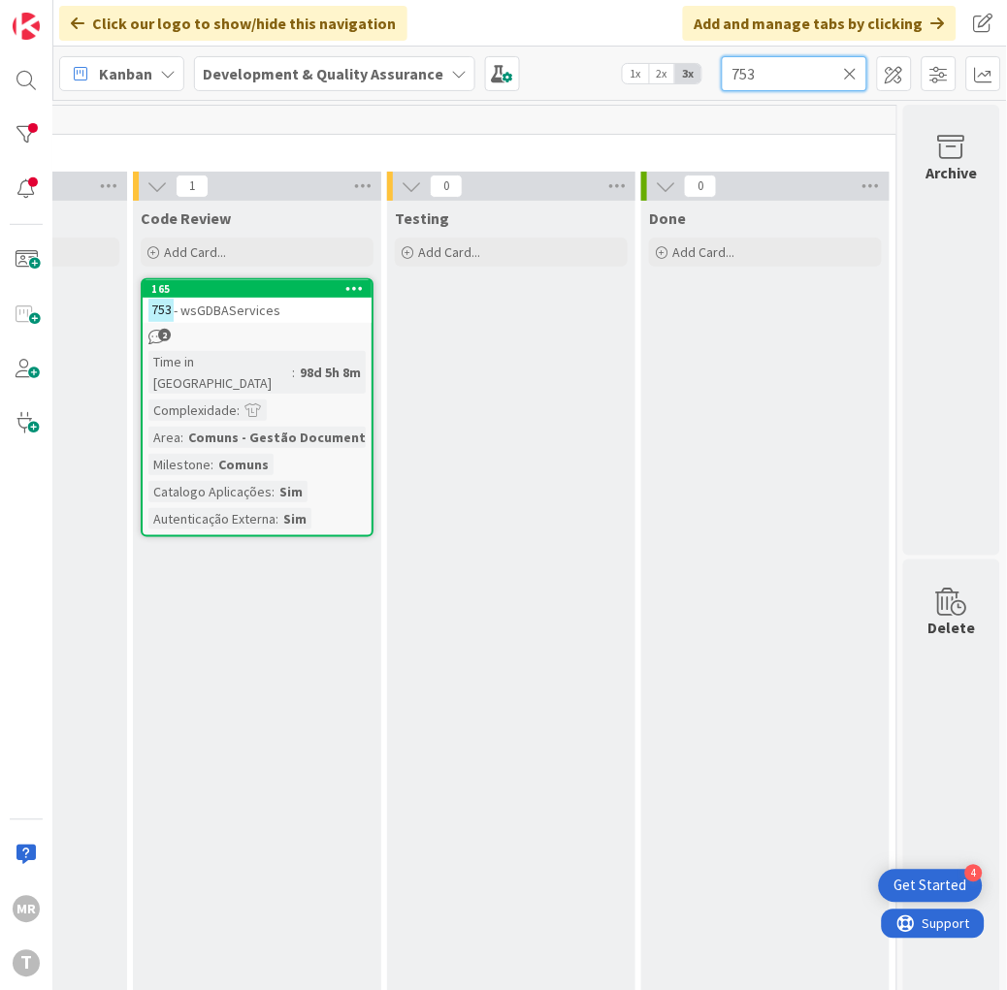
drag, startPoint x: 627, startPoint y: 61, endPoint x: 577, endPoint y: 53, distance: 50.1
click at [577, 53] on div "Kanban Development & Quality Assurance 1x 2x 3x 753" at bounding box center [530, 73] width 954 height 53
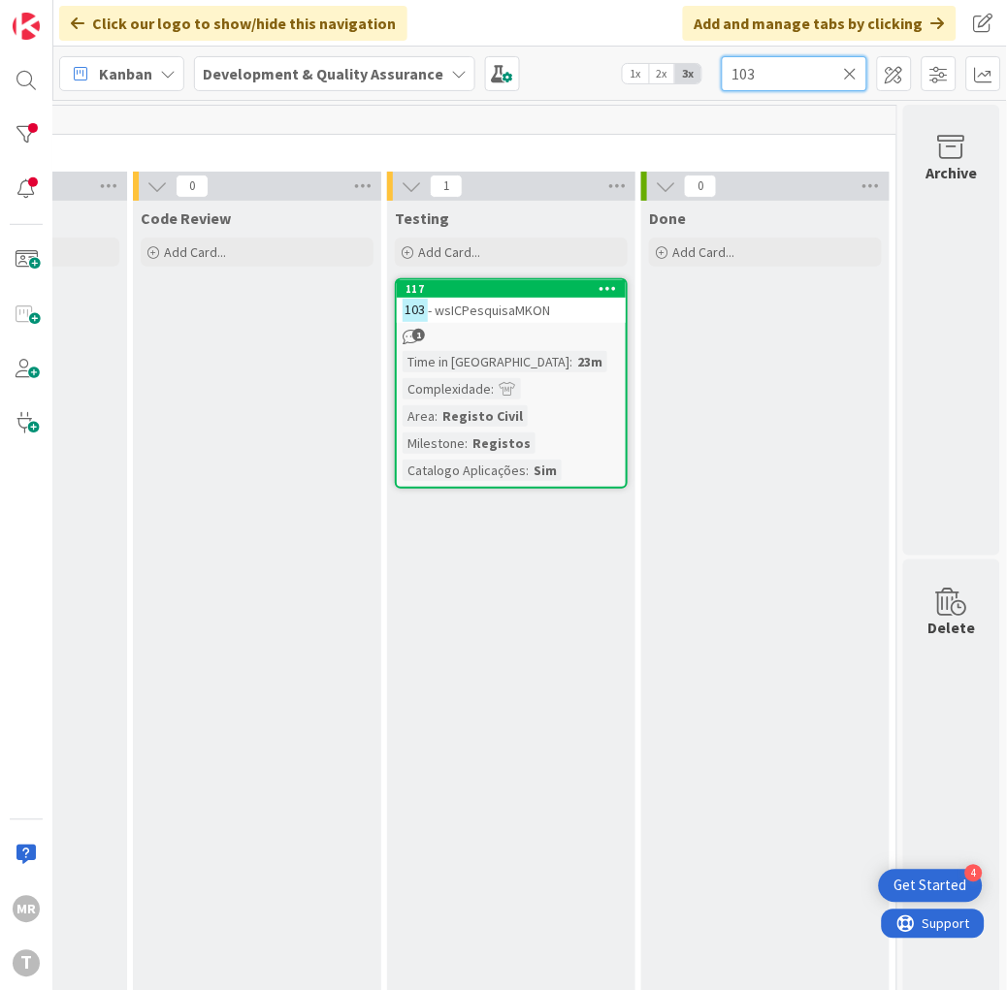
drag, startPoint x: 759, startPoint y: 70, endPoint x: 676, endPoint y: 56, distance: 83.6
click at [677, 56] on div "Kanban Development & Quality Assurance 1x 2x 3x 103" at bounding box center [530, 73] width 954 height 53
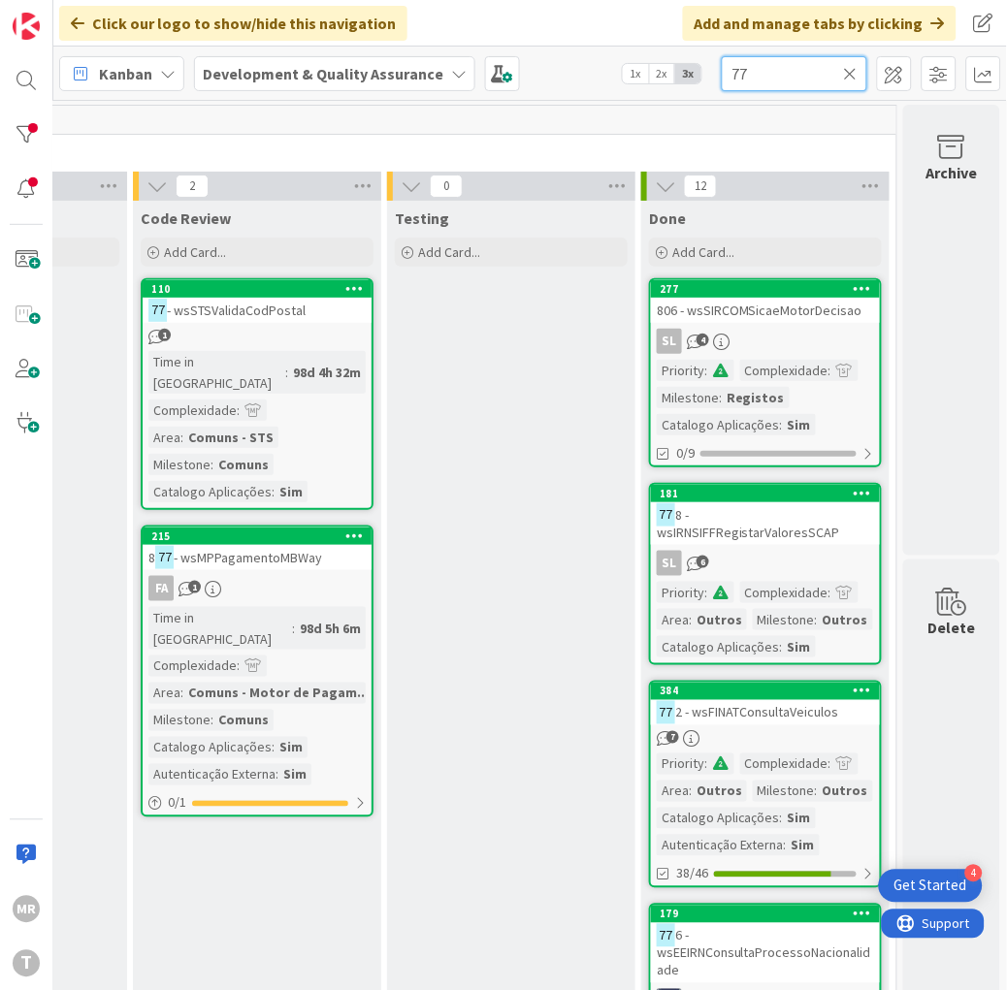
drag, startPoint x: 784, startPoint y: 81, endPoint x: 491, endPoint y: 43, distance: 295.5
click at [496, 43] on div "Click our logo to show/hide this navigation Add and manage tabs by clicking Kan…" at bounding box center [530, 495] width 954 height 990
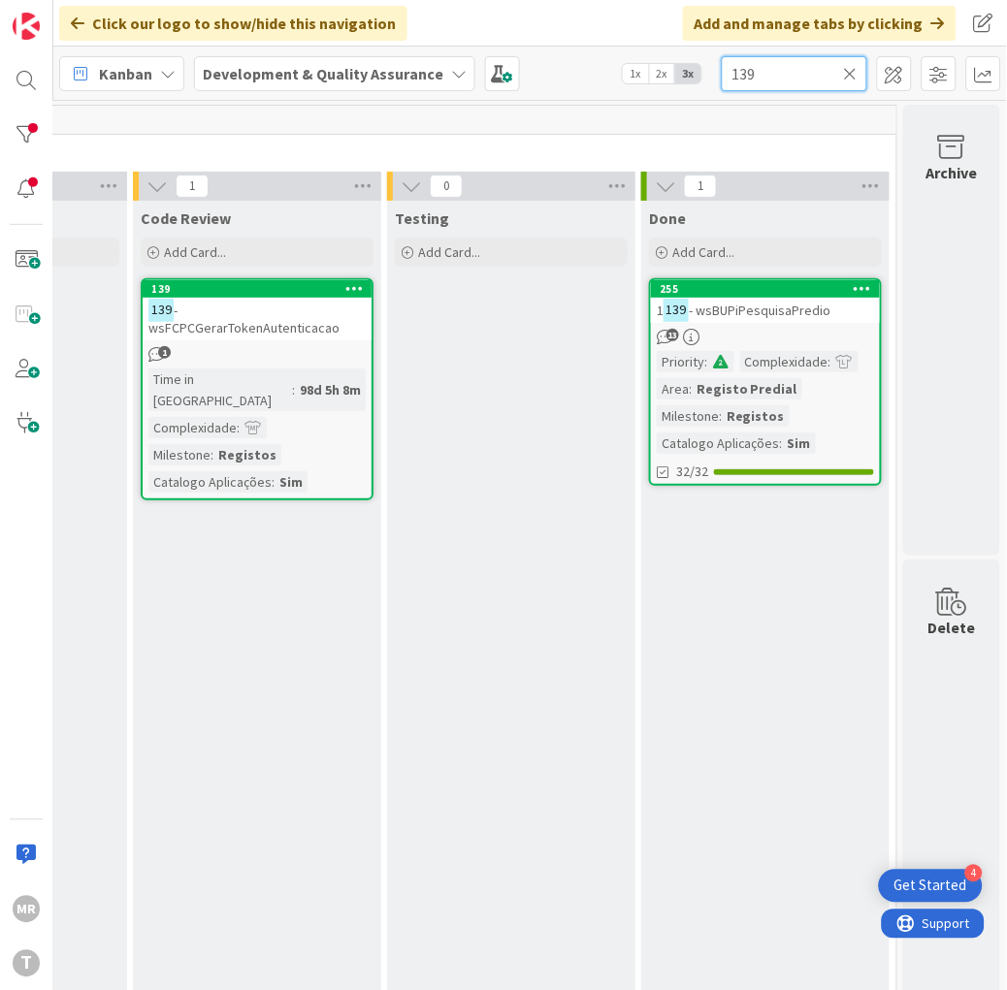
type input "139"
click at [34, 137] on div at bounding box center [26, 134] width 39 height 39
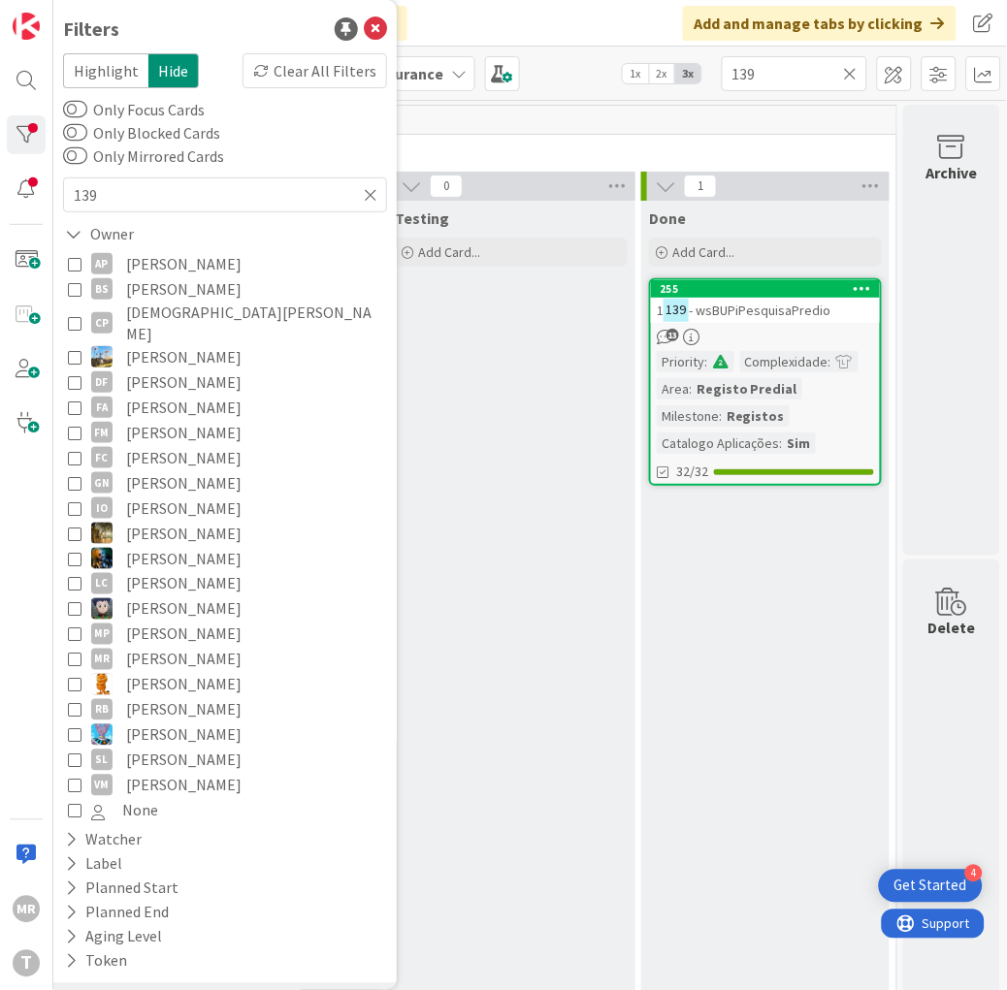
click at [179, 420] on span "[PERSON_NAME]" at bounding box center [183, 432] width 115 height 25
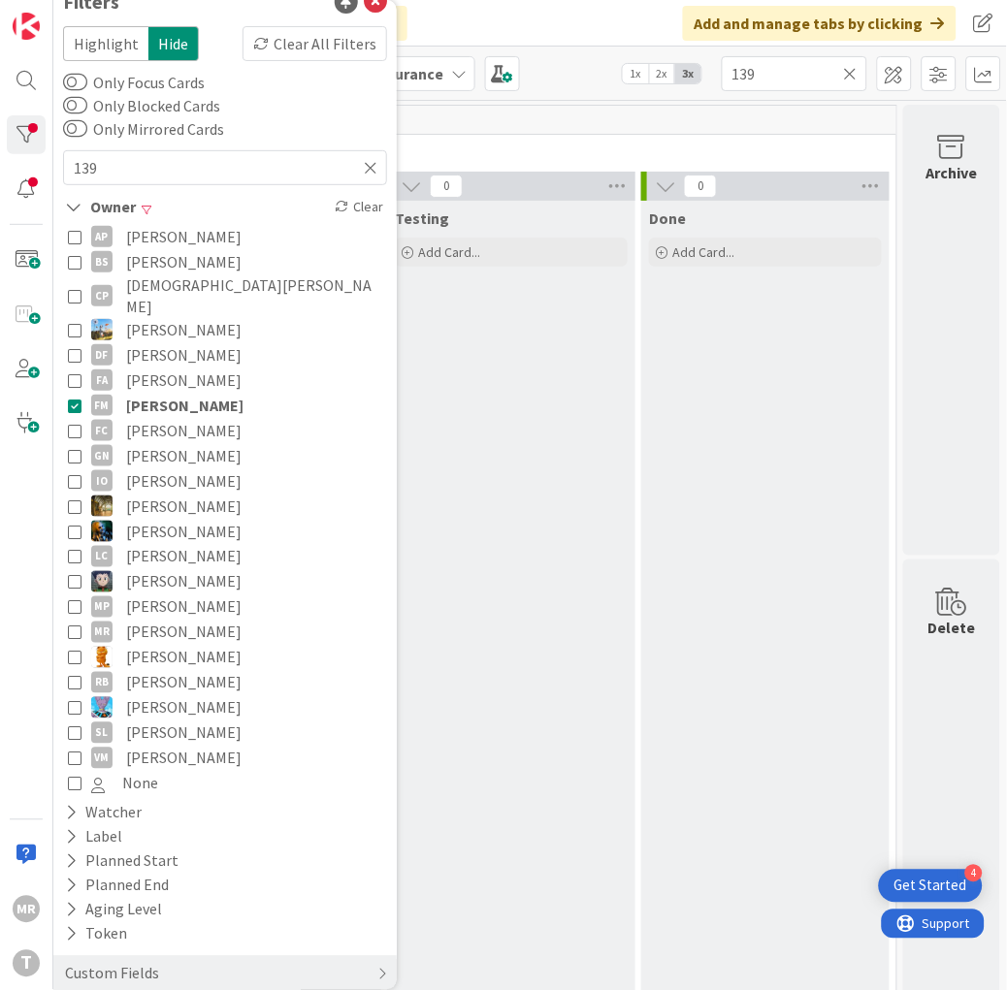
scroll to position [35, 0]
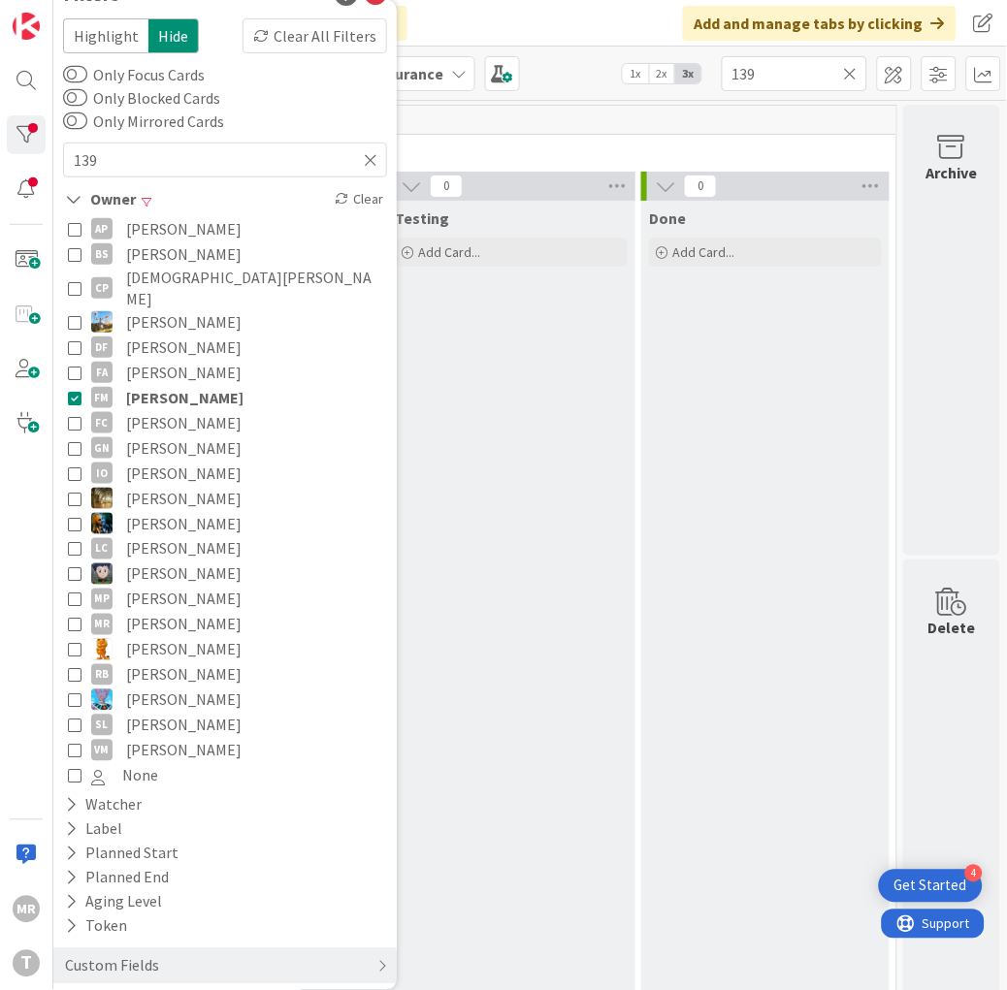
click at [848, 79] on icon at bounding box center [851, 73] width 14 height 17
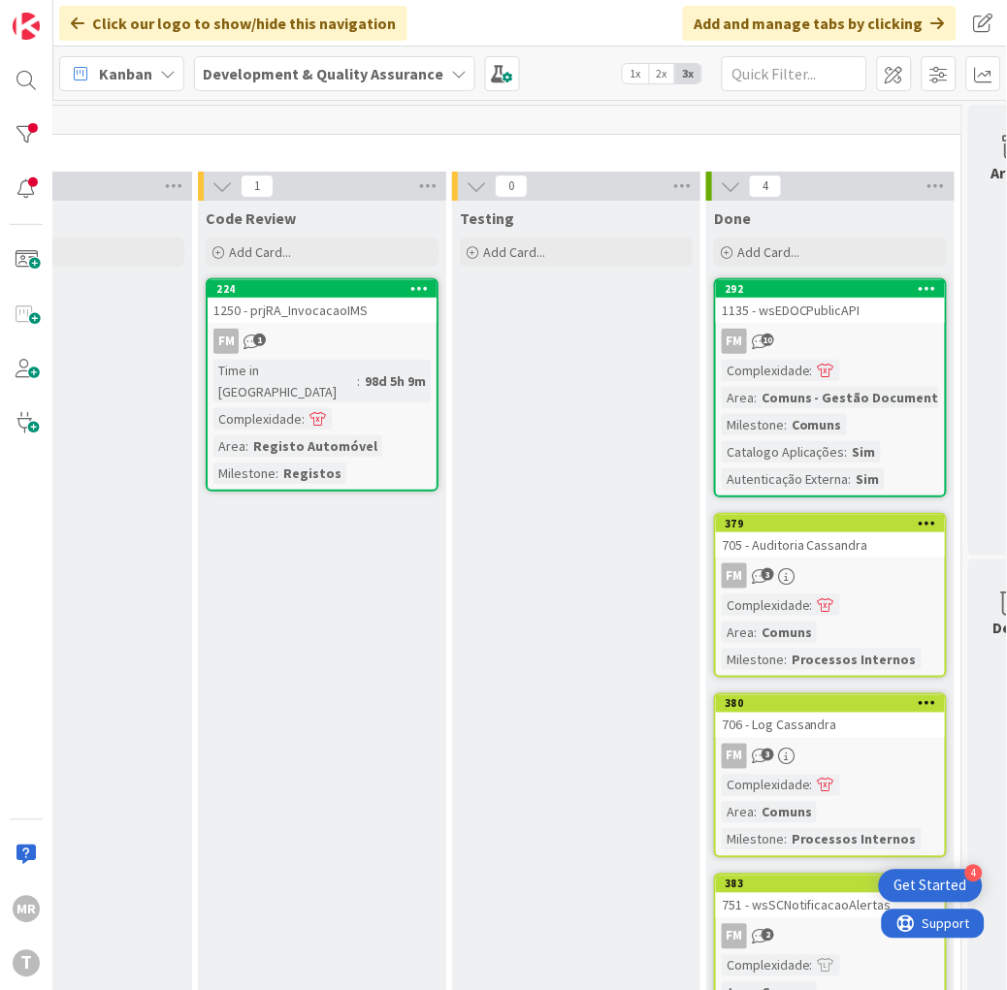
scroll to position [0, 1028]
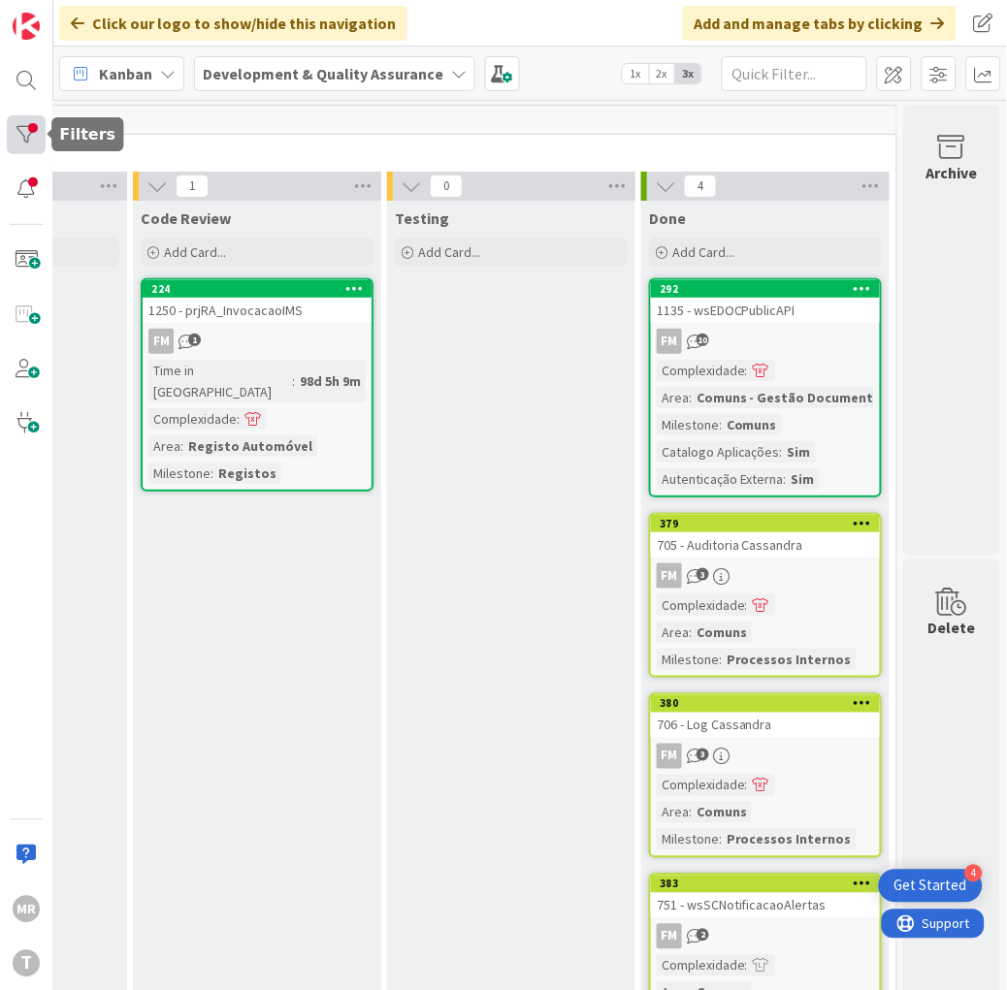
click at [37, 119] on div at bounding box center [26, 134] width 39 height 39
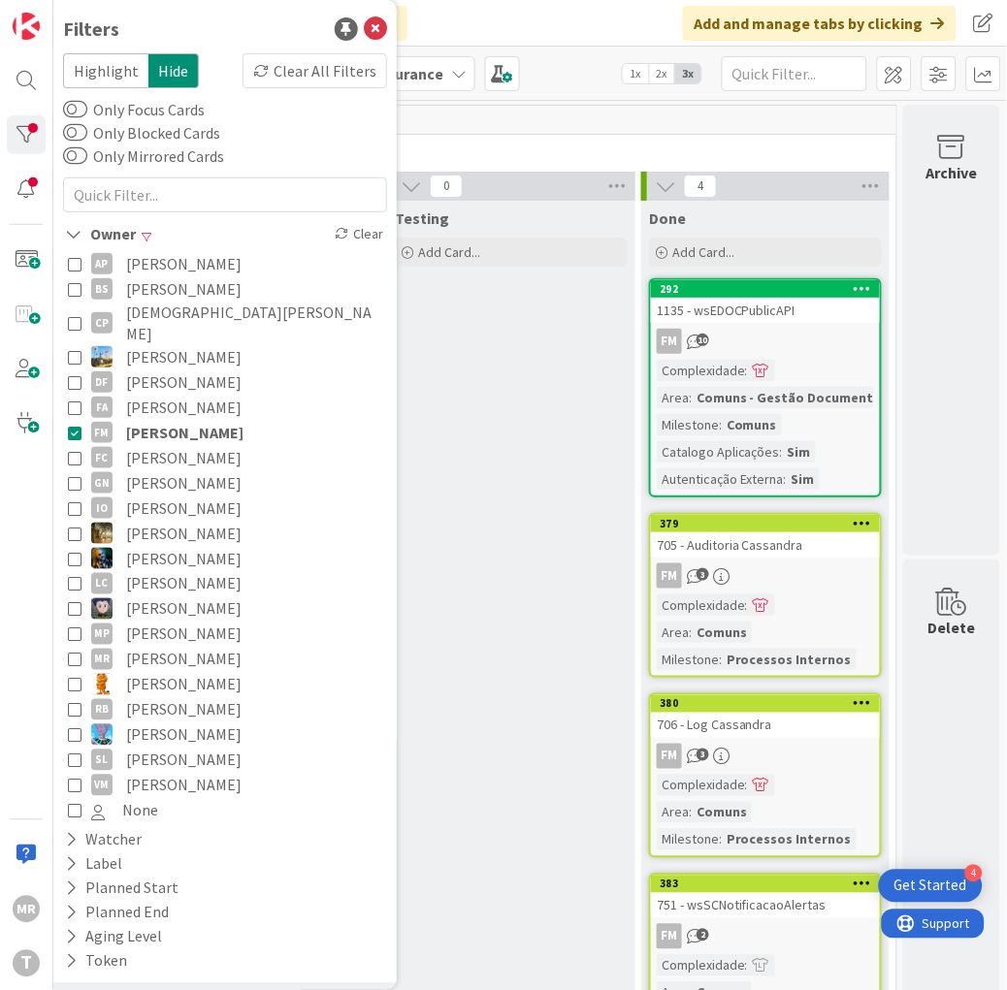
click at [150, 420] on span "[PERSON_NAME]" at bounding box center [184, 432] width 117 height 25
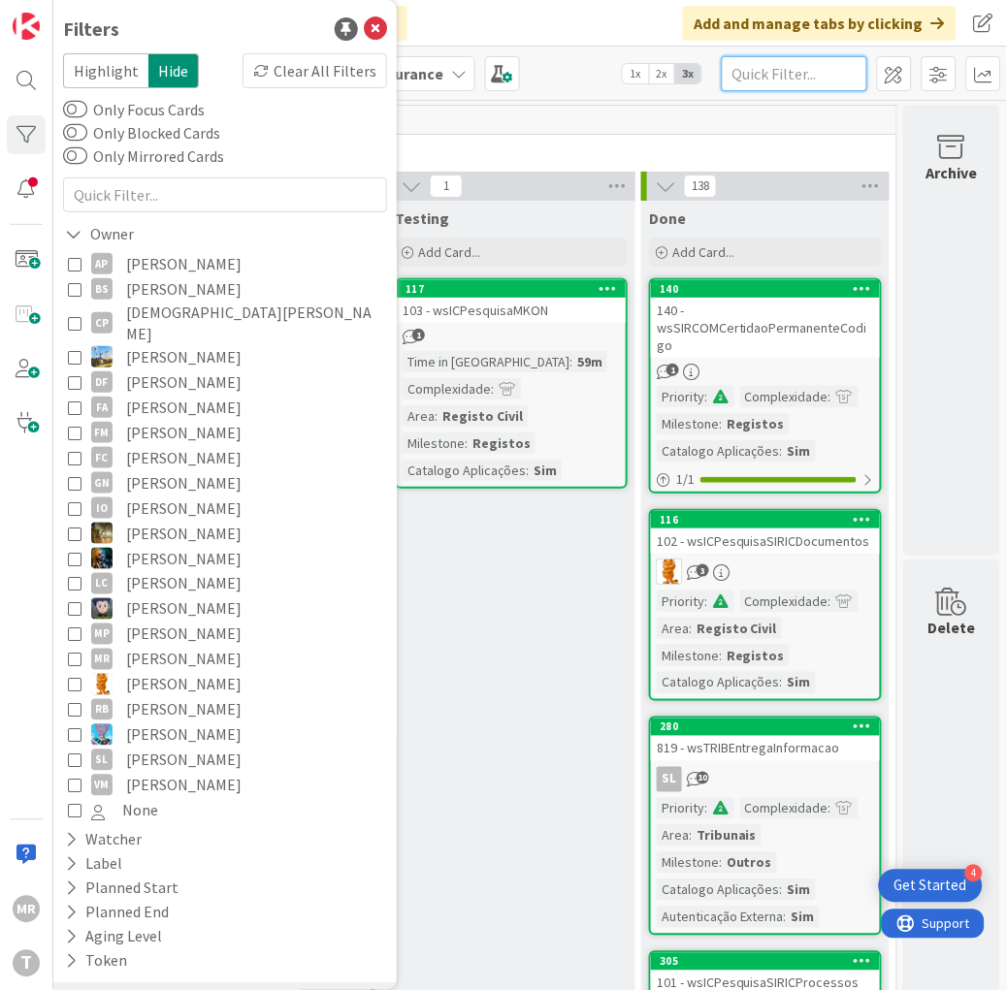
click at [779, 73] on input "text" at bounding box center [795, 73] width 146 height 35
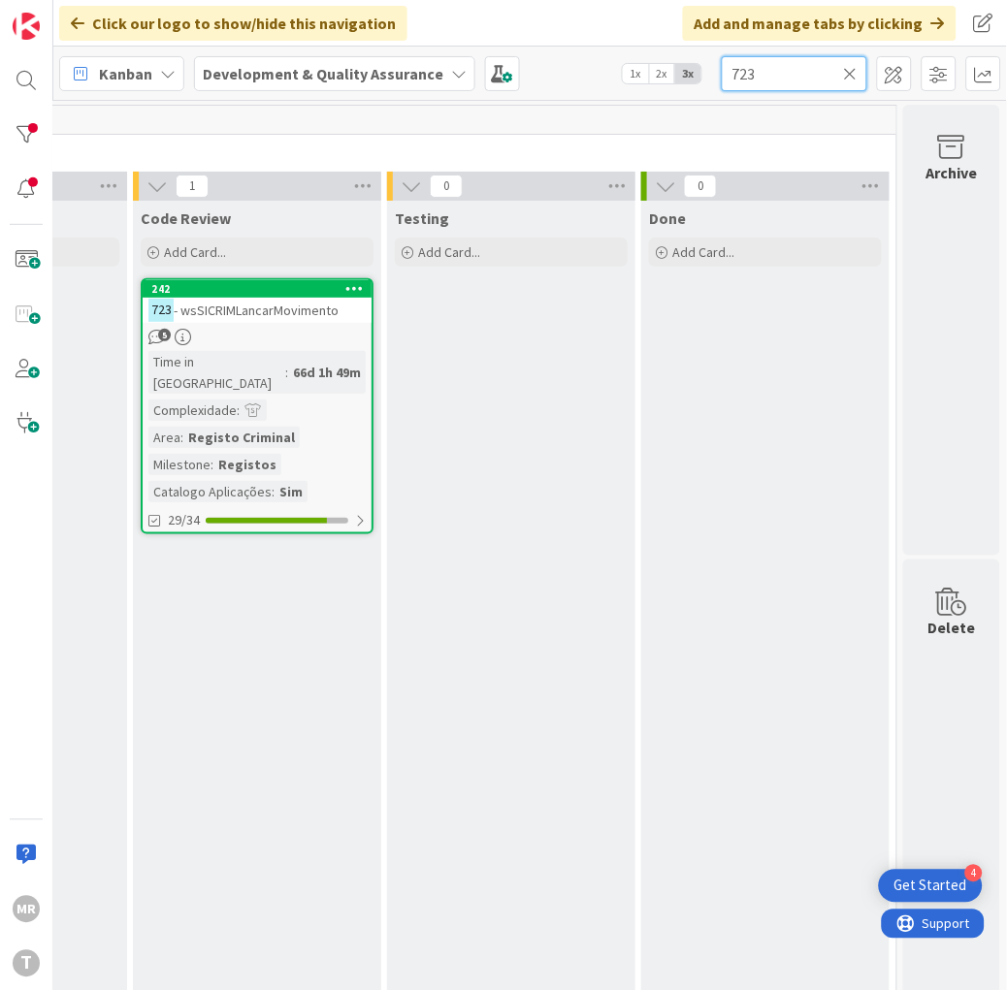
type input "723"
click at [845, 74] on icon at bounding box center [851, 73] width 14 height 17
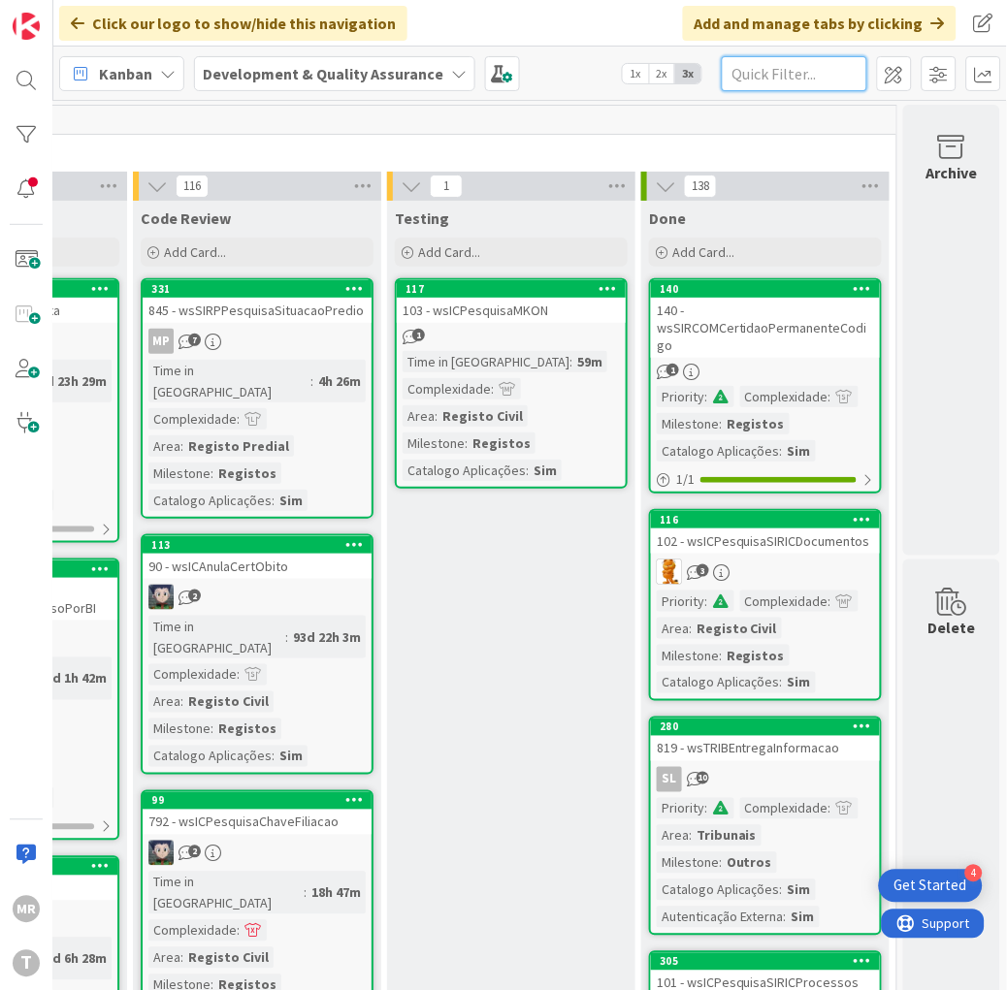
click at [819, 74] on input "text" at bounding box center [795, 73] width 146 height 35
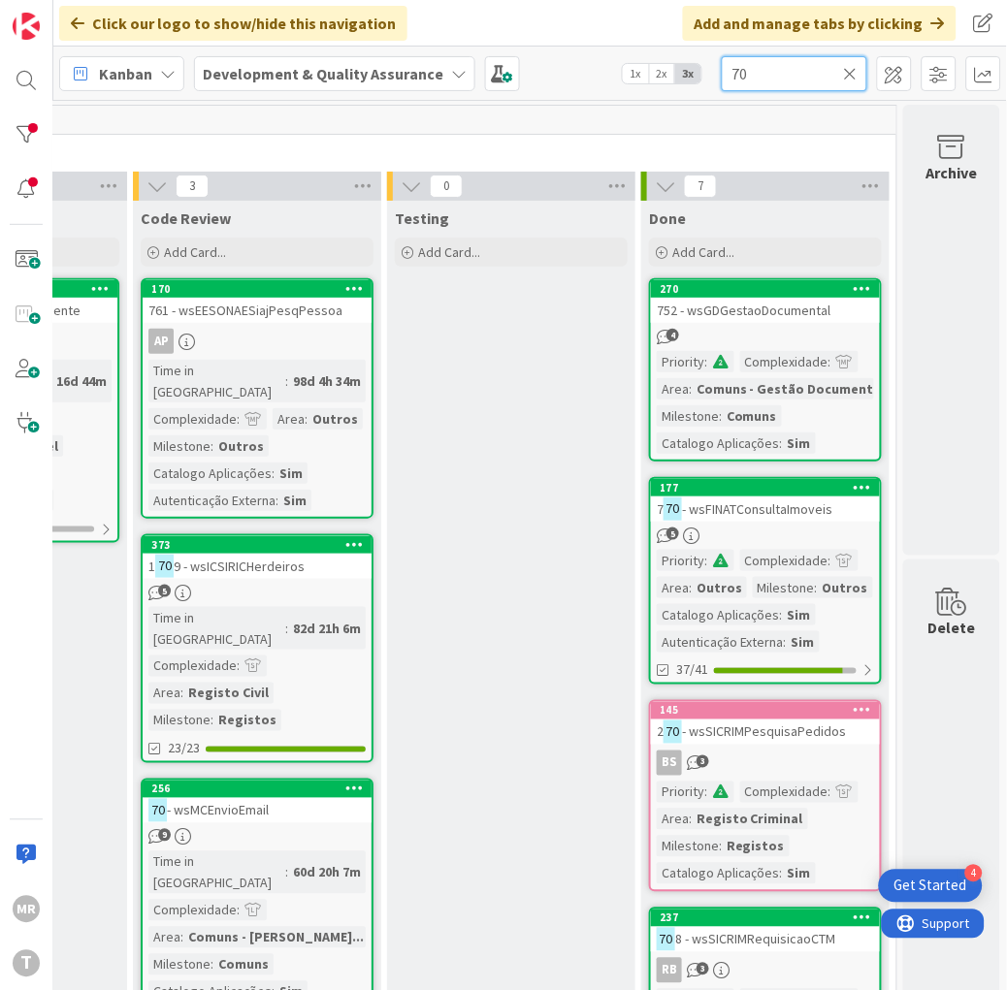
drag, startPoint x: 811, startPoint y: 84, endPoint x: 473, endPoint y: 35, distance: 341.2
click at [543, 36] on div "Click our logo to show/hide this navigation Add and manage tabs by clicking Kan…" at bounding box center [530, 495] width 954 height 990
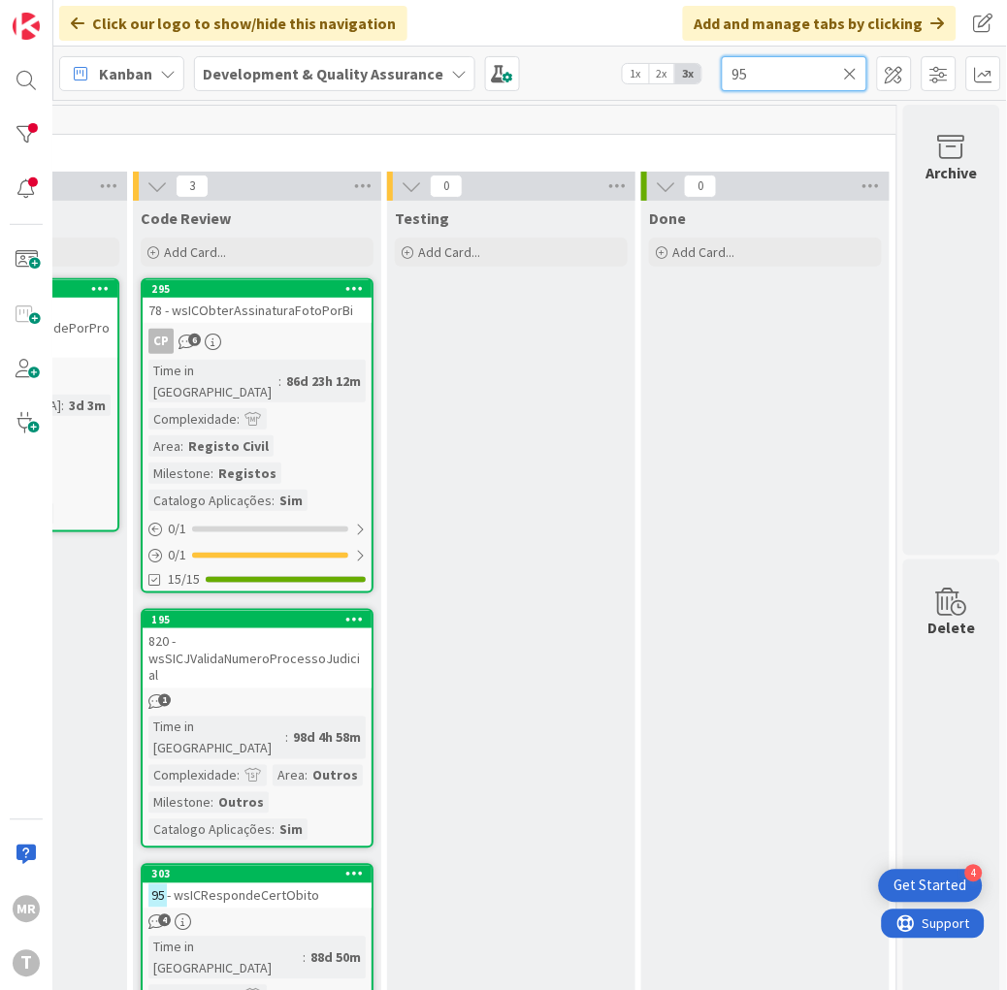
type input "9"
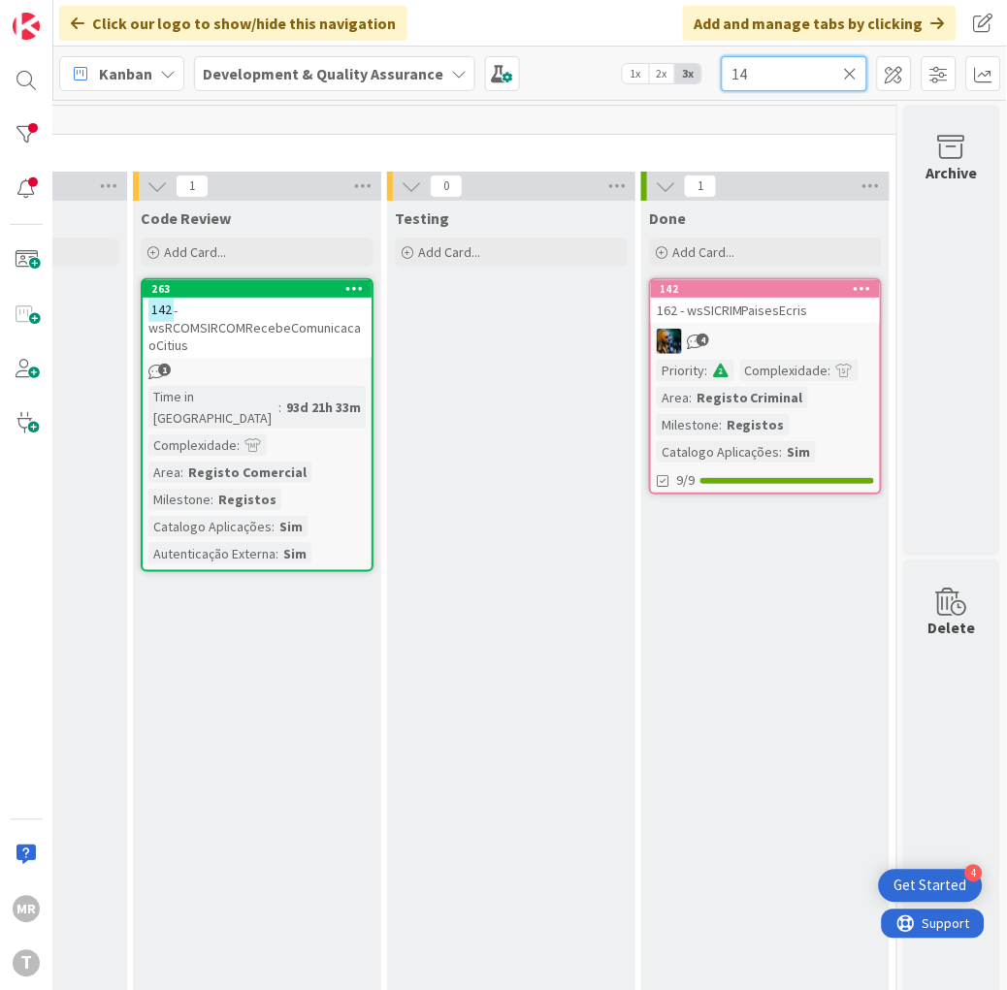
type input "1"
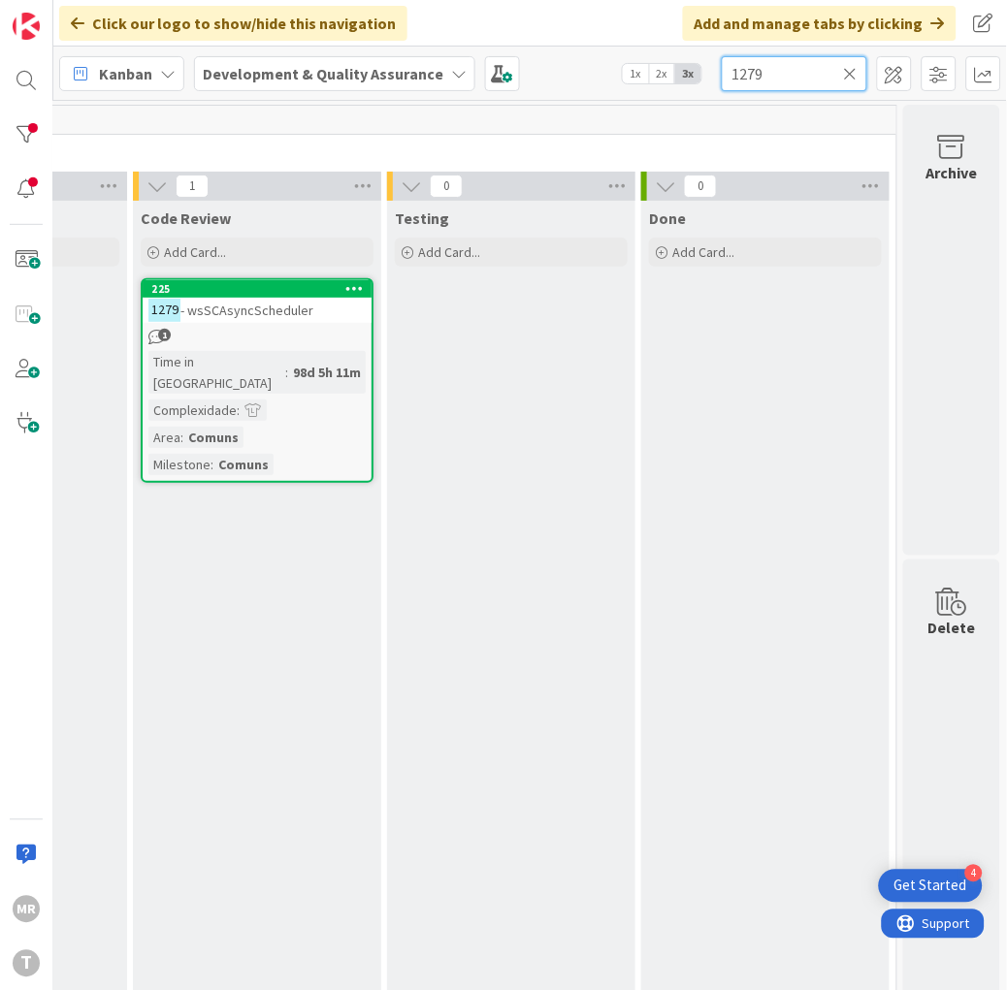
drag, startPoint x: 773, startPoint y: 76, endPoint x: 550, endPoint y: 22, distance: 229.4
click at [550, 22] on div "Click our logo to show/hide this navigation Add and manage tabs by clicking Kan…" at bounding box center [530, 495] width 954 height 990
drag, startPoint x: 777, startPoint y: 75, endPoint x: 442, endPoint y: 41, distance: 336.4
click at [451, 41] on div "Click our logo to show/hide this navigation Add and manage tabs by clicking Kan…" at bounding box center [530, 495] width 954 height 990
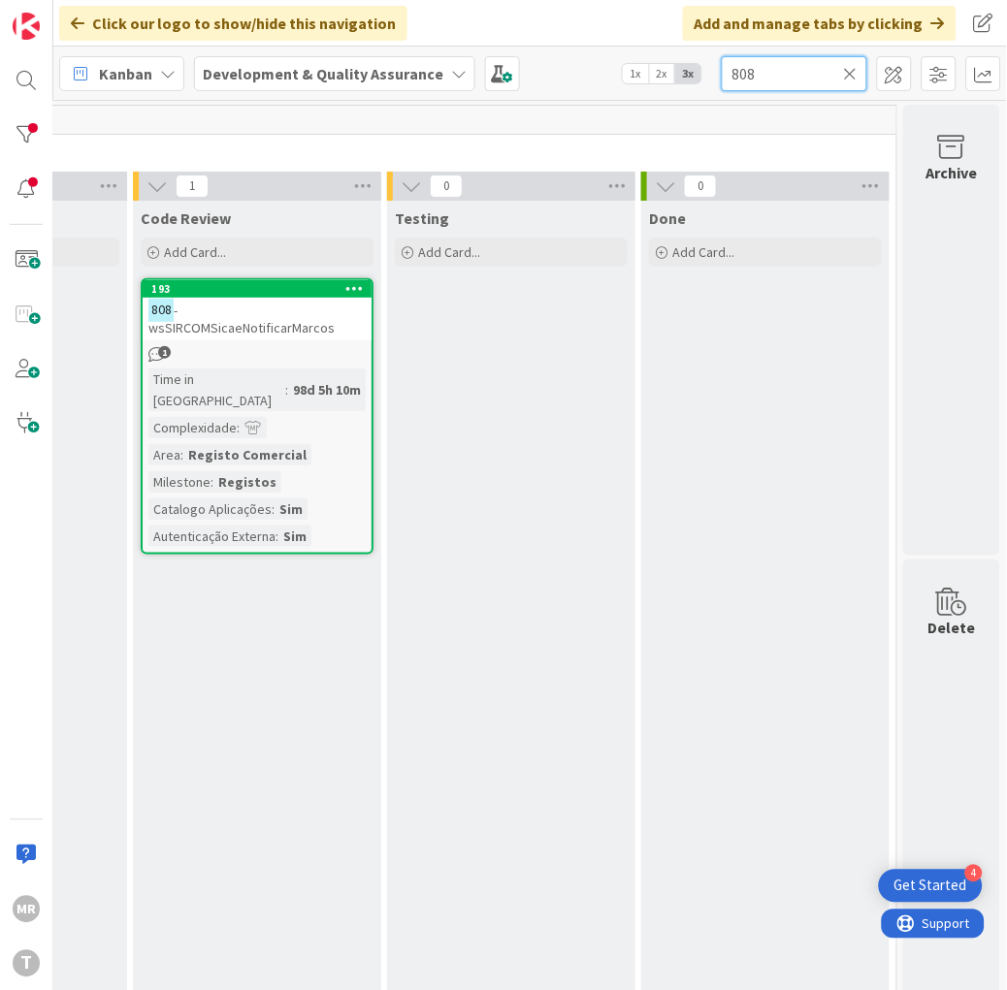
drag, startPoint x: 791, startPoint y: 68, endPoint x: 576, endPoint y: 59, distance: 214.6
click at [576, 59] on div "Kanban Development & Quality Assurance 1x 2x 3x 808" at bounding box center [530, 73] width 954 height 53
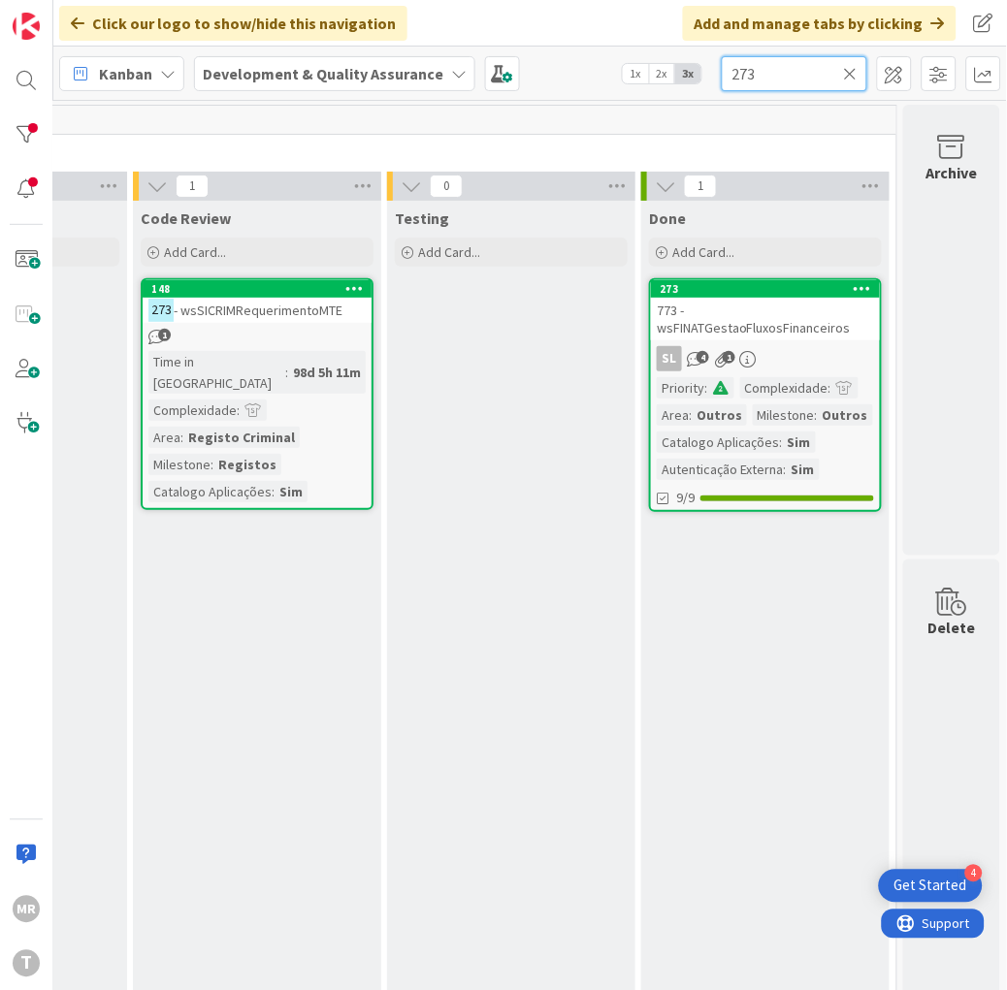
drag, startPoint x: 786, startPoint y: 83, endPoint x: 243, endPoint y: 30, distance: 545.9
click at [337, 41] on div "Click our logo to show/hide this navigation Add and manage tabs by clicking Kan…" at bounding box center [530, 495] width 954 height 990
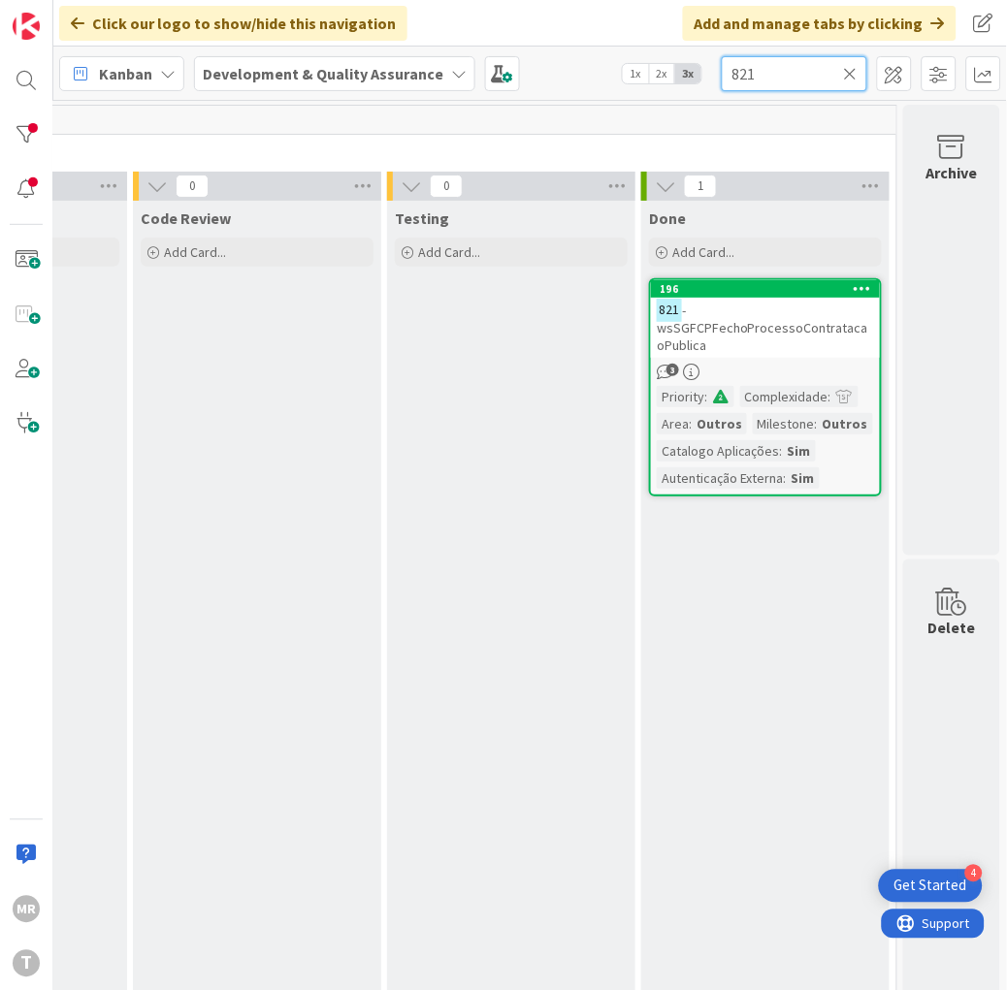
drag, startPoint x: 752, startPoint y: 73, endPoint x: 441, endPoint y: 51, distance: 311.2
click at [490, 58] on div "Kanban Development & Quality Assurance 1x 2x 3x 821" at bounding box center [530, 73] width 954 height 53
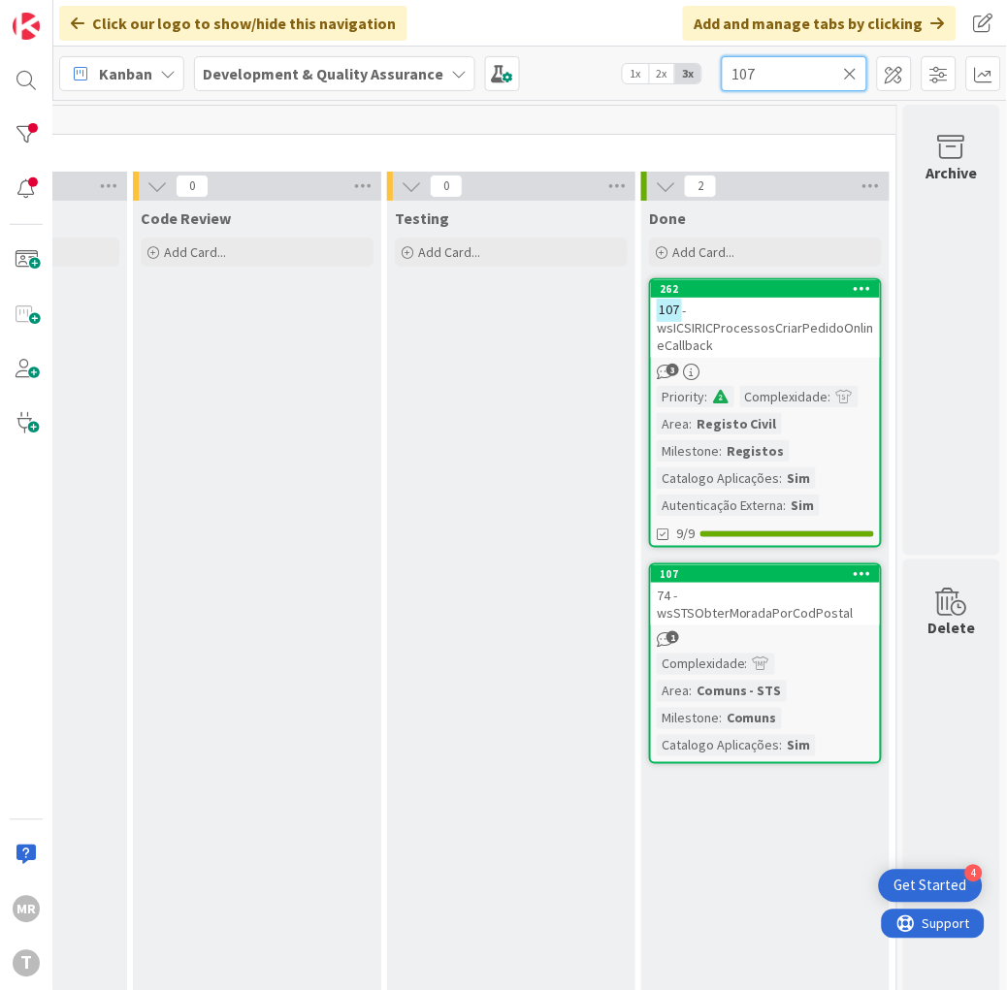
type input "107"
